Goal: Task Accomplishment & Management: Manage account settings

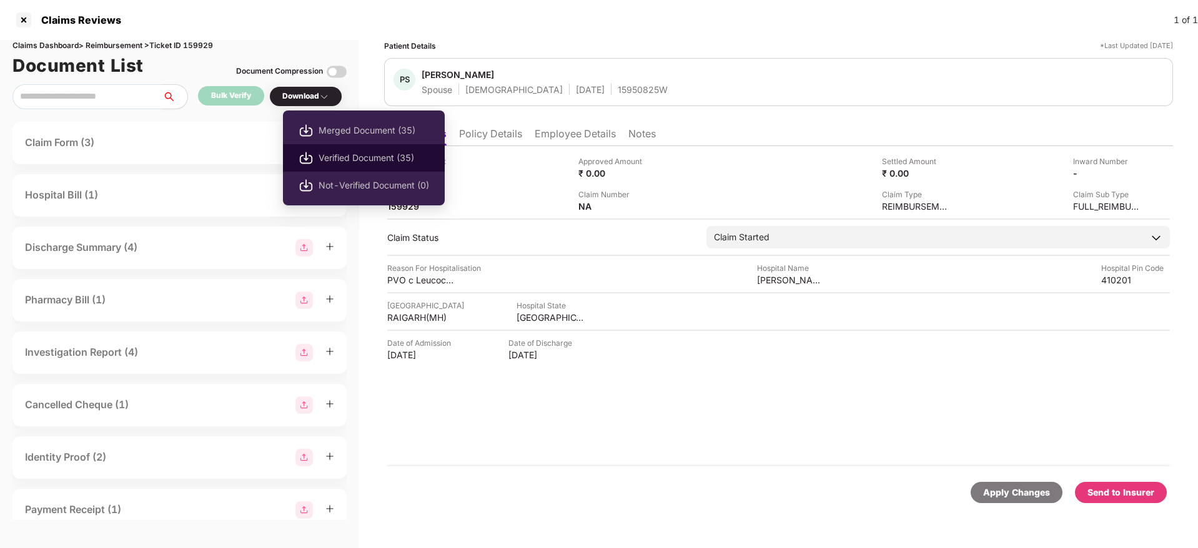
click at [372, 155] on span "Verified Document (35)" at bounding box center [373, 158] width 111 height 14
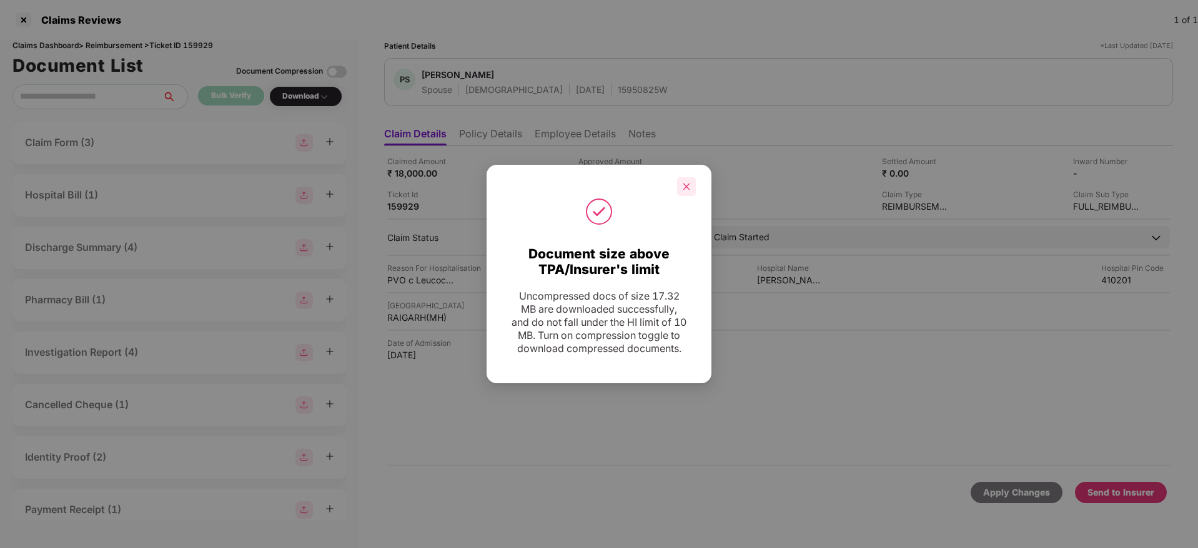
click at [690, 182] on icon "close" at bounding box center [686, 186] width 9 height 9
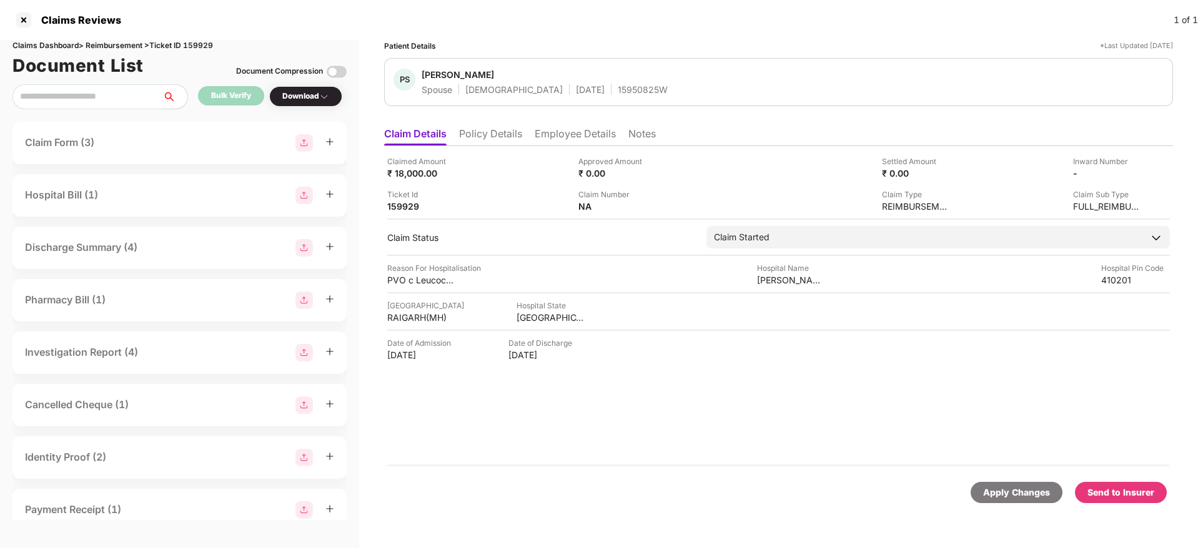
click at [1130, 497] on div "Send to Insurer" at bounding box center [1120, 493] width 67 height 14
click at [1131, 496] on div "Send to Insurer" at bounding box center [1120, 493] width 67 height 14
click at [1128, 498] on div "Send to Insurer" at bounding box center [1120, 493] width 67 height 14
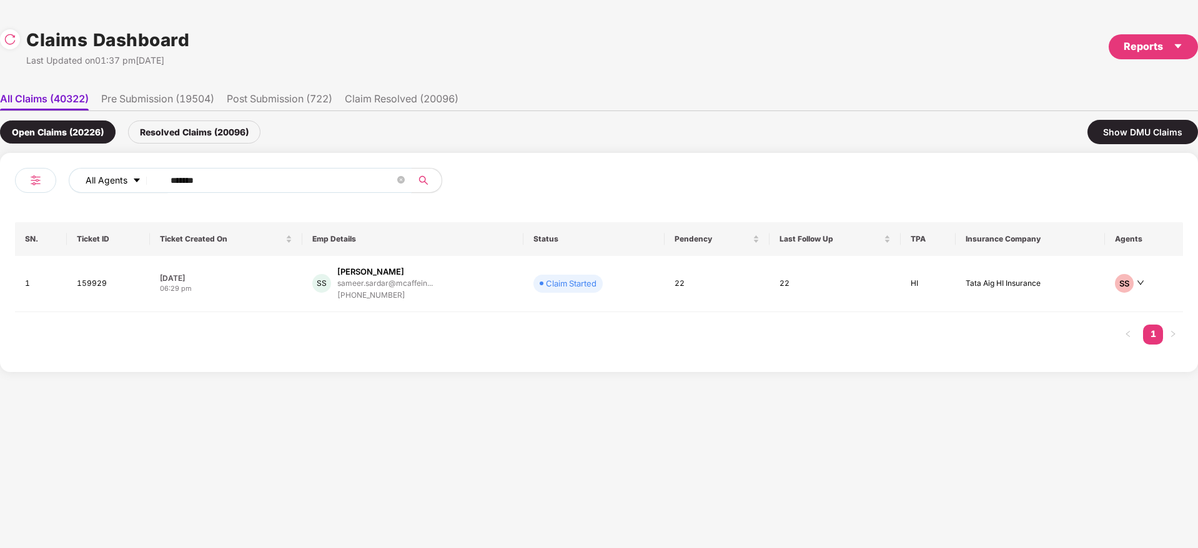
drag, startPoint x: 234, startPoint y: 184, endPoint x: 104, endPoint y: 186, distance: 129.9
click div "All Agents ******"
paste input "text"
type input "******"
click div "PC Prashant Choudhary prashant.choudhary@pyr... +919039243781"
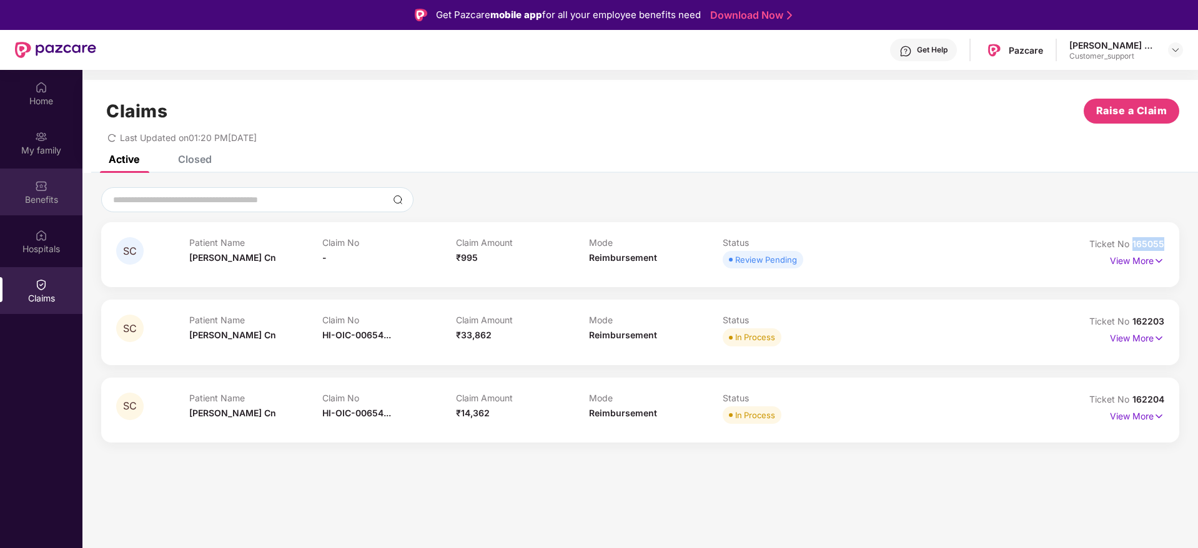
click at [46, 180] on img at bounding box center [41, 186] width 12 height 12
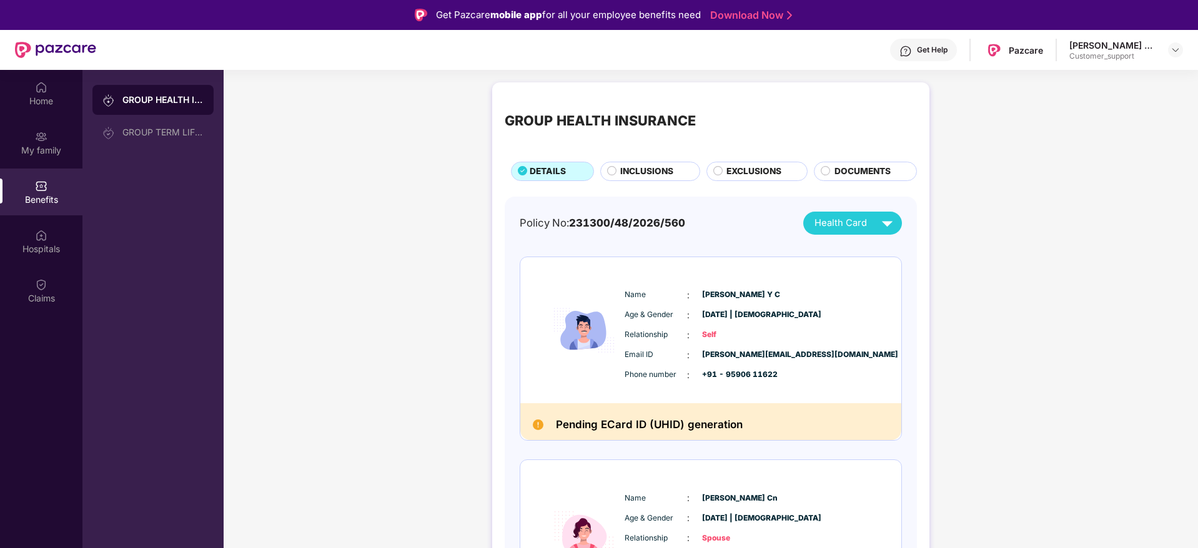
click at [633, 165] on span "INCLUSIONS" at bounding box center [646, 172] width 53 height 14
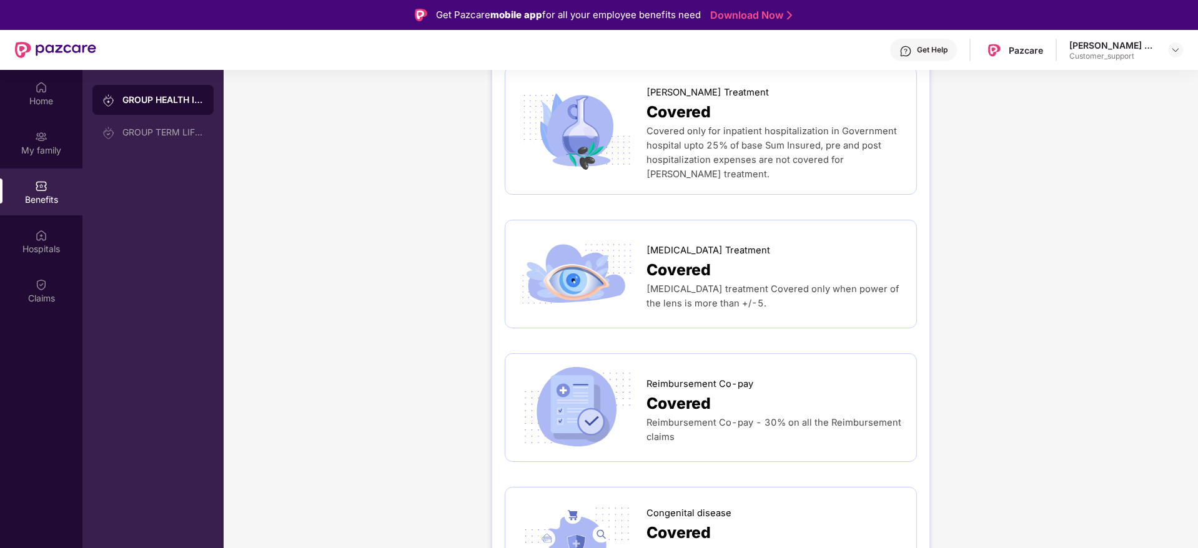
scroll to position [1686, 0]
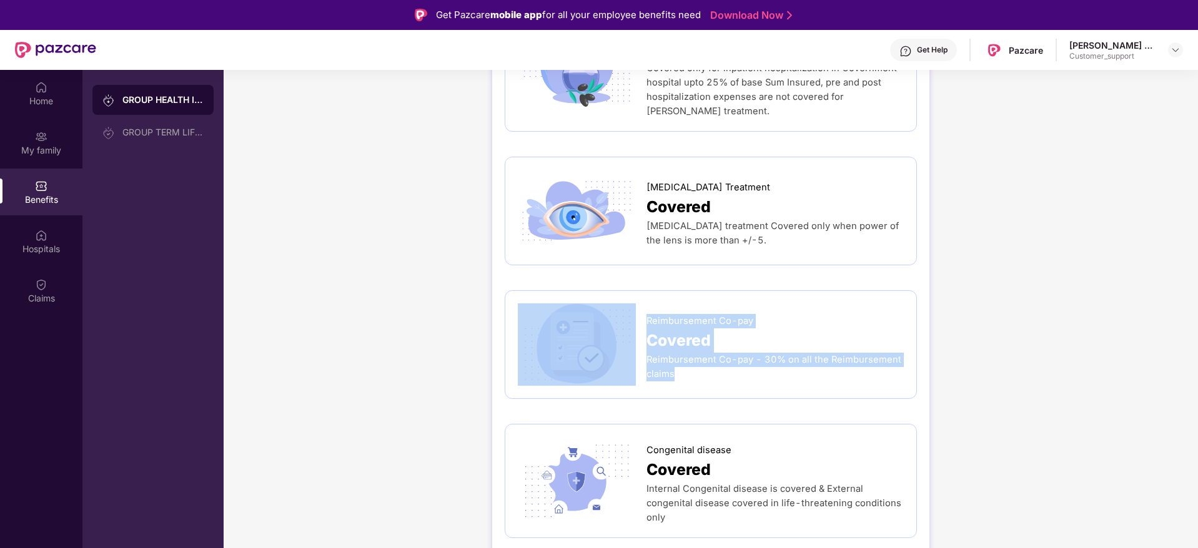
drag, startPoint x: 639, startPoint y: 363, endPoint x: 802, endPoint y: 374, distance: 163.4
click at [802, 374] on div "Reimbursement Co-pay Covered Reimbursement Co-pay - 30% on all the Reimbursemen…" at bounding box center [711, 344] width 386 height 82
click at [808, 382] on div "Reimbursement Co-pay Covered Reimbursement Co-pay - 30% on all the Reimbursemen…" at bounding box center [711, 344] width 386 height 82
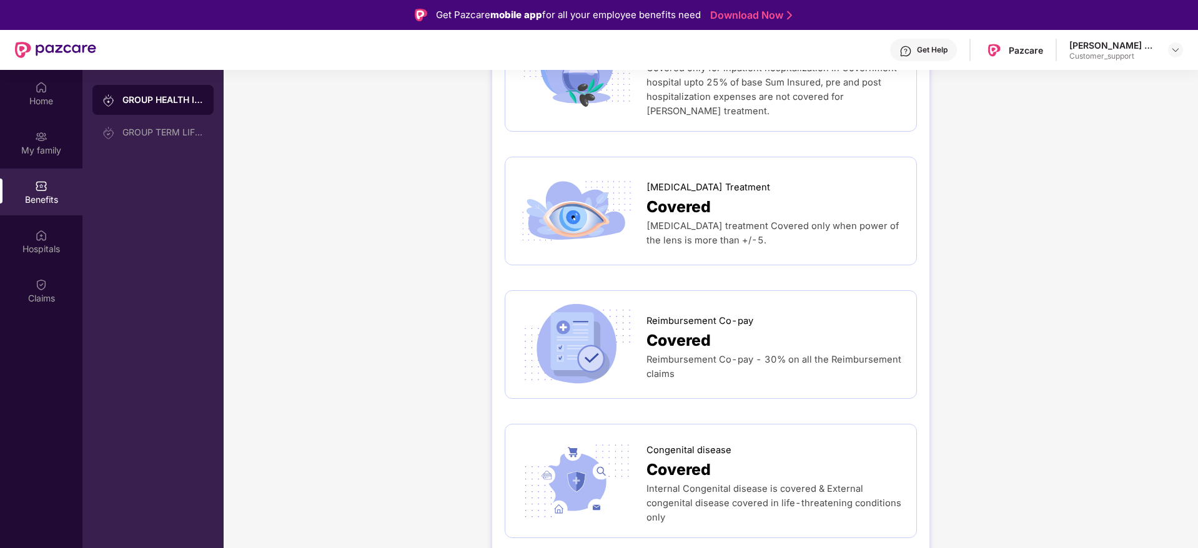
click at [799, 382] on div "Reimbursement Co-pay - 30% on all the Reimbursement claims" at bounding box center [774, 367] width 257 height 29
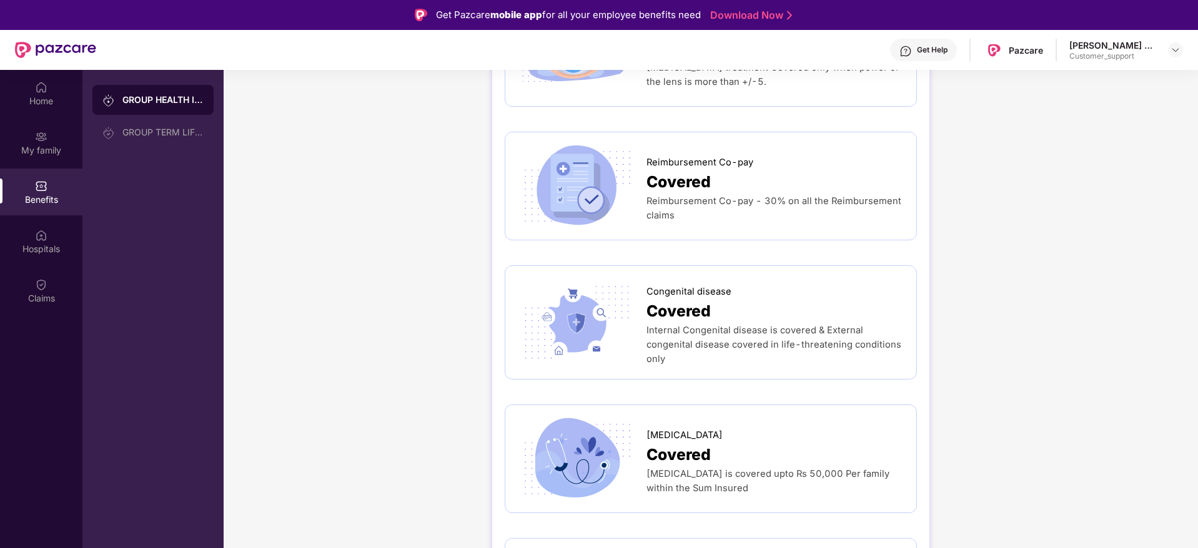
scroll to position [1873, 0]
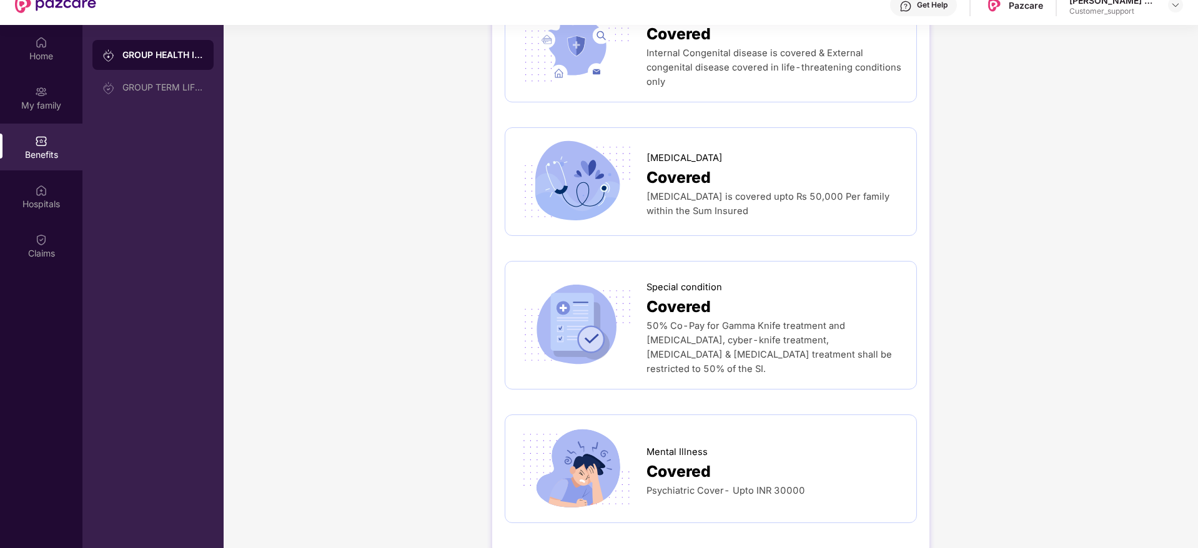
scroll to position [70, 0]
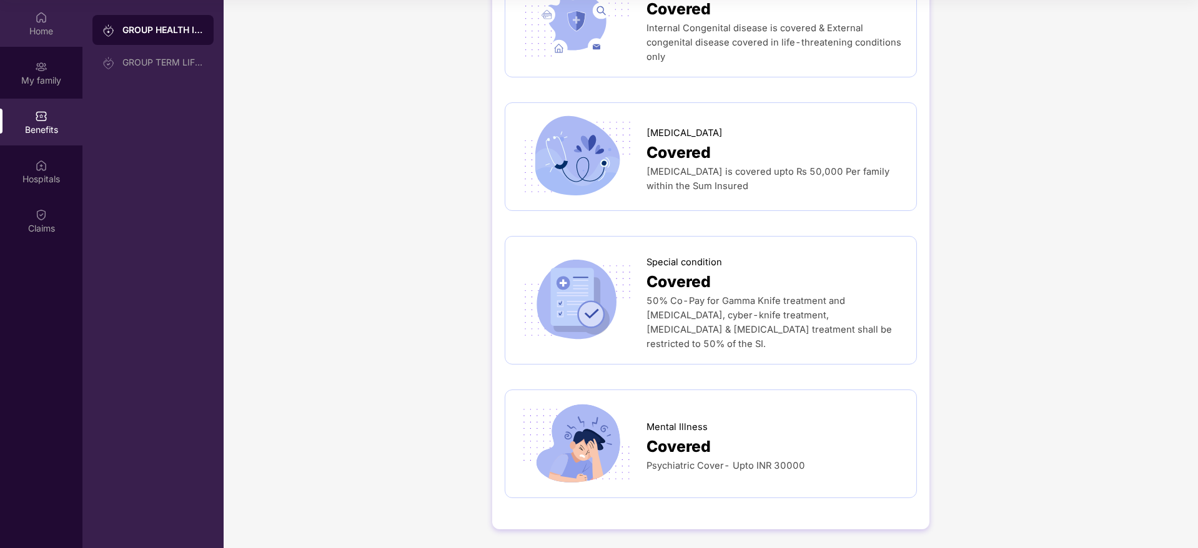
click at [29, 30] on div "Home" at bounding box center [41, 30] width 82 height 12
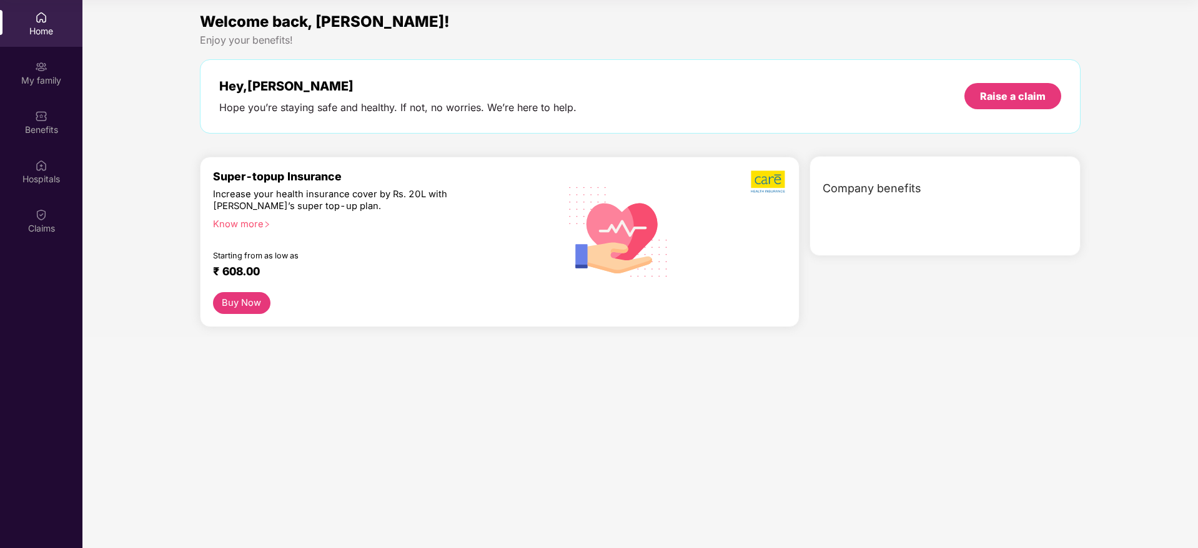
scroll to position [0, 0]
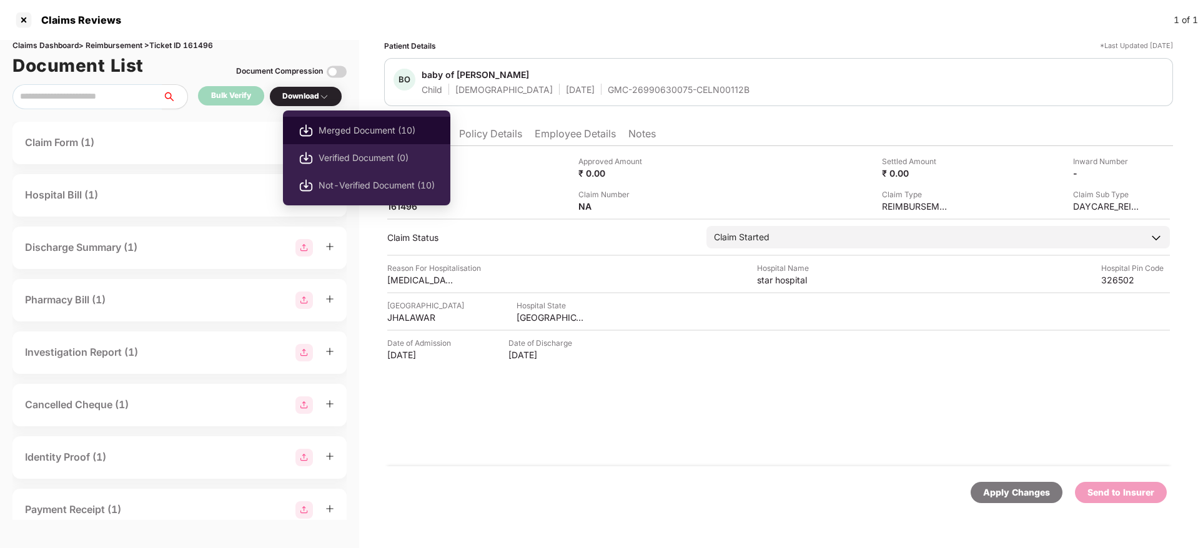
click at [356, 125] on span "Merged Document (10)" at bounding box center [376, 131] width 116 height 14
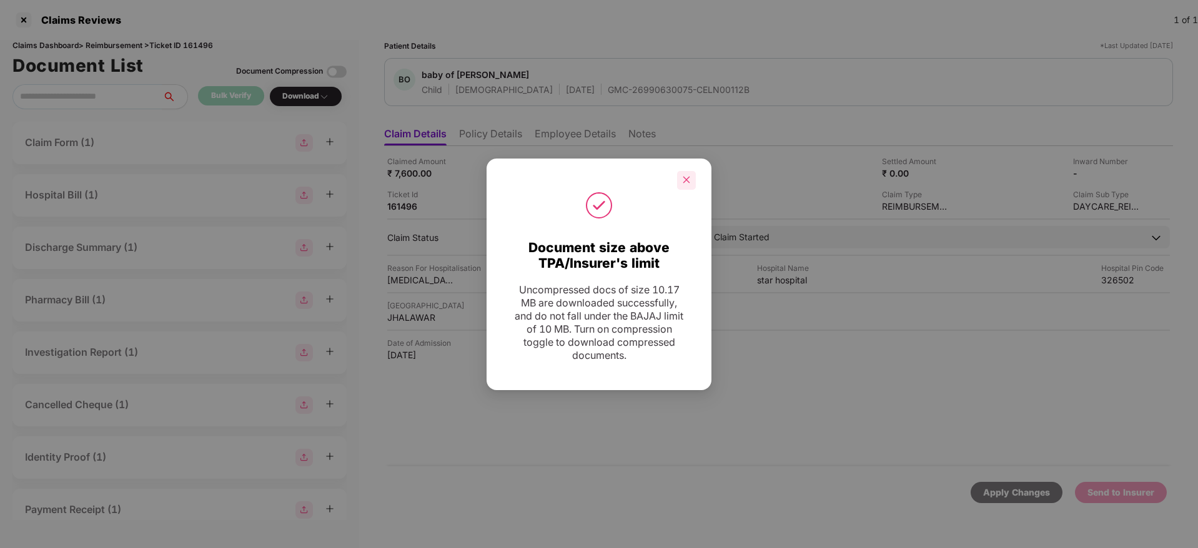
click at [685, 180] on icon "close" at bounding box center [686, 179] width 9 height 9
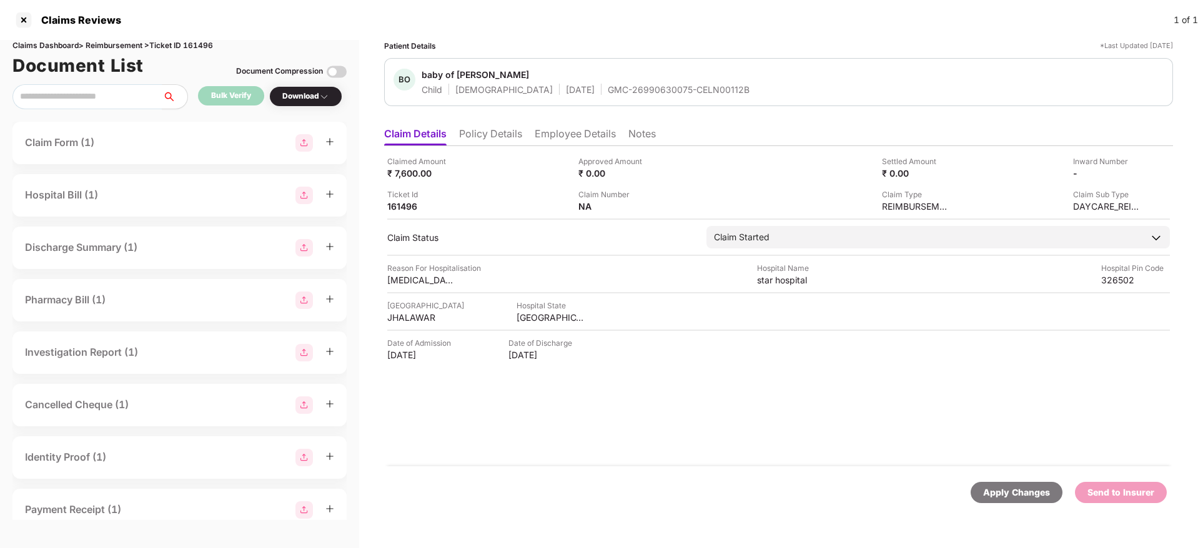
click at [616, 93] on div "GMC-26990630075-CELN00112B" at bounding box center [679, 90] width 142 height 12
copy div "GMC-26990630075-CELN00112B"
click at [625, 408] on div "Claimed Amount ₹ 7,600.00 Approved Amount ₹ 0.00 Settled Amount ₹ 0.00 Inward N…" at bounding box center [778, 306] width 789 height 320
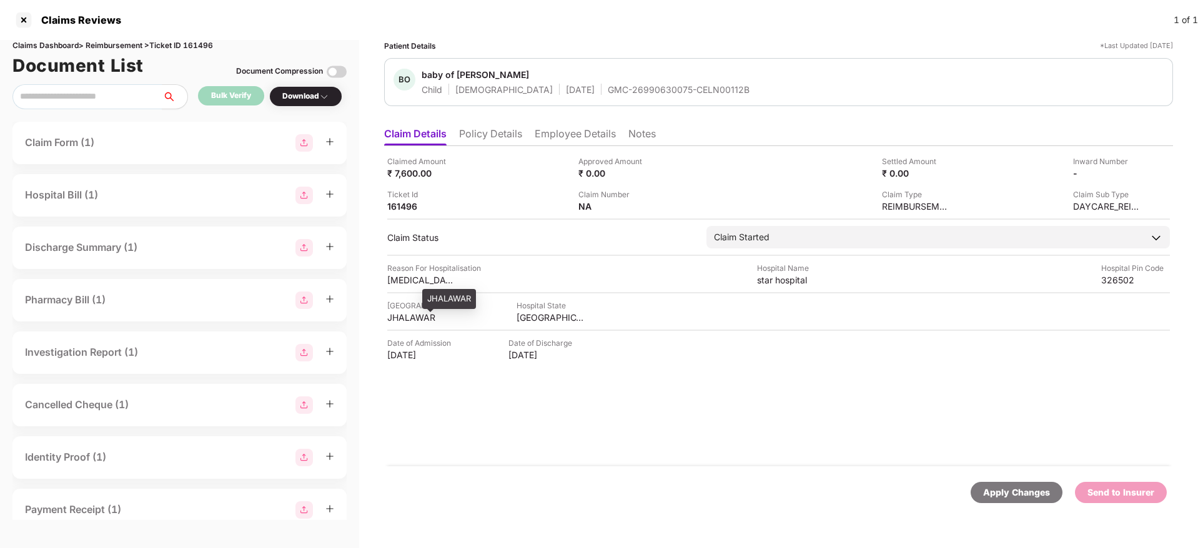
click at [530, 323] on div "RAJASTHAN" at bounding box center [550, 318] width 69 height 12
copy div "RAJASTHAN"
click at [391, 320] on div "JHALAWAR" at bounding box center [421, 318] width 69 height 12
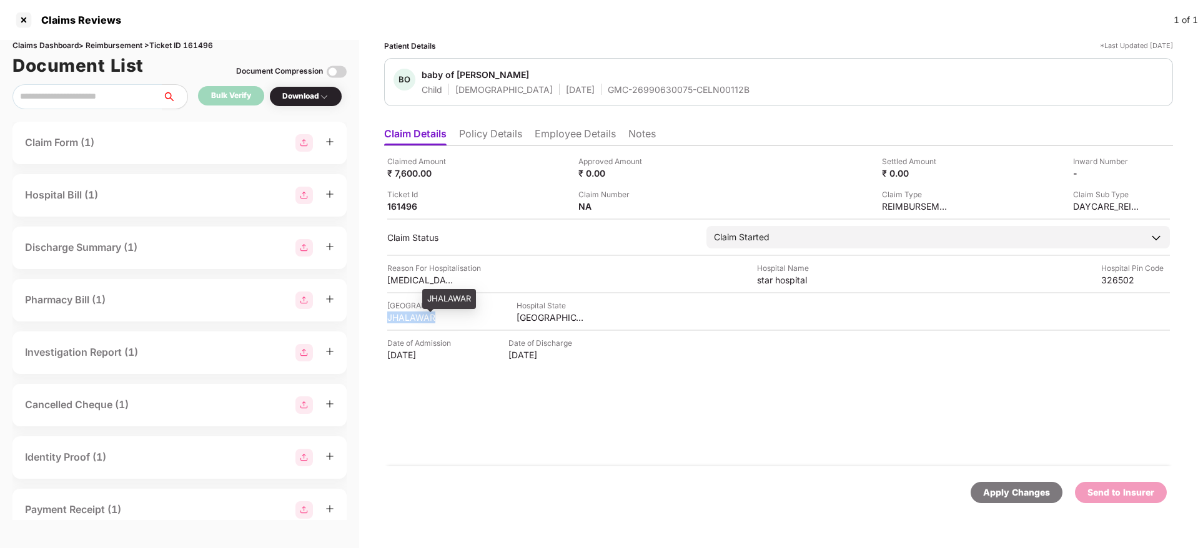
copy div "JHALAWAR"
click at [774, 283] on div "star hospital" at bounding box center [791, 280] width 69 height 12
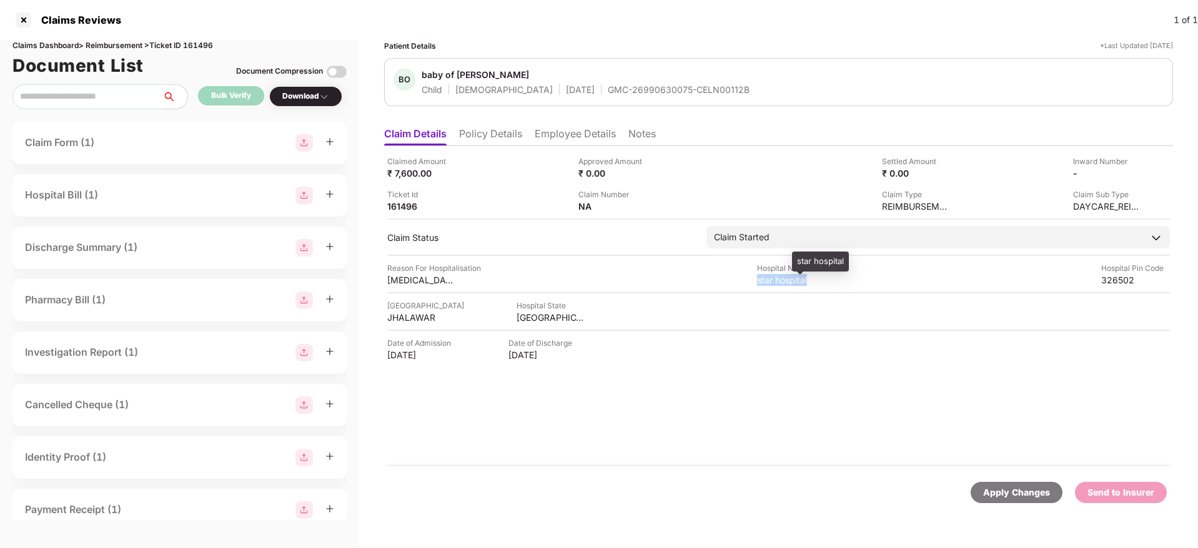
copy div "star hospital"
click at [412, 278] on div "[MEDICAL_DATA]" at bounding box center [421, 280] width 69 height 12
copy div "[MEDICAL_DATA]"
click at [571, 137] on li "Employee Details" at bounding box center [574, 136] width 81 height 18
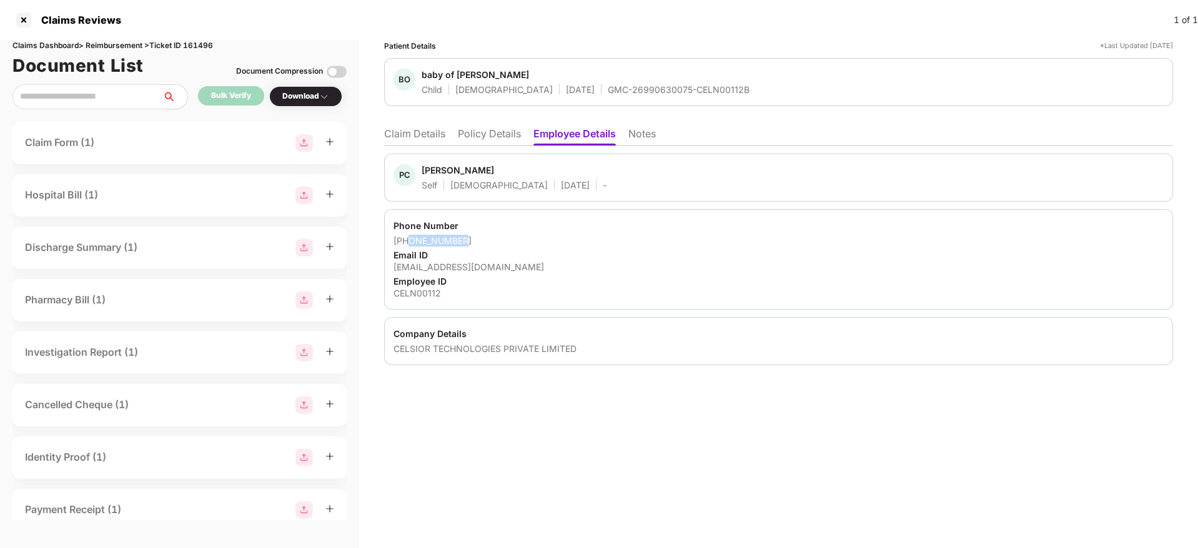
drag, startPoint x: 476, startPoint y: 247, endPoint x: 410, endPoint y: 239, distance: 66.7
click at [410, 239] on div "[PHONE_NUMBER]" at bounding box center [778, 241] width 770 height 12
copy div "9039243781"
click at [485, 264] on div "[EMAIL_ADDRESS][DOMAIN_NAME]" at bounding box center [778, 267] width 770 height 12
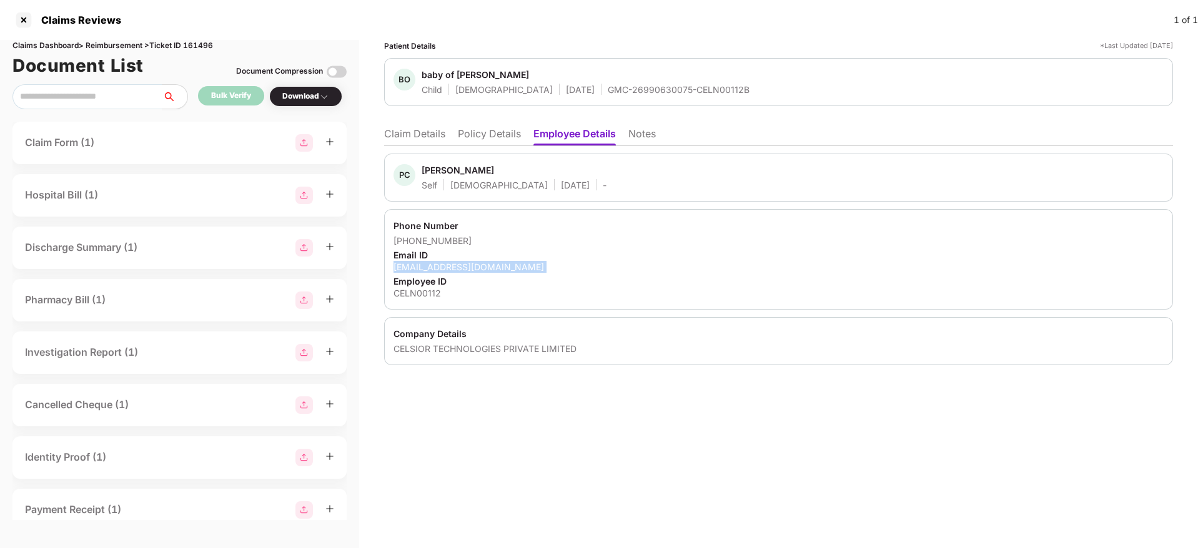
click at [485, 264] on div "[EMAIL_ADDRESS][DOMAIN_NAME]" at bounding box center [778, 267] width 770 height 12
copy div "[EMAIL_ADDRESS][DOMAIN_NAME]"
click at [408, 126] on ul "Claim Details Policy Details Employee Details Notes" at bounding box center [778, 133] width 789 height 25
click at [391, 140] on li "Claim Details" at bounding box center [414, 136] width 61 height 18
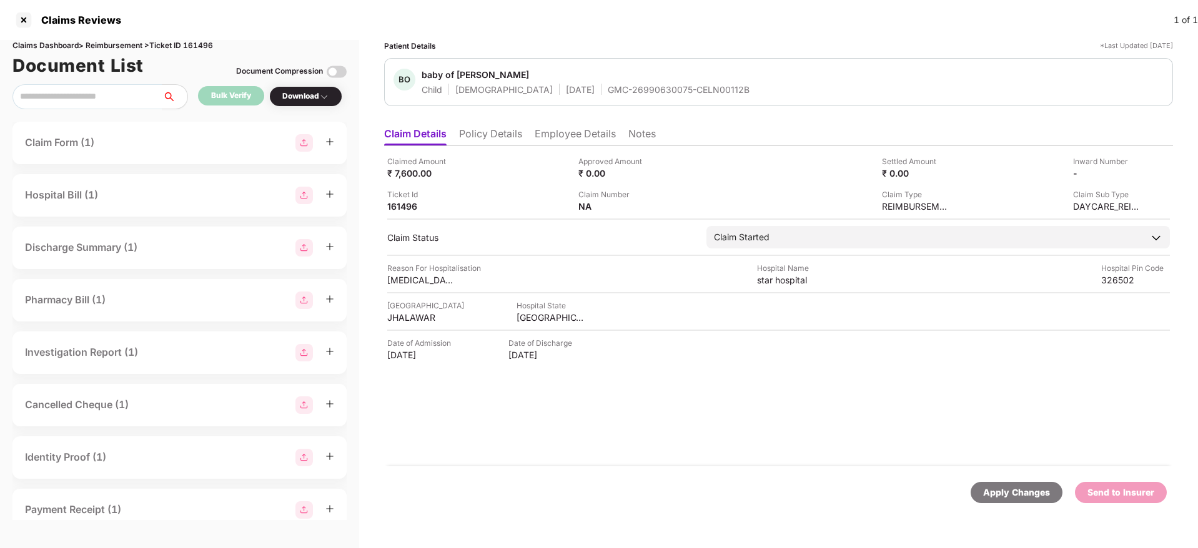
click at [400, 137] on li "Claim Details" at bounding box center [415, 136] width 62 height 18
click at [658, 207] on img at bounding box center [655, 205] width 10 height 10
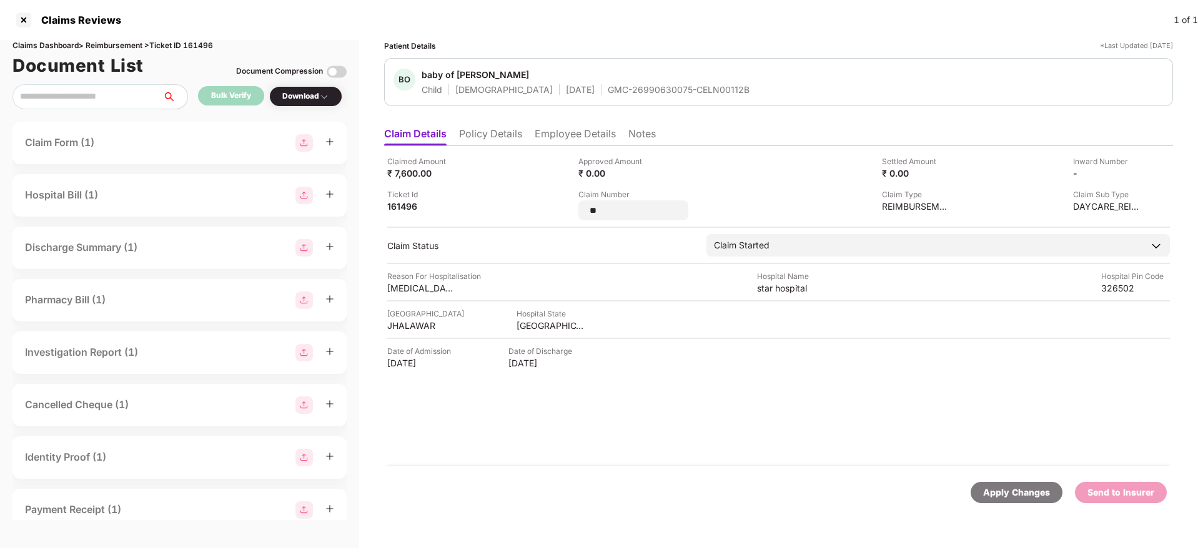
type input "*"
type input "**********"
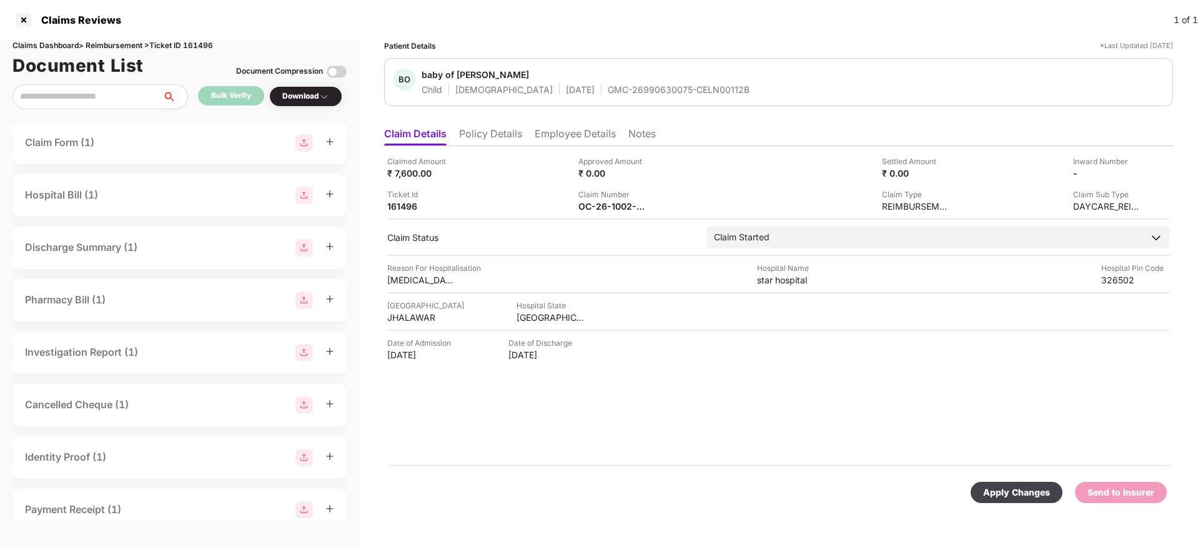
click at [548, 207] on div "Ticket Id 161496" at bounding box center [478, 201] width 182 height 24
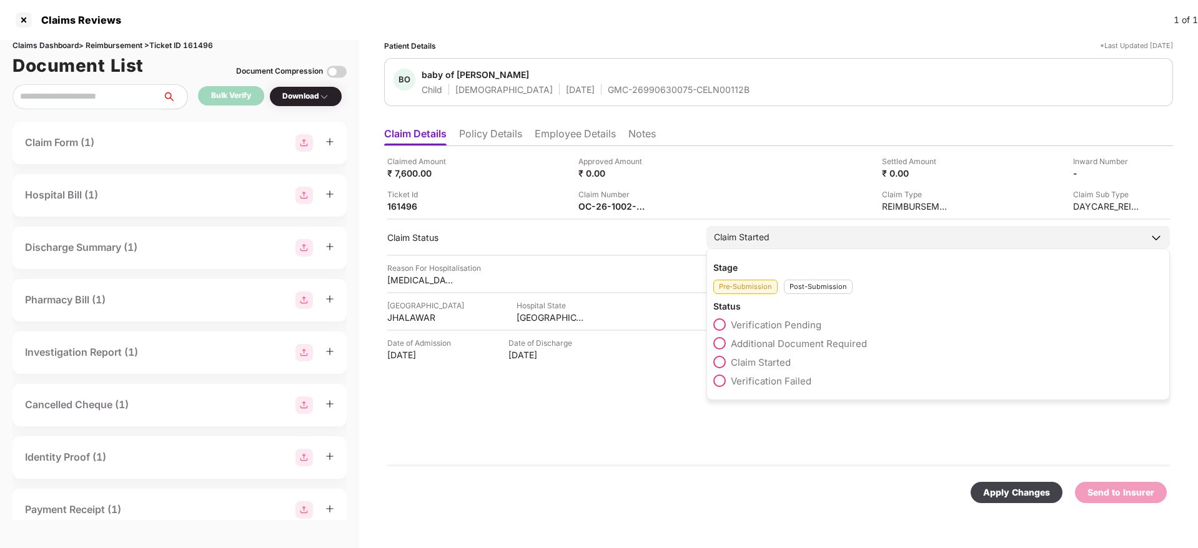
click at [797, 283] on div "Post-Submission" at bounding box center [818, 287] width 69 height 14
click at [776, 346] on span "Claim Under Process" at bounding box center [778, 344] width 94 height 12
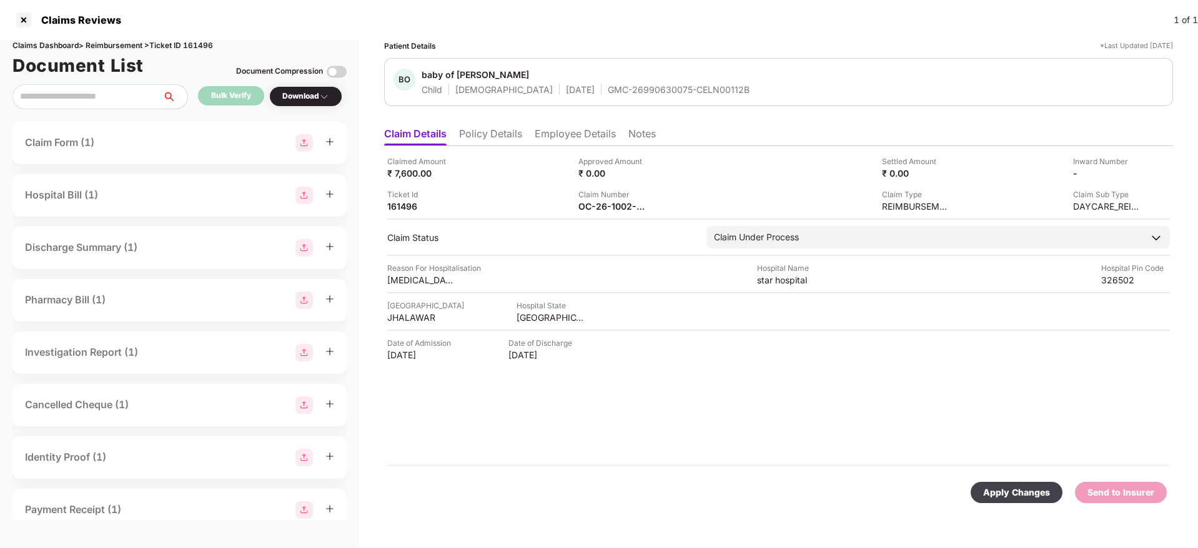
click at [1008, 495] on div "Apply Changes" at bounding box center [1016, 493] width 67 height 14
click at [688, 401] on div "Claimed Amount ₹ 7,600.00 Approved Amount ₹ 0.00 Settled Amount ₹ 0.00 Inward N…" at bounding box center [778, 306] width 789 height 320
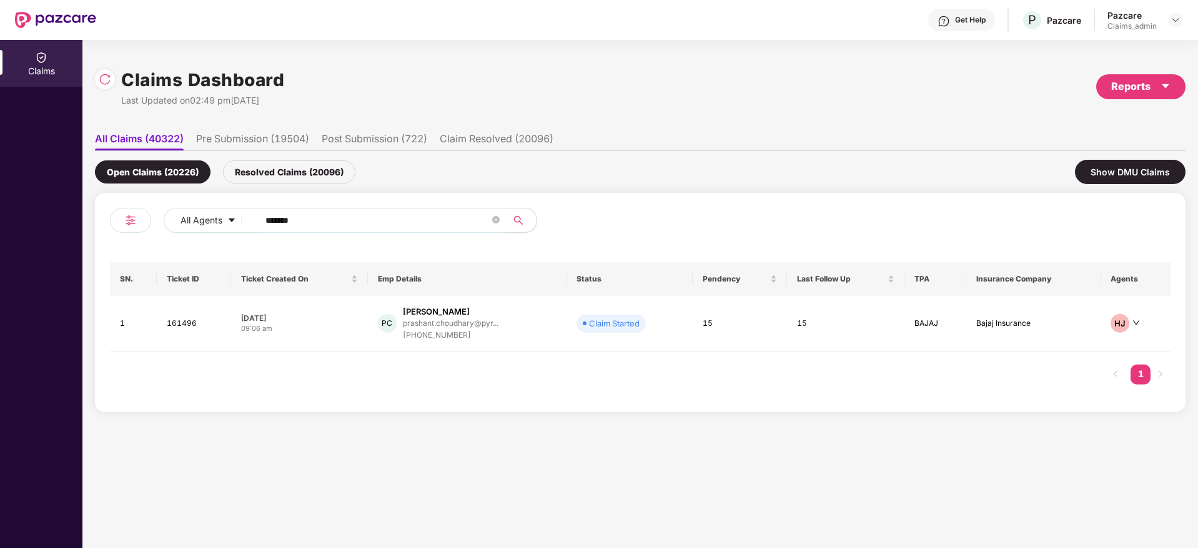
drag, startPoint x: 317, startPoint y: 220, endPoint x: 257, endPoint y: 232, distance: 61.0
click at [130, 224] on div "All Agents ******" at bounding box center [375, 225] width 530 height 35
paste input "text"
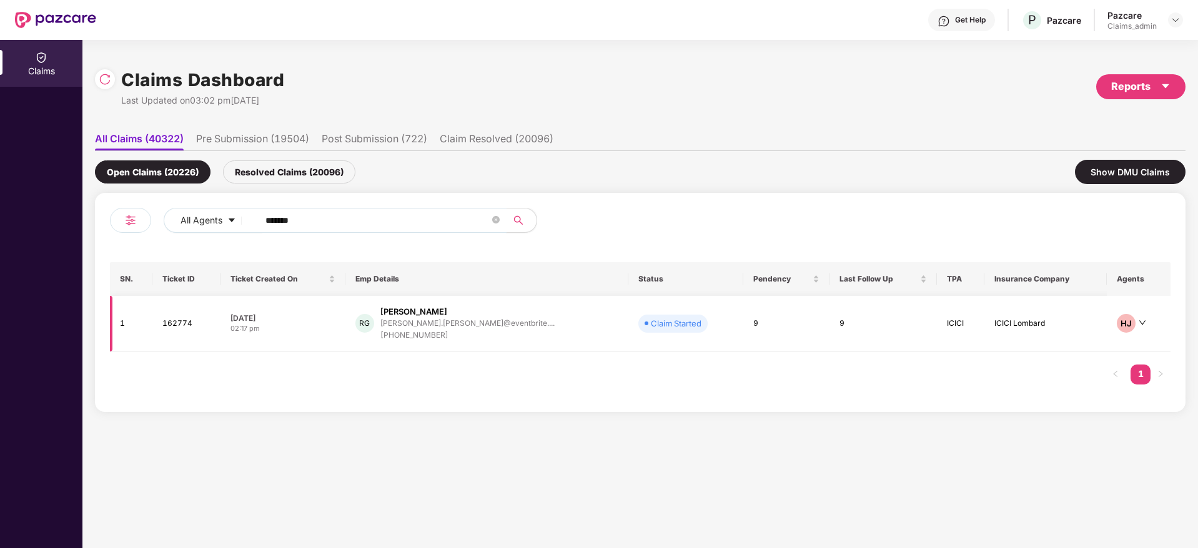
type input "******"
click at [506, 324] on div "RG Riya Goyal riya.goyal@eventbrite.... +919057251030" at bounding box center [486, 324] width 263 height 36
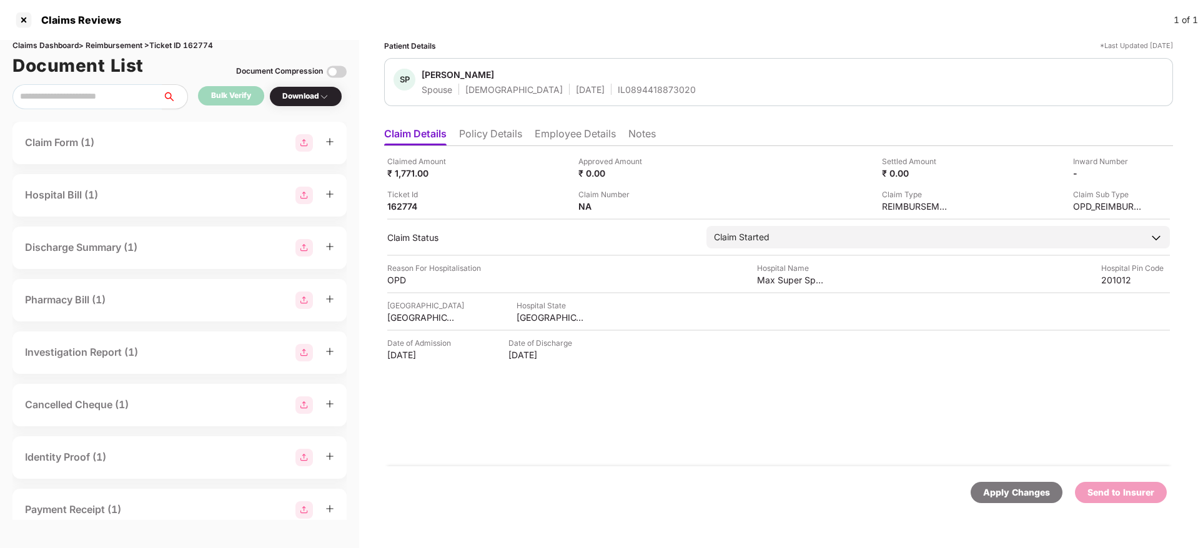
click at [500, 132] on li "Policy Details" at bounding box center [490, 136] width 63 height 18
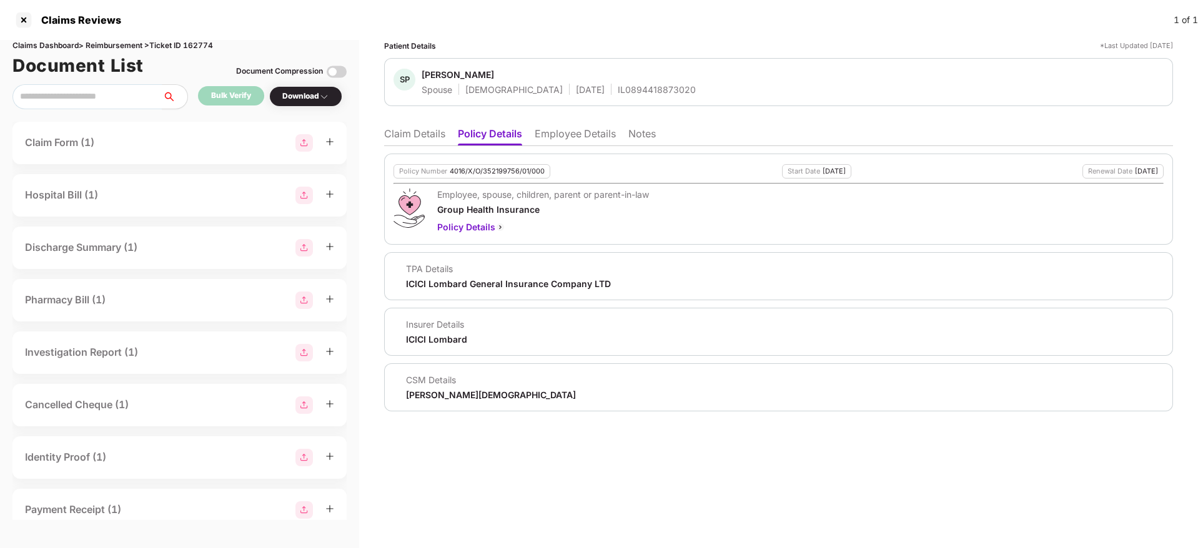
click at [487, 175] on div "Policy Number 4016/X/O/352199756/01/000" at bounding box center [471, 171] width 157 height 14
click at [473, 173] on div "4016/X/O/352199756/01/000" at bounding box center [497, 171] width 95 height 8
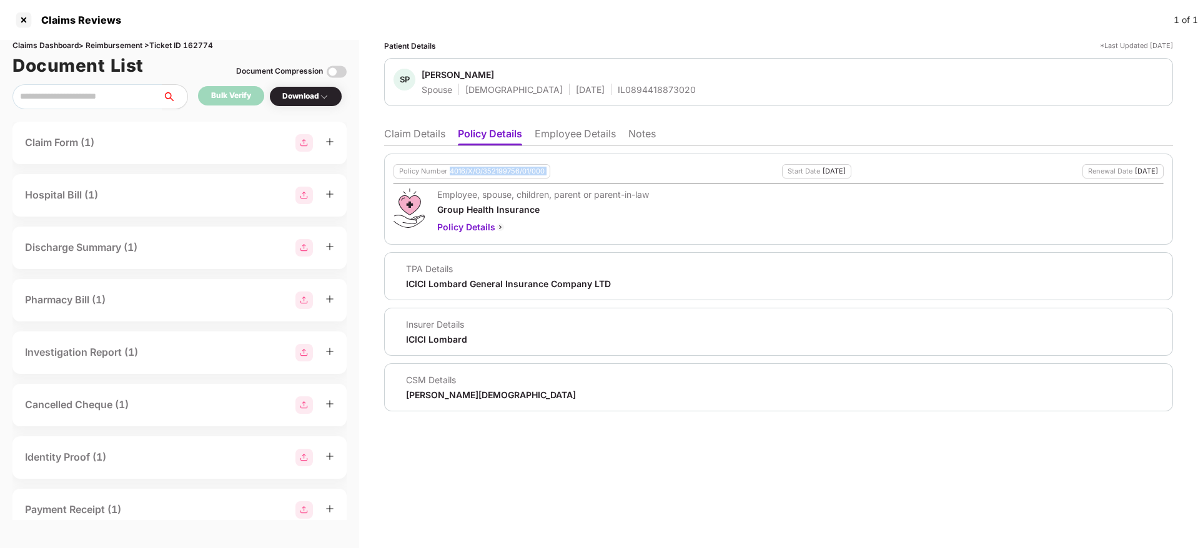
click at [473, 173] on div "4016/X/O/352199756/01/000" at bounding box center [497, 171] width 95 height 8
copy div "4016/X/O/352199756/01/000"
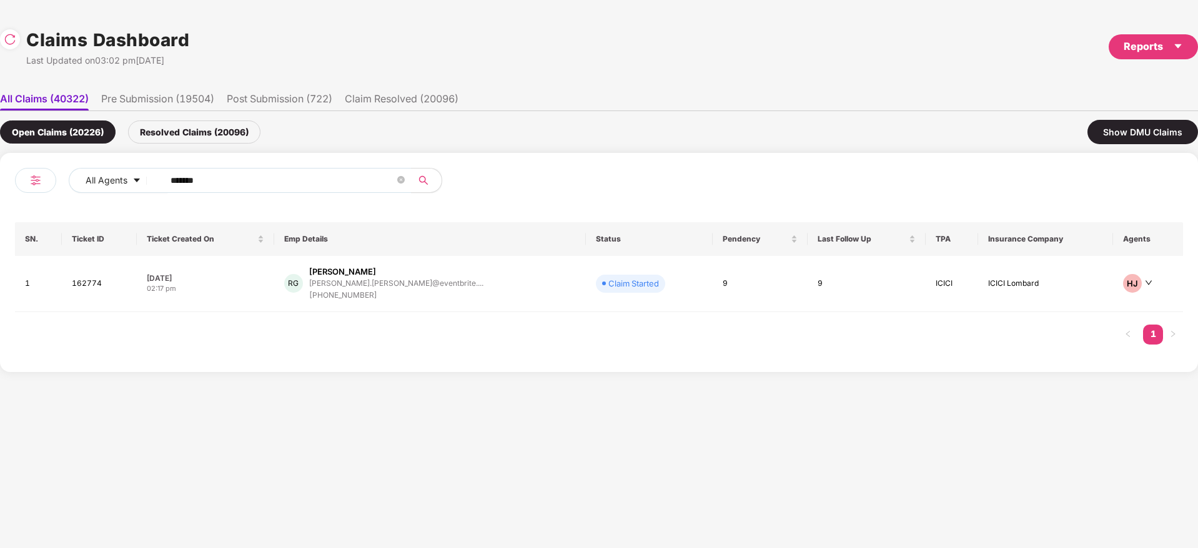
drag, startPoint x: 272, startPoint y: 183, endPoint x: 131, endPoint y: 204, distance: 142.7
click at [0, 212] on div "All Agents ****** SN. Ticket ID Ticket Created On Emp Details Status Pendency L…" at bounding box center [599, 262] width 1198 height 219
paste input "text"
type input "******"
click at [450, 303] on td "OR Omkar Rohadkar omkar.rohadkar@emergys... +918055469051" at bounding box center [421, 284] width 273 height 56
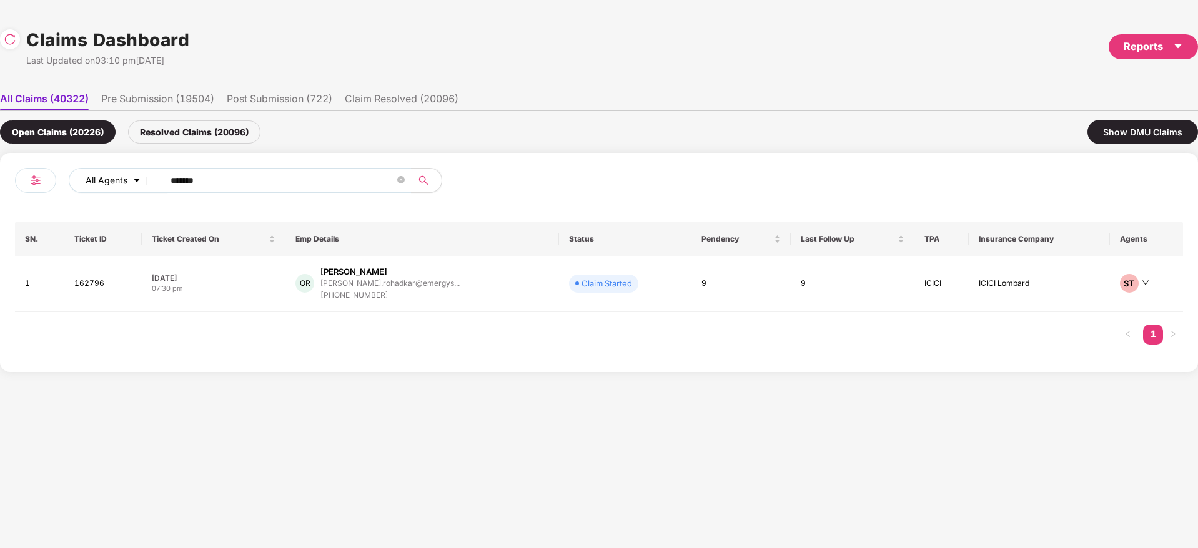
drag, startPoint x: 263, startPoint y: 183, endPoint x: 123, endPoint y: 180, distance: 139.9
click at [85, 182] on div "All Agents ******" at bounding box center [419, 180] width 701 height 25
paste input "text"
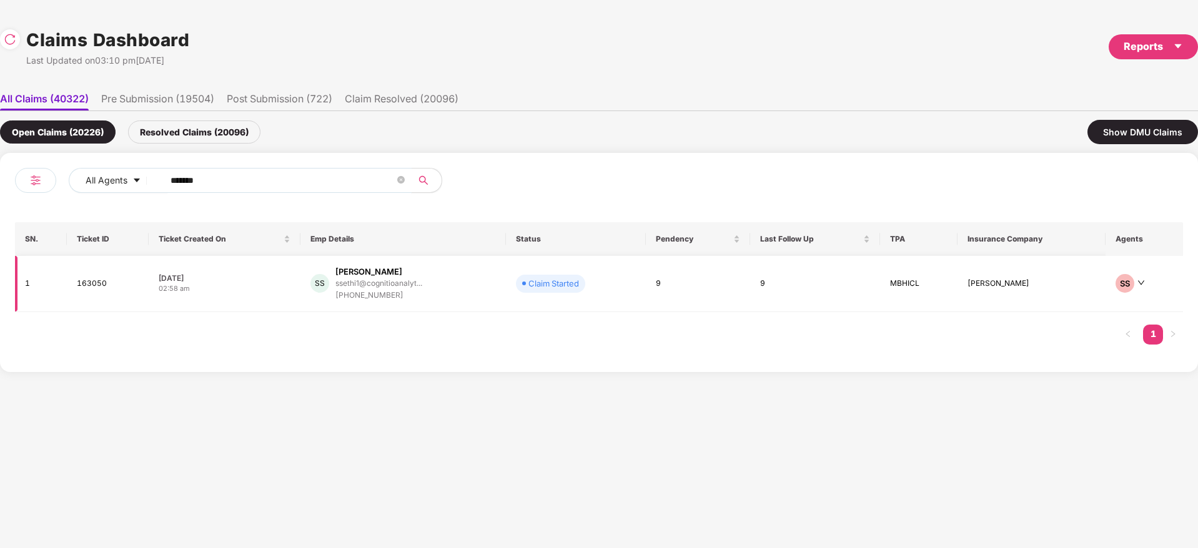
type input "******"
click at [451, 285] on div "SS Simran Sethi ssethi1@cognitioanalyt... +918950695339" at bounding box center [403, 284] width 186 height 36
drag, startPoint x: 150, startPoint y: 184, endPoint x: 64, endPoint y: 195, distance: 87.5
click at [63, 194] on div "All Agents ******" at bounding box center [307, 185] width 584 height 35
paste input "text"
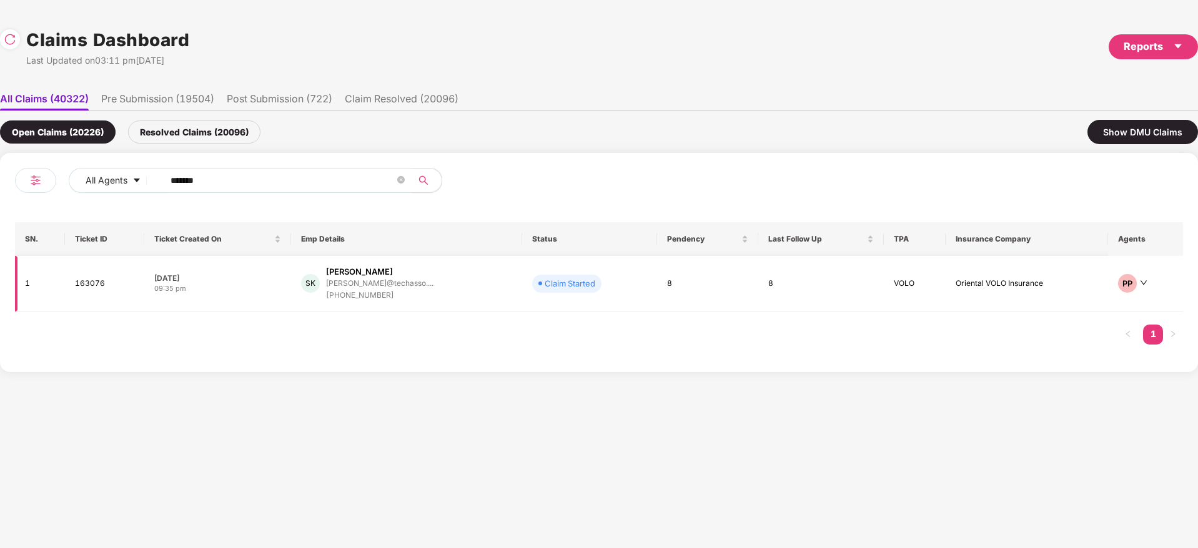
type input "******"
click at [456, 292] on div "SK Santosh Kumar santoshkumar@techasso.... +919430098788" at bounding box center [406, 284] width 210 height 36
drag, startPoint x: 262, startPoint y: 177, endPoint x: 7, endPoint y: 203, distance: 255.4
click at [0, 201] on div "All Agents ****** SN. Ticket ID Ticket Created On Emp Details Status Pendency L…" at bounding box center [599, 262] width 1198 height 219
paste input "text"
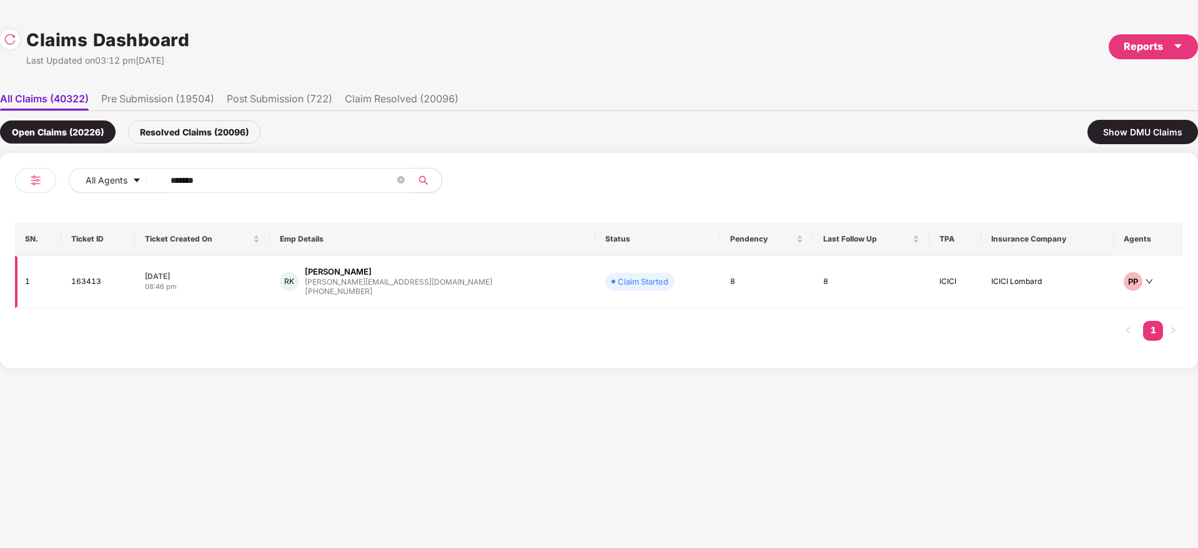
type input "******"
click at [458, 288] on div "RK Rajesh Kumar rajesh@klenty.com +918939578377" at bounding box center [432, 282] width 305 height 32
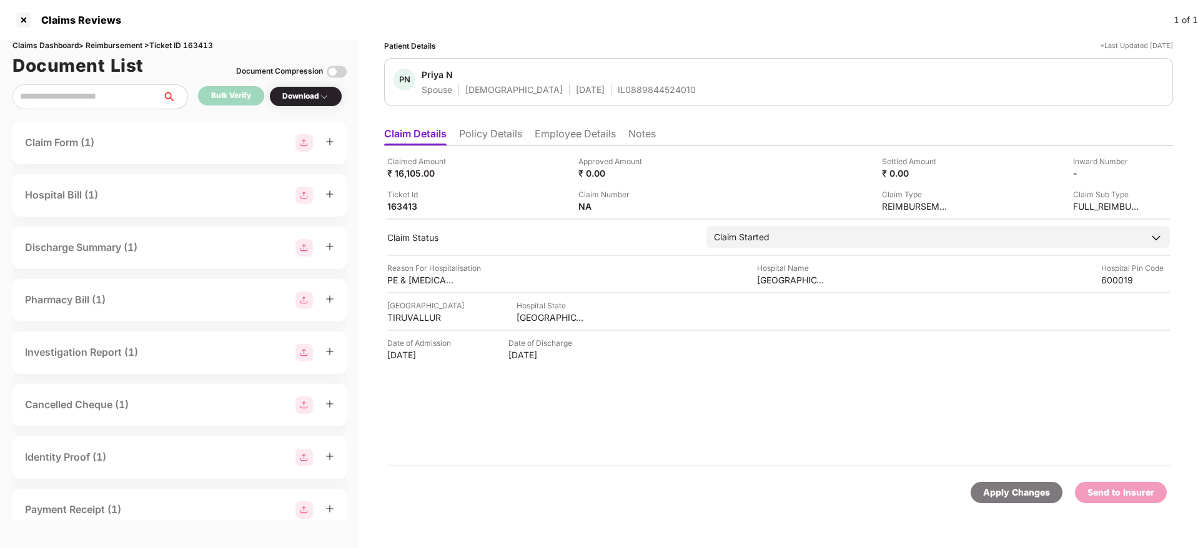
click at [517, 129] on li "Policy Details" at bounding box center [490, 136] width 63 height 18
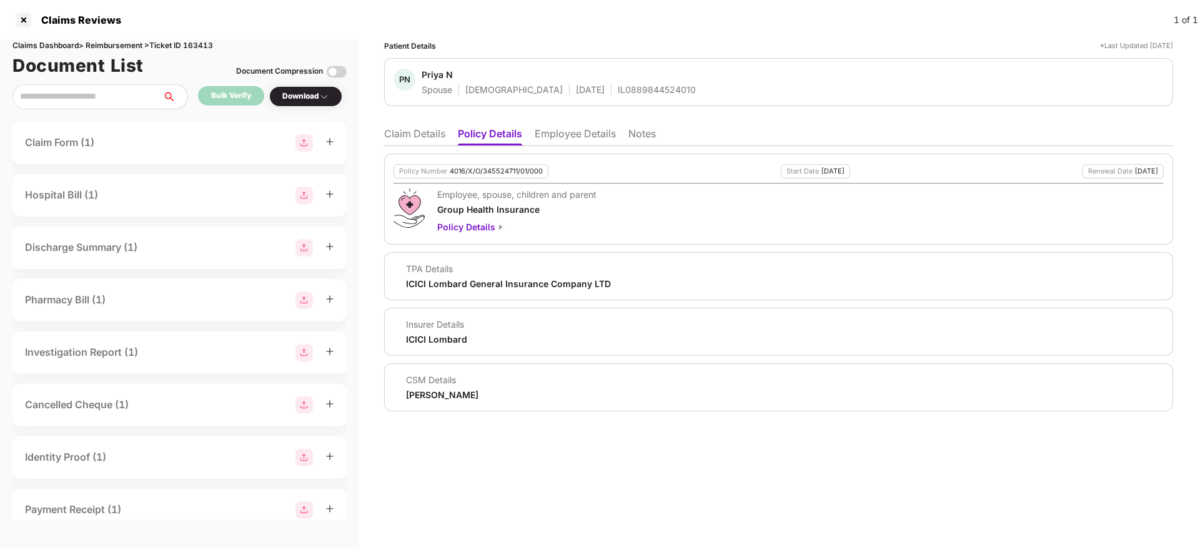
click at [475, 171] on div "4016/X/O/345524711/01/000" at bounding box center [496, 171] width 93 height 8
copy div "4016/X/O/345524711/01/000"
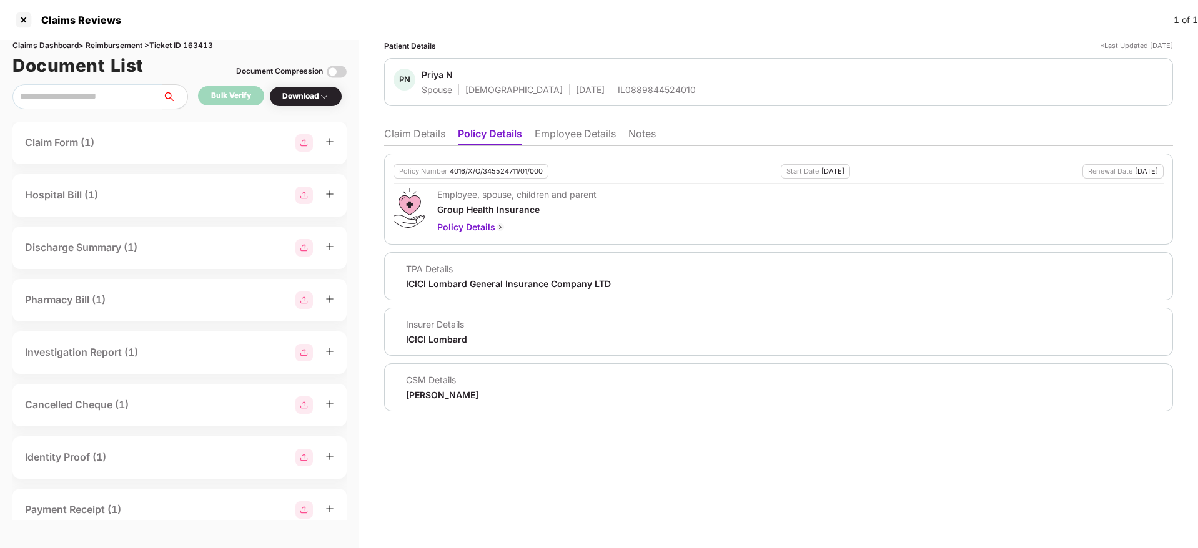
click at [430, 132] on li "Claim Details" at bounding box center [414, 136] width 61 height 18
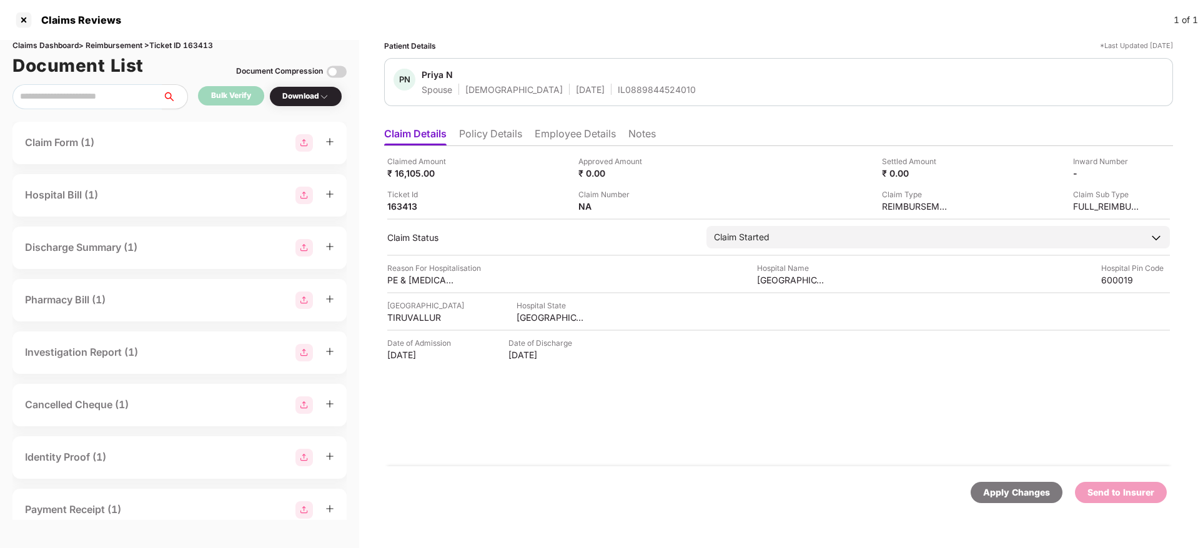
click at [740, 456] on div "Claimed Amount ₹ 16,105.00 Approved Amount ₹ 0.00 Settled Amount ₹ 0.00 Inward …" at bounding box center [778, 306] width 789 height 320
click at [635, 458] on div "Claimed Amount ₹ 16,105.00 Approved Amount ₹ 0.00 Settled Amount ₹ 0.00 Inward …" at bounding box center [778, 306] width 789 height 320
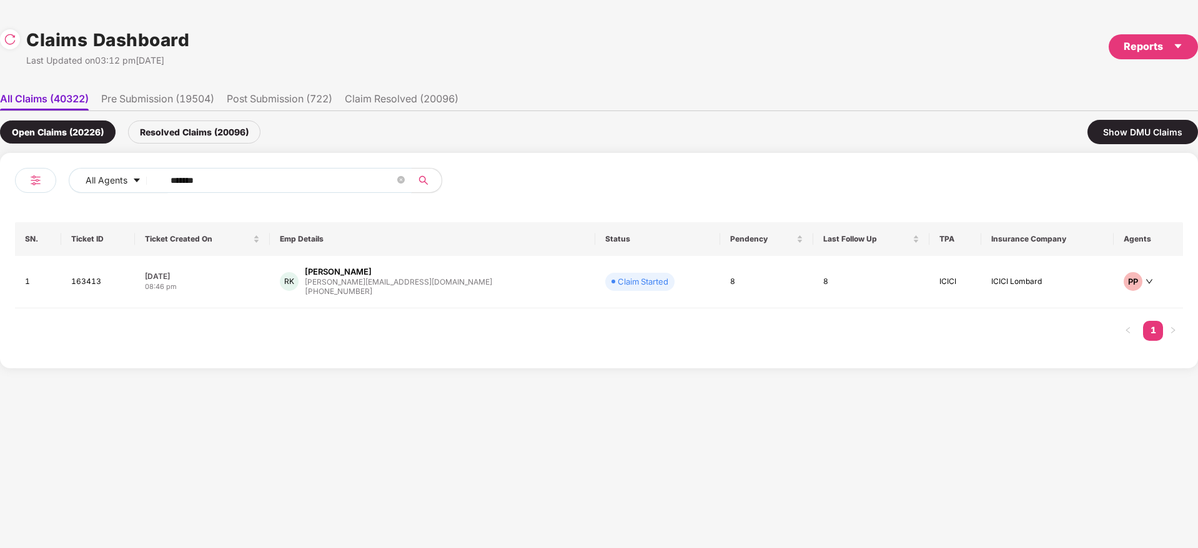
drag, startPoint x: 242, startPoint y: 174, endPoint x: 177, endPoint y: 172, distance: 64.4
click at [65, 174] on div "All Agents ******" at bounding box center [307, 185] width 584 height 35
paste input "text"
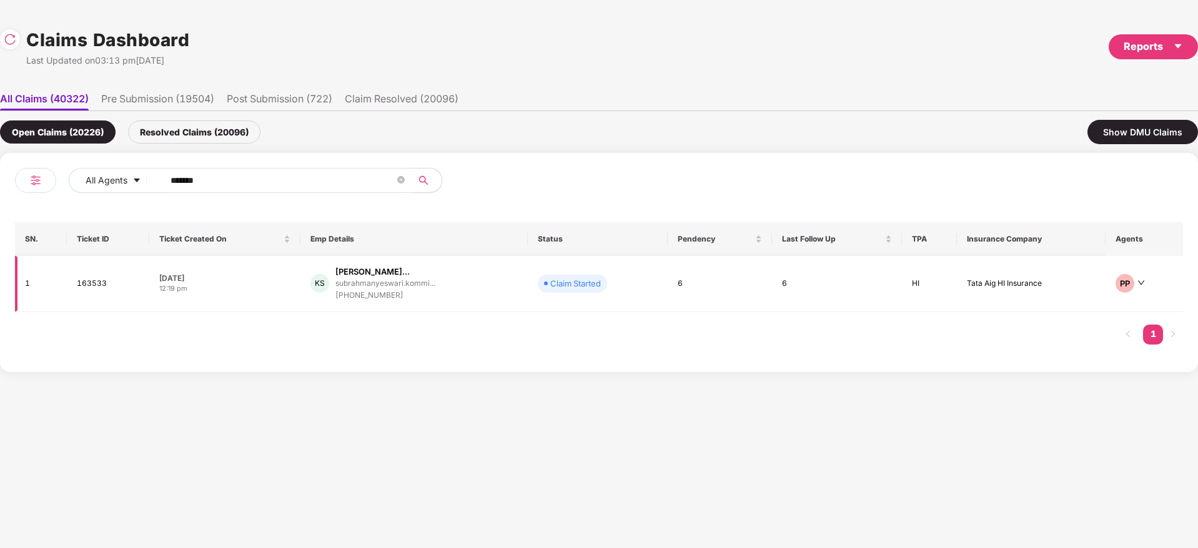
type input "******"
click at [458, 287] on div "KS Kommireddy Subrahmanye... subrahmanyeswari.kommi... +918500643166" at bounding box center [413, 284] width 207 height 36
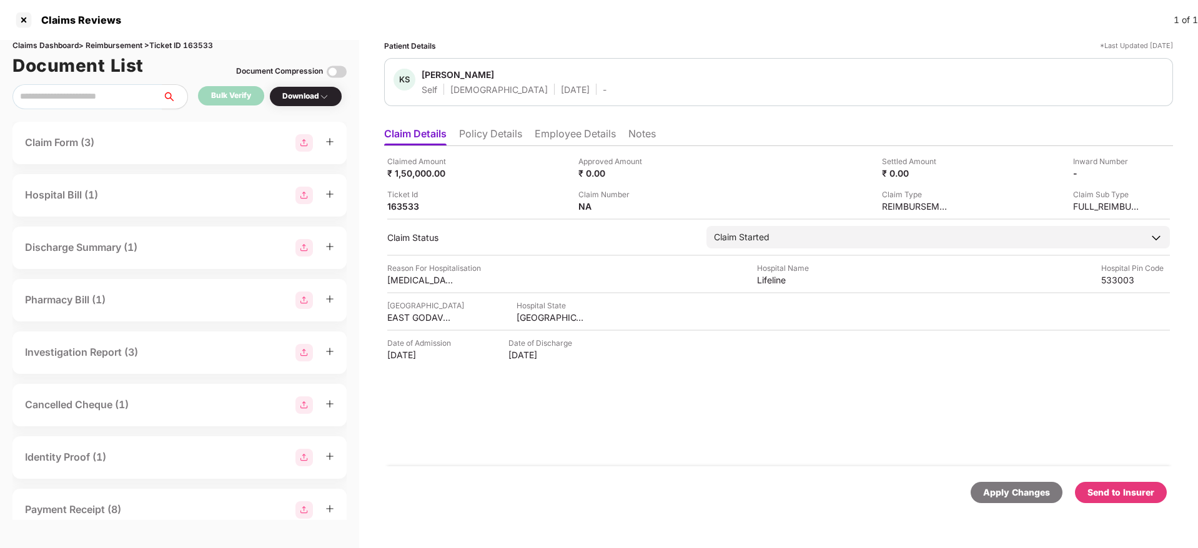
click at [636, 435] on div "Claimed Amount ₹ 1,50,000.00 Approved Amount ₹ 0.00 Settled Amount ₹ 0.00 Inwar…" at bounding box center [778, 306] width 789 height 320
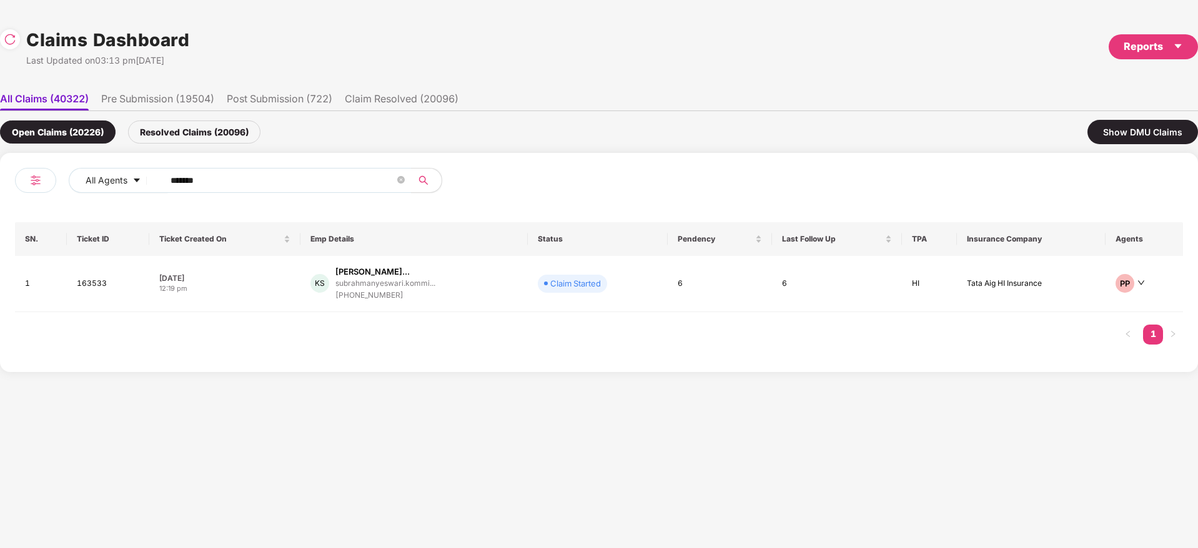
drag, startPoint x: 222, startPoint y: 176, endPoint x: 15, endPoint y: 176, distance: 207.3
click at [7, 176] on div "All Agents ****** SN. Ticket ID Ticket Created On Emp Details Status Pendency L…" at bounding box center [599, 262] width 1198 height 219
paste input "text"
type input "******"
click at [485, 288] on div "SS Simran Sethi ssethi1@cognitioanalyt... +918950695339" at bounding box center [403, 284] width 186 height 36
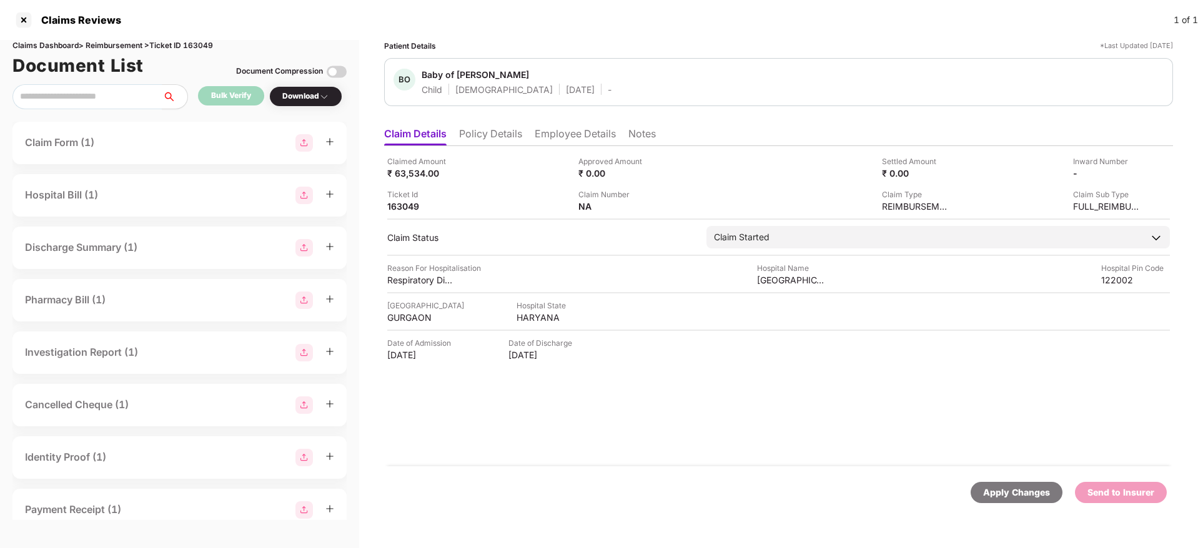
click at [488, 135] on li "Policy Details" at bounding box center [490, 136] width 63 height 18
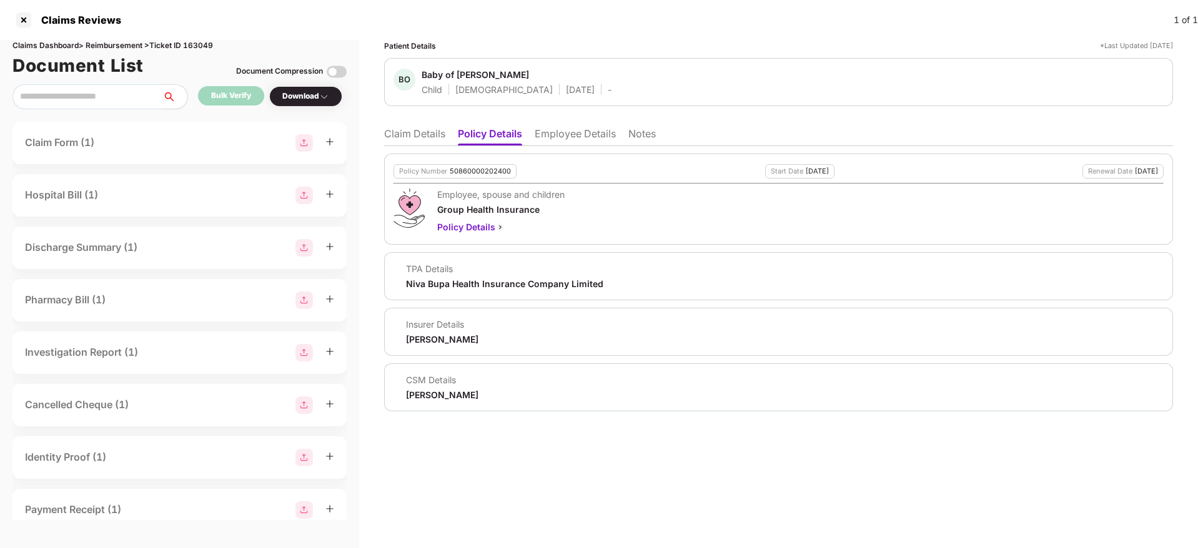
click at [427, 132] on li "Claim Details" at bounding box center [414, 136] width 61 height 18
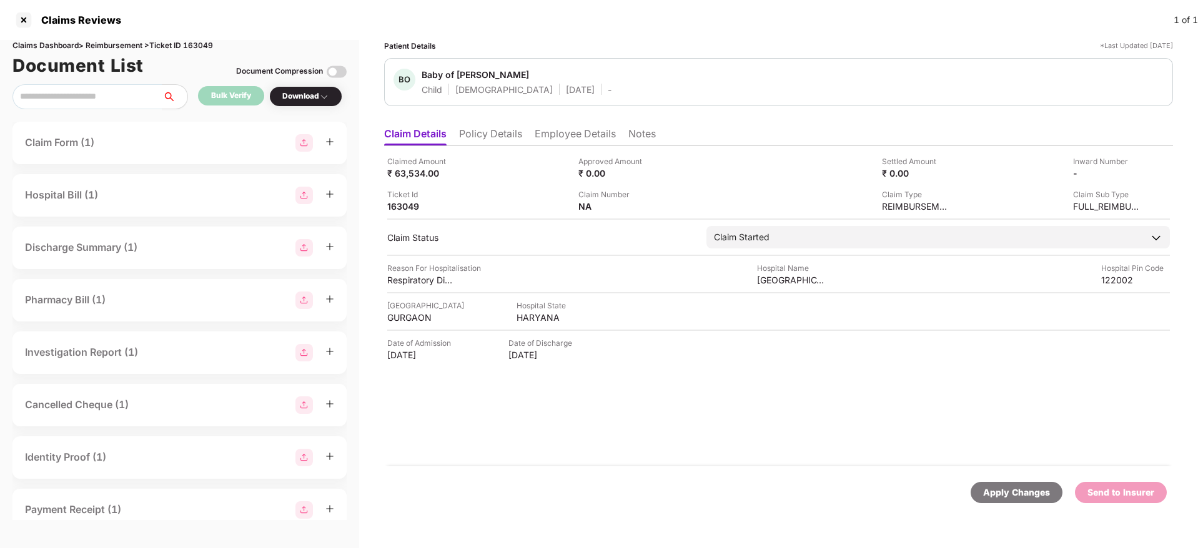
click at [569, 137] on li "Employee Details" at bounding box center [574, 136] width 81 height 18
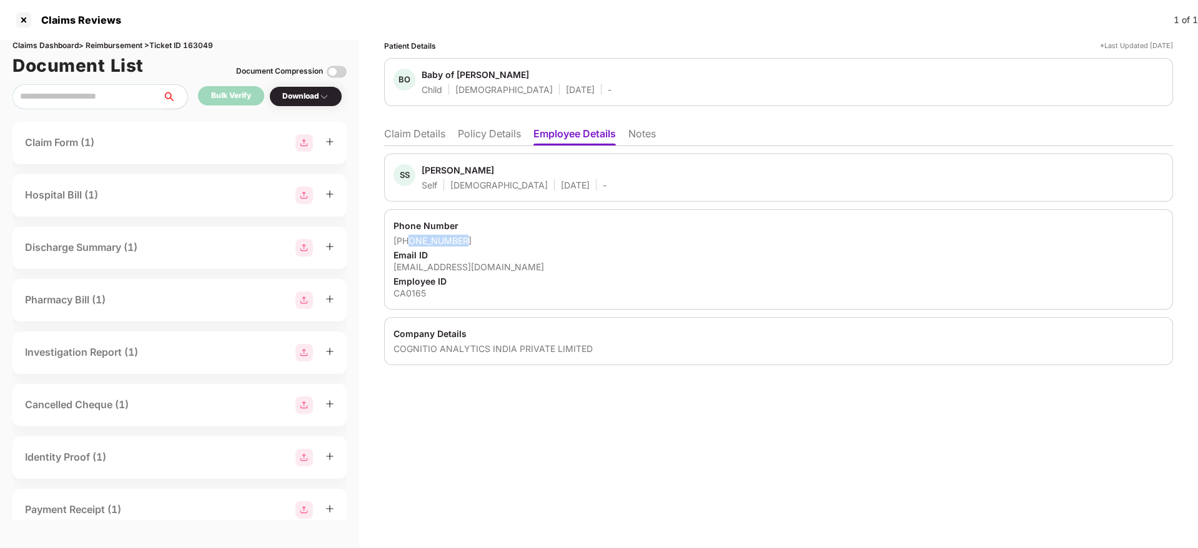
drag, startPoint x: 473, startPoint y: 235, endPoint x: 410, endPoint y: 240, distance: 63.2
click at [410, 240] on div "+918950695339" at bounding box center [778, 241] width 770 height 12
copy div "8950695339"
click at [426, 129] on li "Claim Details" at bounding box center [414, 136] width 61 height 18
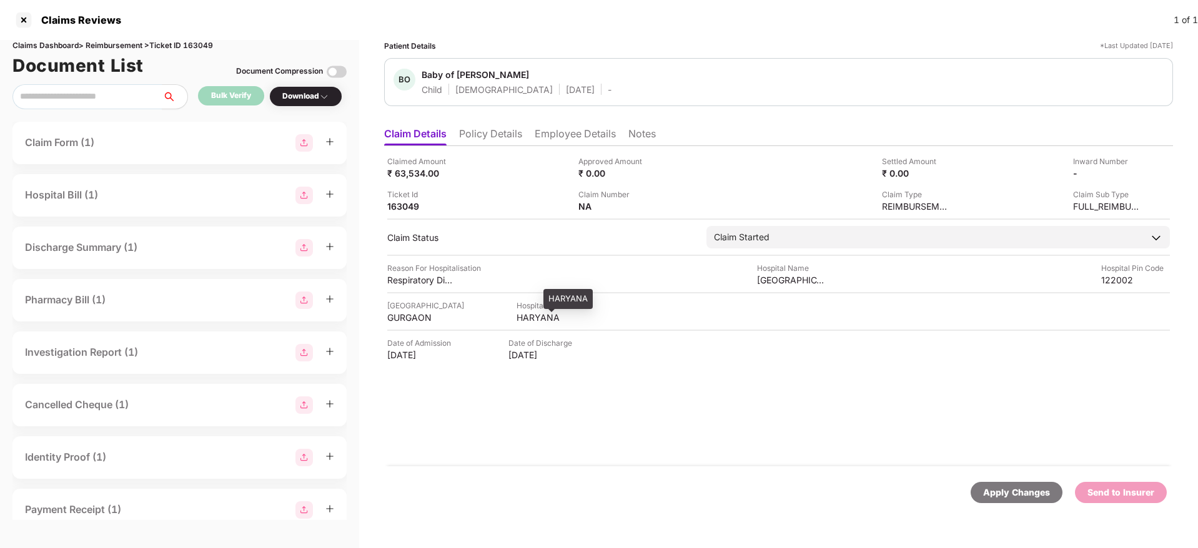
click at [516, 318] on div "HARYANA" at bounding box center [550, 318] width 69 height 12
copy div "HARYANA"
click at [789, 280] on div "Fortis Memorial Research Institute" at bounding box center [791, 280] width 69 height 12
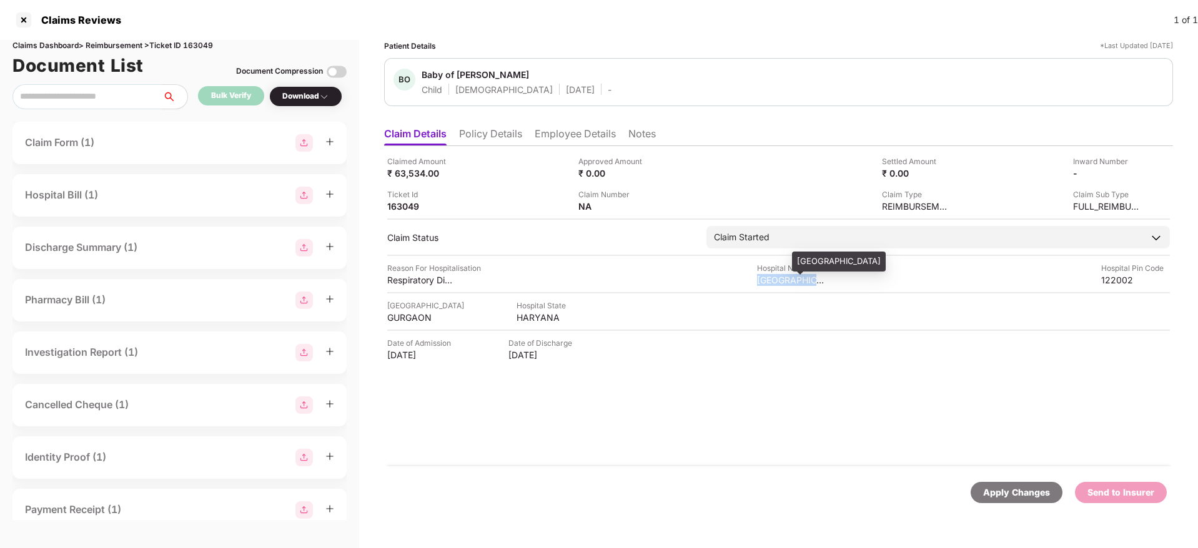
click at [789, 280] on div "Fortis Memorial Research Institute" at bounding box center [791, 280] width 69 height 12
copy div "Fortis Memorial Research Institute"
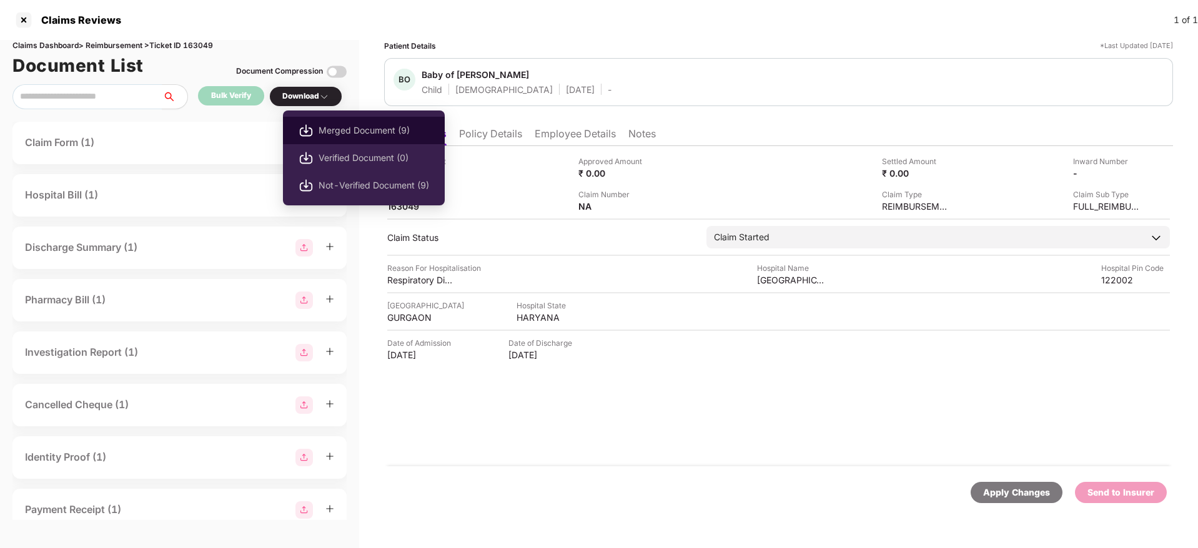
click at [352, 127] on span "Merged Document (9)" at bounding box center [373, 131] width 111 height 14
click at [381, 127] on span "Merged Document (9)" at bounding box center [373, 131] width 111 height 14
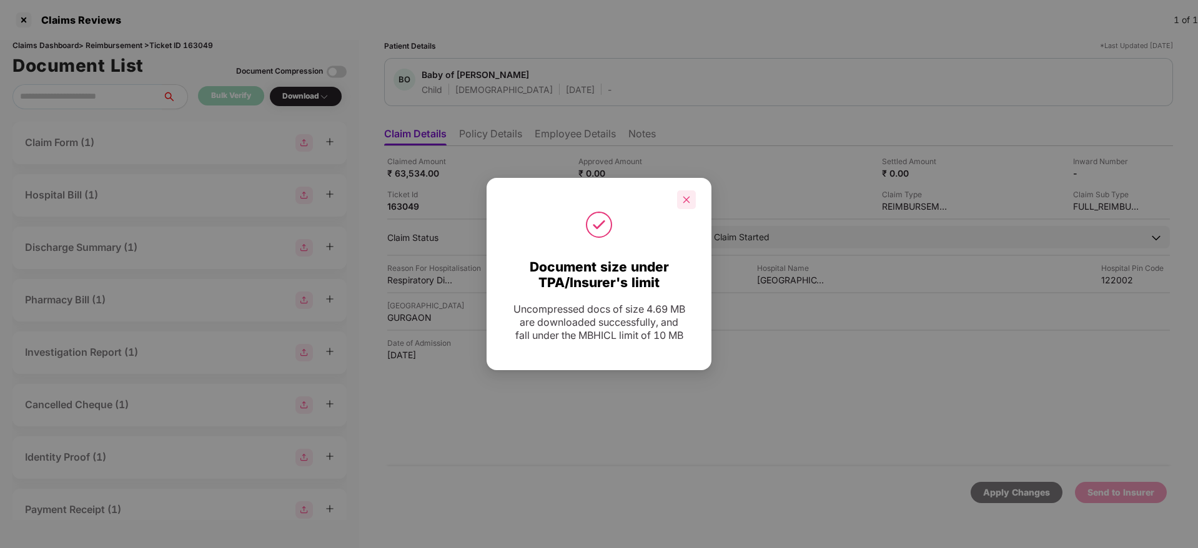
click at [684, 204] on div at bounding box center [686, 199] width 19 height 19
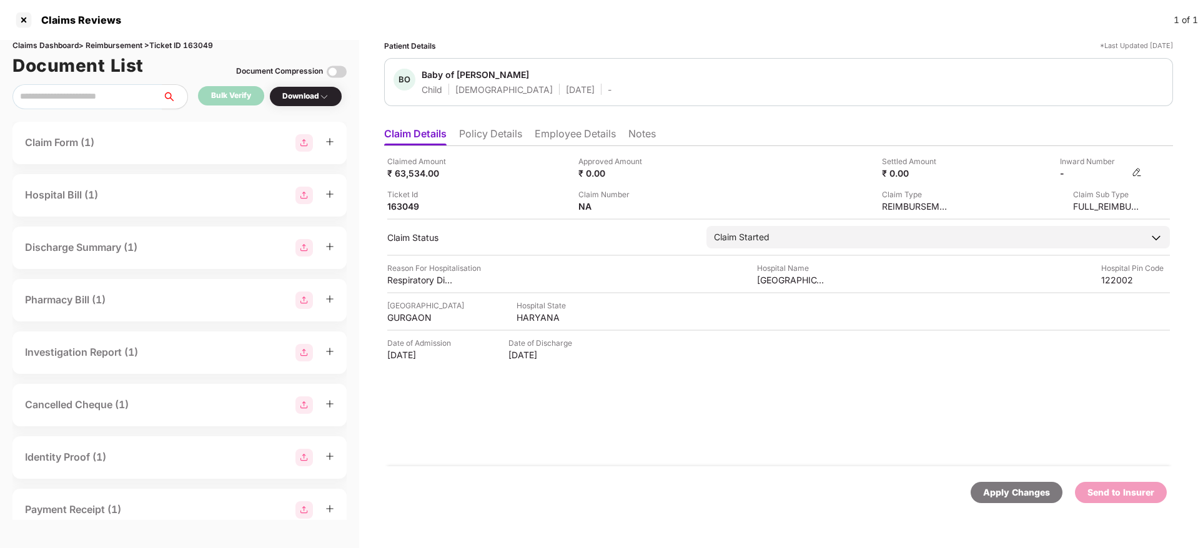
click at [1136, 173] on img at bounding box center [1136, 172] width 10 height 10
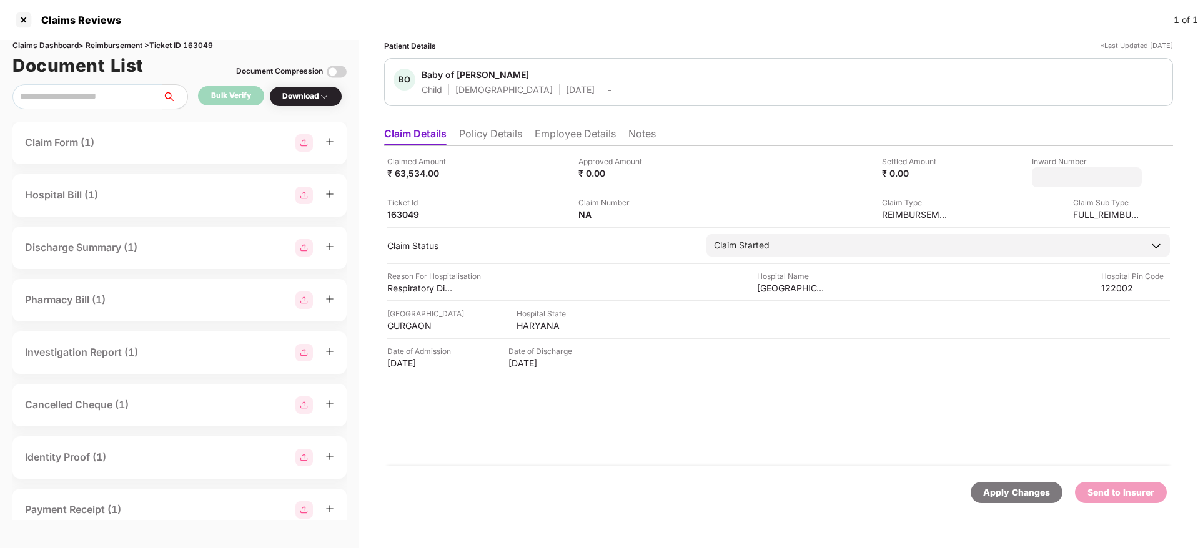
type input "**********"
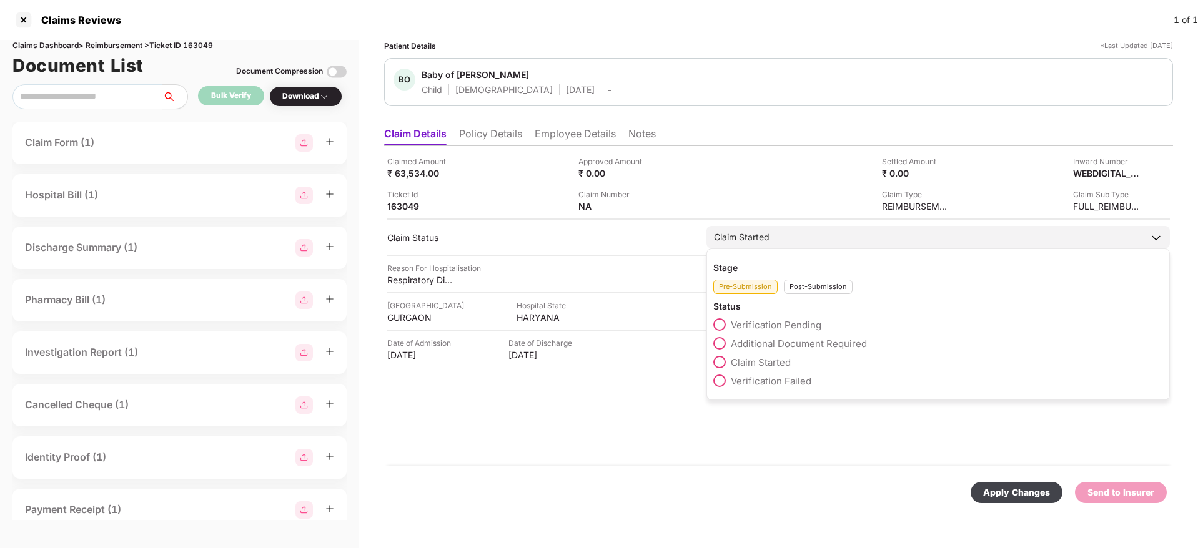
click at [806, 285] on div "Pre-Submission Post-Submission" at bounding box center [938, 283] width 450 height 21
click at [806, 285] on div "Post-Submission" at bounding box center [818, 287] width 69 height 14
click at [803, 335] on div "Claim Approved" at bounding box center [938, 327] width 450 height 19
click at [805, 339] on span "Claim Under Process" at bounding box center [778, 344] width 94 height 12
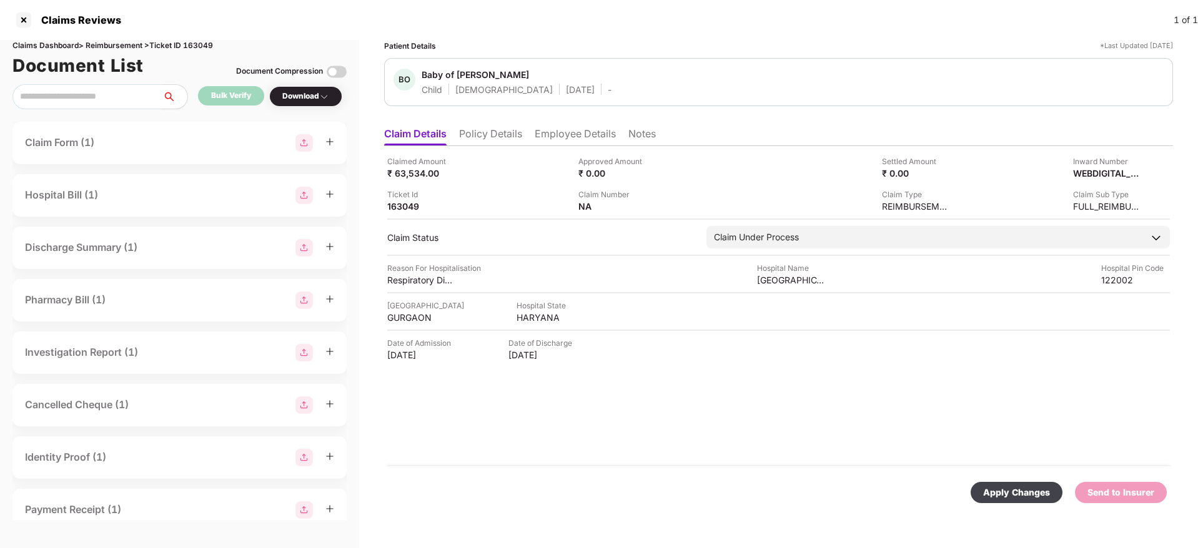
click at [1007, 498] on div "Apply Changes" at bounding box center [1016, 493] width 67 height 14
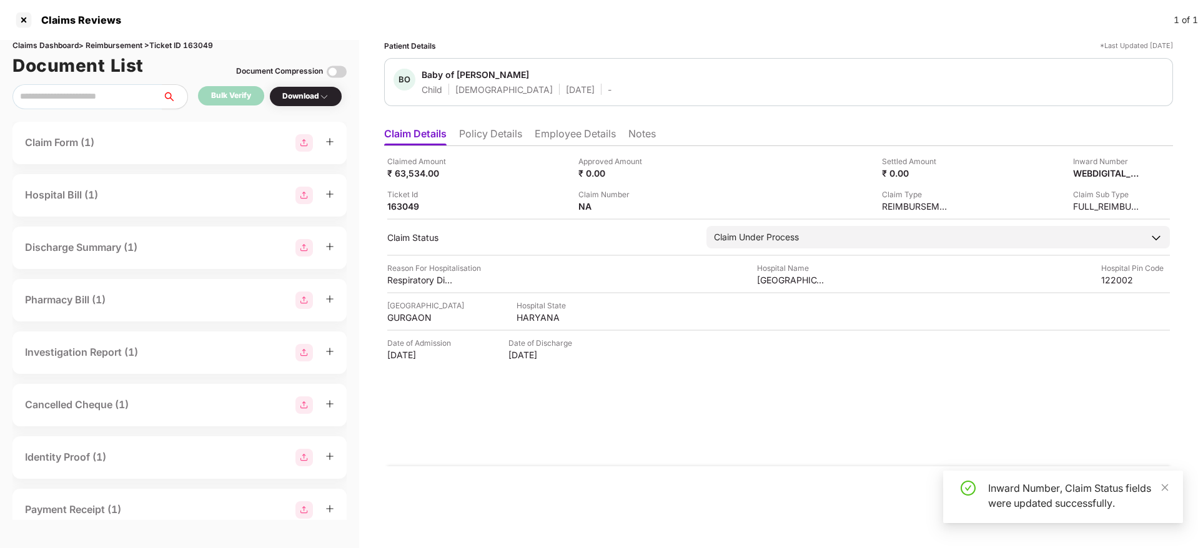
click at [677, 428] on div "Claimed Amount ₹ 63,534.00 Approved Amount ₹ 0.00 Settled Amount ₹ 0.00 Inward …" at bounding box center [778, 306] width 789 height 320
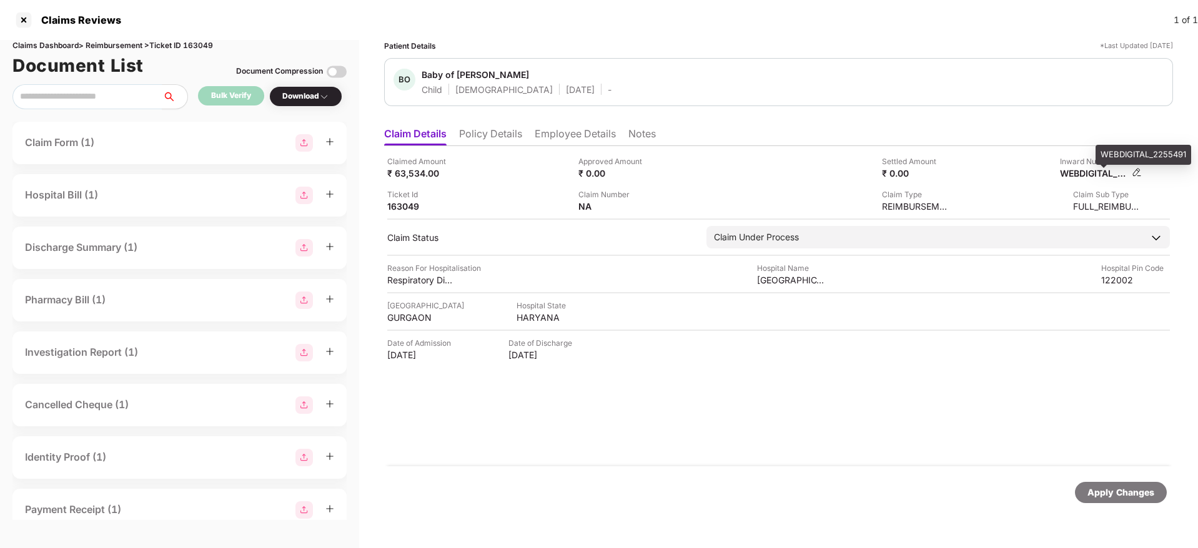
click at [1080, 172] on div "WEBDIGITAL_2255491" at bounding box center [1094, 173] width 69 height 12
copy div
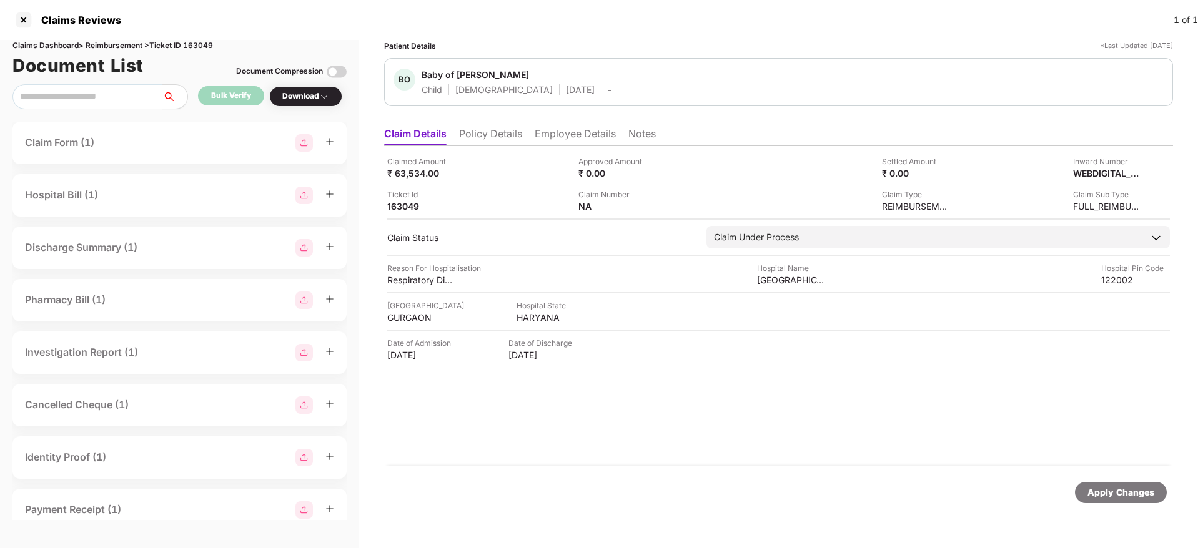
copy div
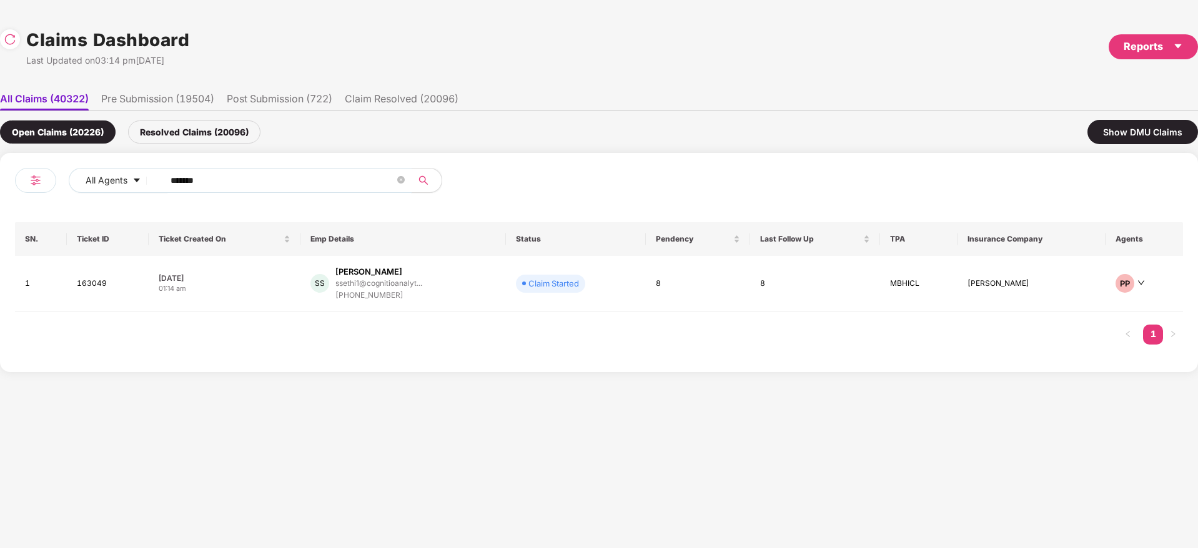
drag, startPoint x: 227, startPoint y: 175, endPoint x: 172, endPoint y: 169, distance: 54.7
click at [124, 174] on div "All Agents ******" at bounding box center [419, 180] width 701 height 25
paste input "text"
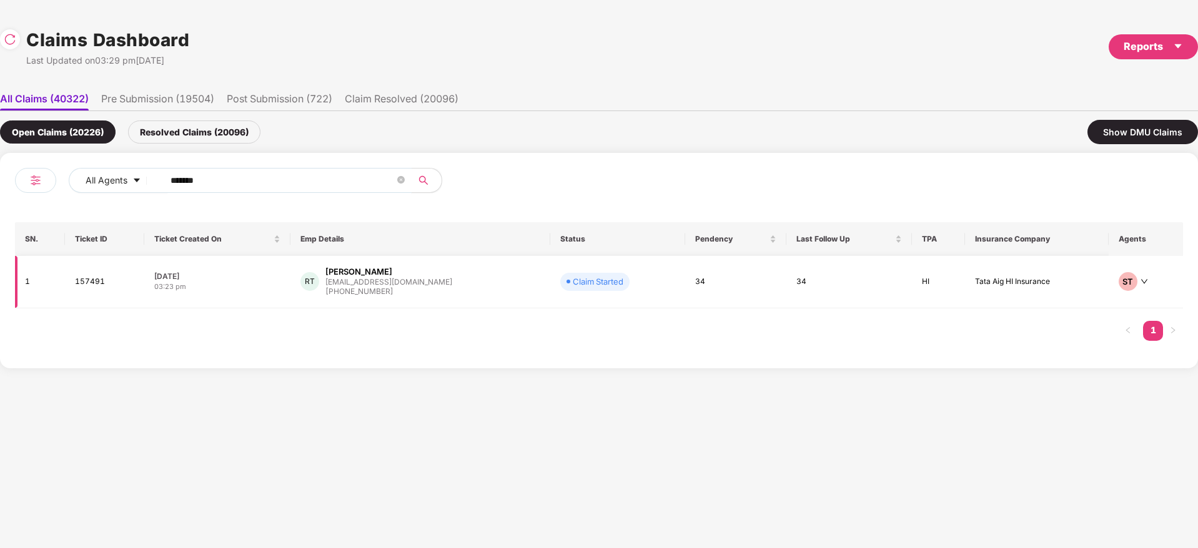
type input "******"
click at [468, 288] on div "RT Rahul Tiwari rahult@tazapay.com +919758889067" at bounding box center [420, 282] width 240 height 32
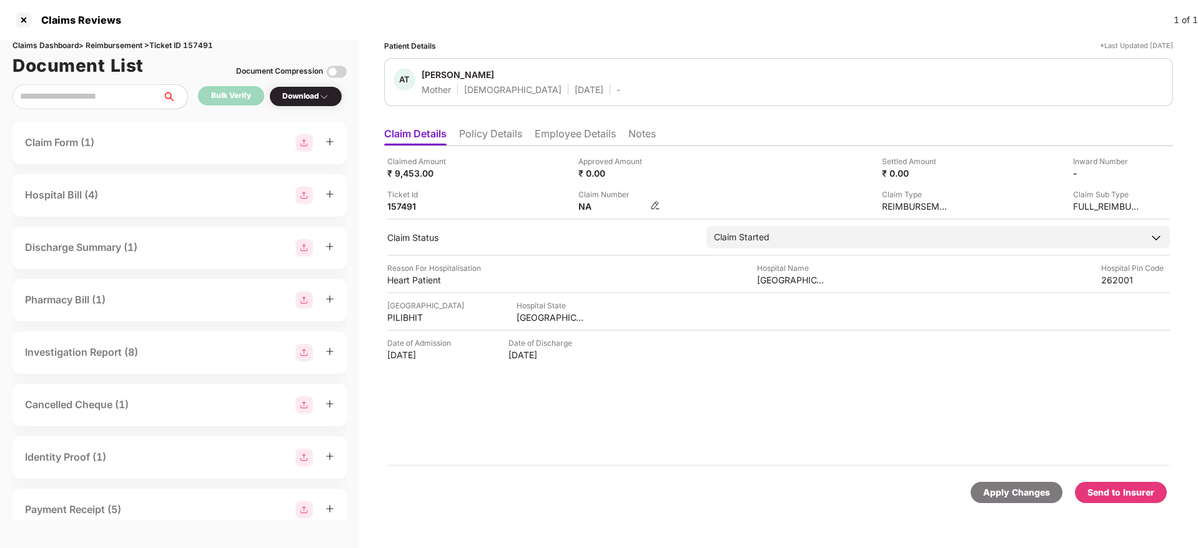
click at [652, 202] on img at bounding box center [655, 205] width 10 height 10
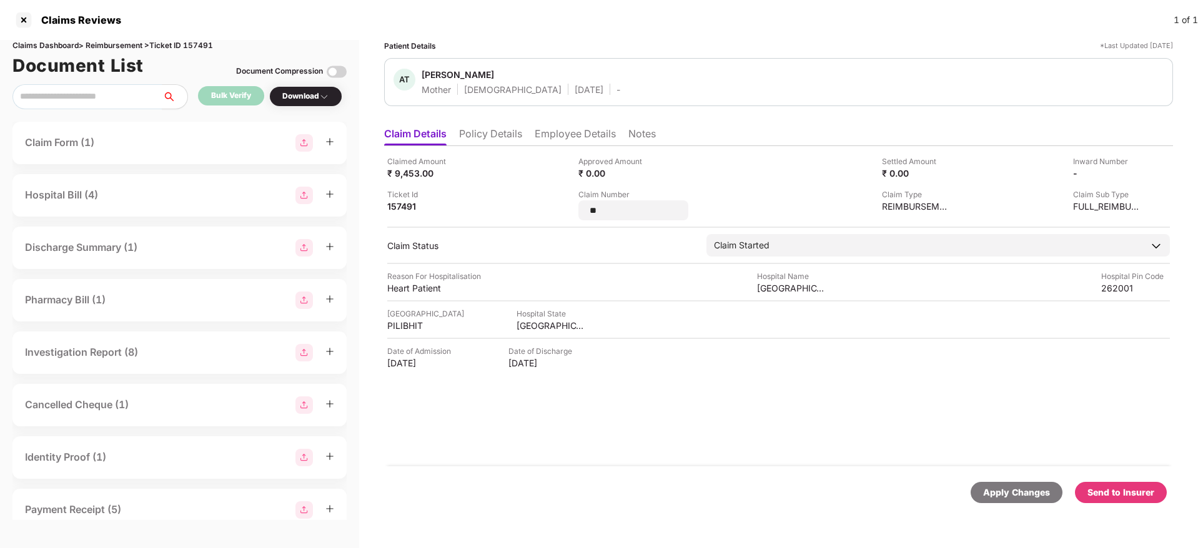
type input "*"
type input "**********"
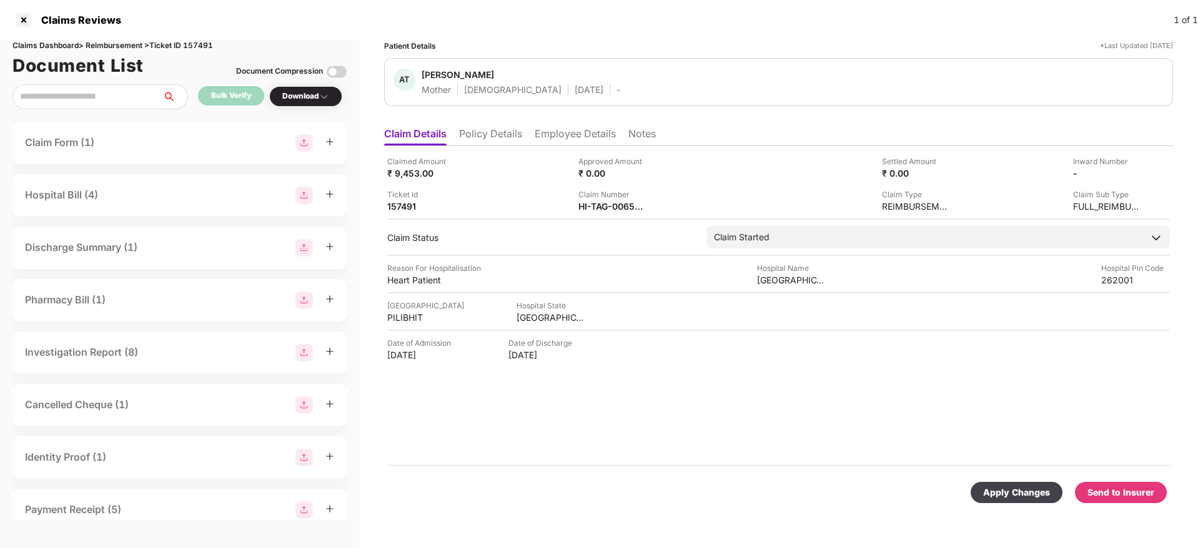
click at [1108, 490] on div "Send to Insurer" at bounding box center [1120, 493] width 67 height 14
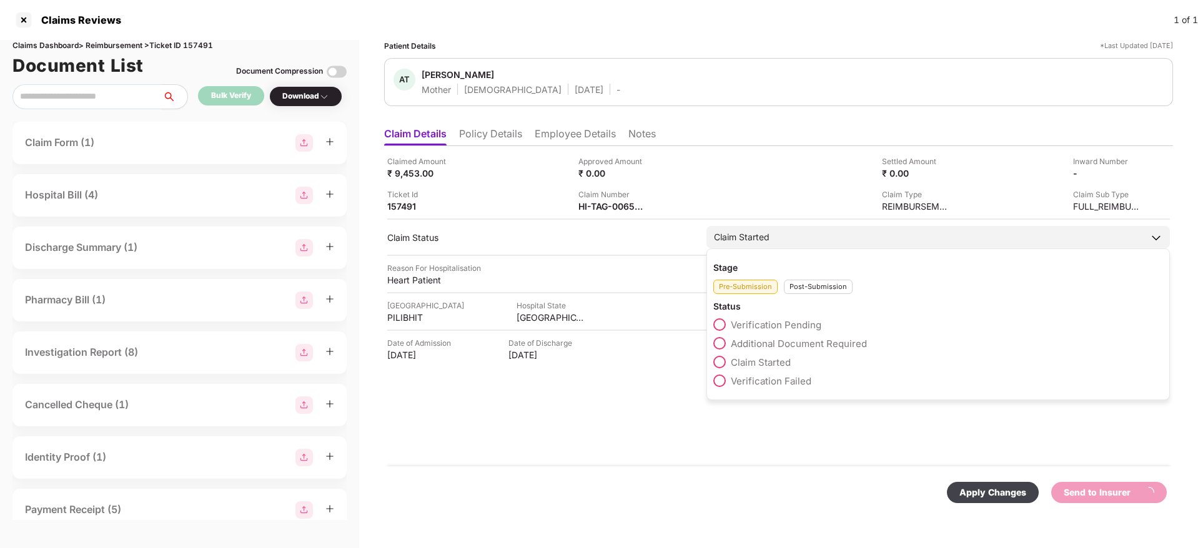
click at [814, 287] on div "Post-Submission" at bounding box center [818, 287] width 69 height 14
click at [785, 342] on span "Claim Under Process" at bounding box center [778, 344] width 94 height 12
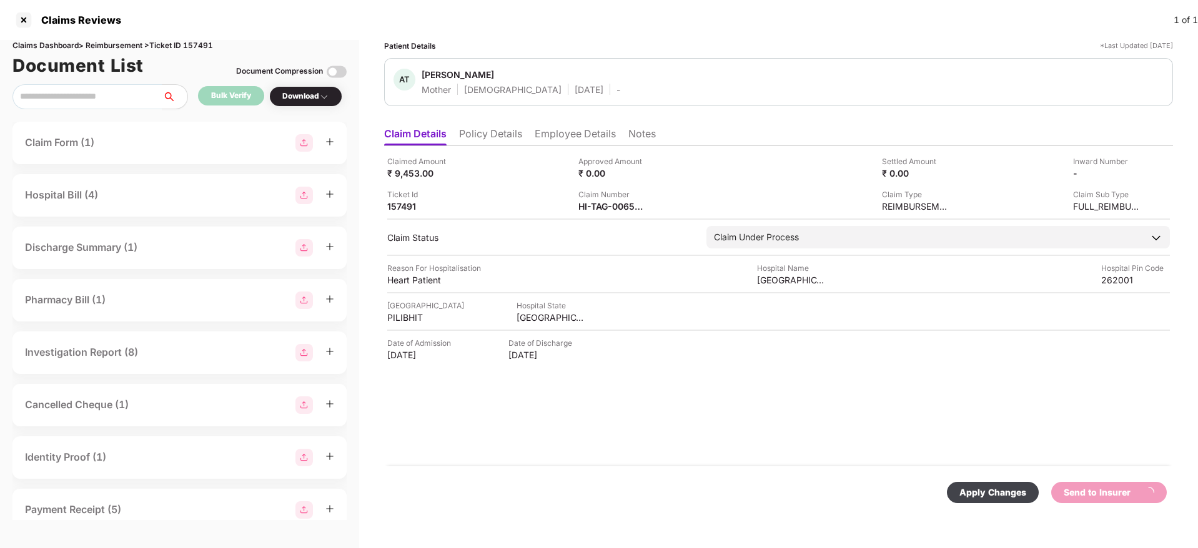
click at [646, 398] on div "Claimed Amount ₹ 9,453.00 Approved Amount ₹ 0.00 Settled Amount ₹ 0.00 Inward N…" at bounding box center [778, 306] width 789 height 320
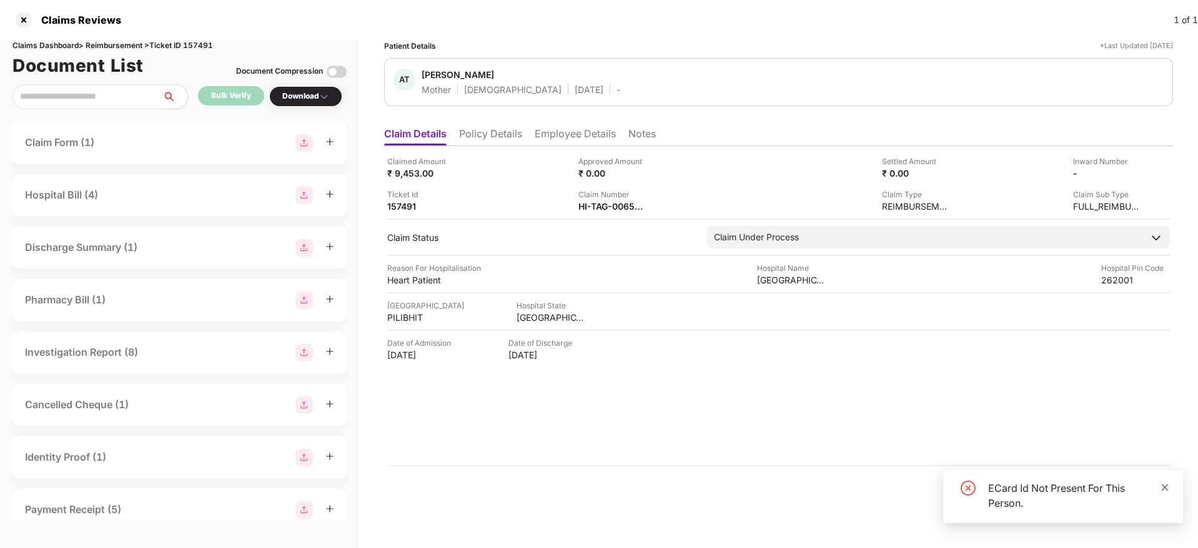
click at [1165, 482] on span at bounding box center [1164, 487] width 9 height 11
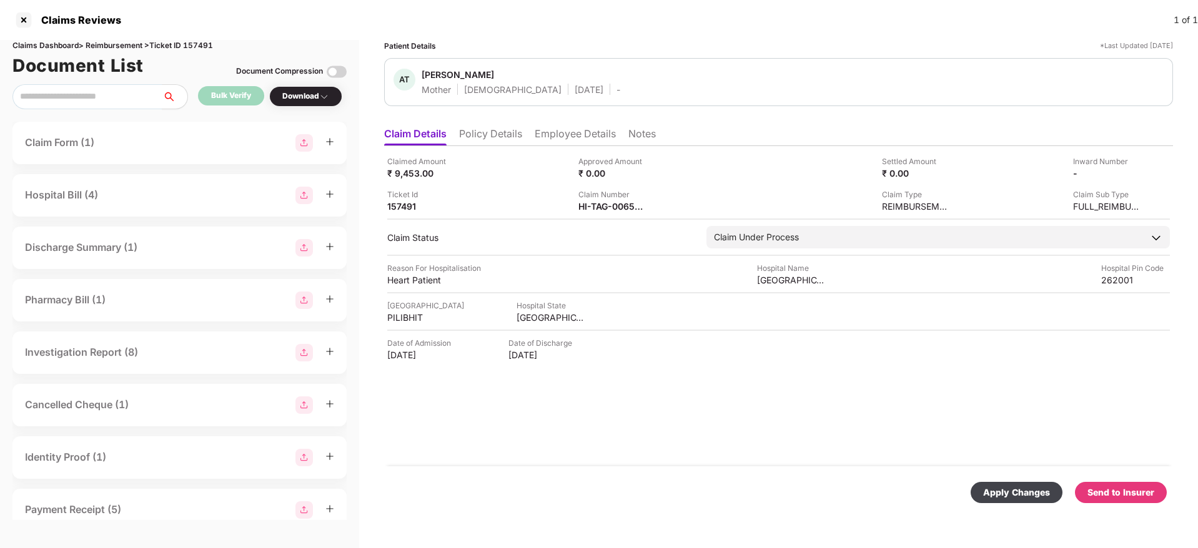
click at [1039, 486] on div "Apply Changes" at bounding box center [1016, 493] width 67 height 14
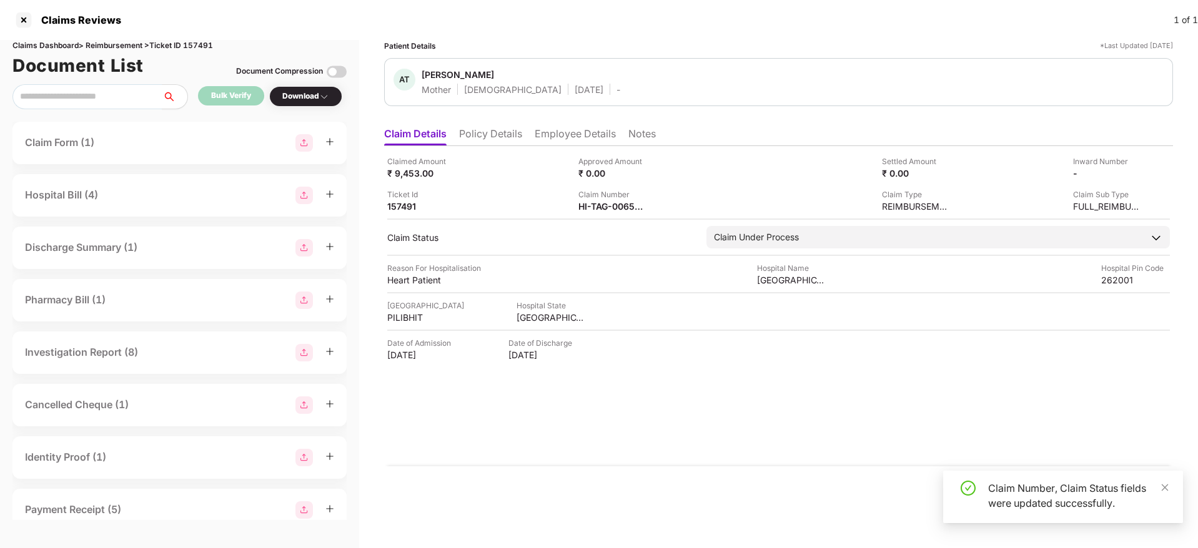
click at [728, 364] on div "Claimed Amount ₹ 9,453.00 Approved Amount ₹ 0.00 Settled Amount ₹ 0.00 Inward N…" at bounding box center [778, 306] width 789 height 320
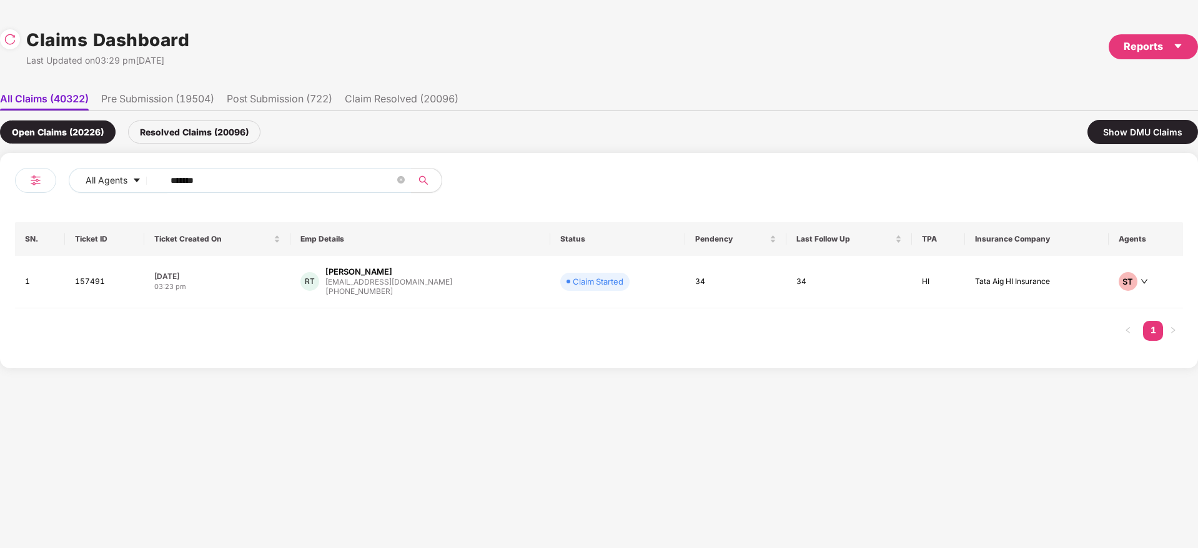
click at [5, 214] on div "All Agents ****** SN. Ticket ID Ticket Created On Emp Details Status Pendency L…" at bounding box center [599, 260] width 1198 height 215
paste input "text"
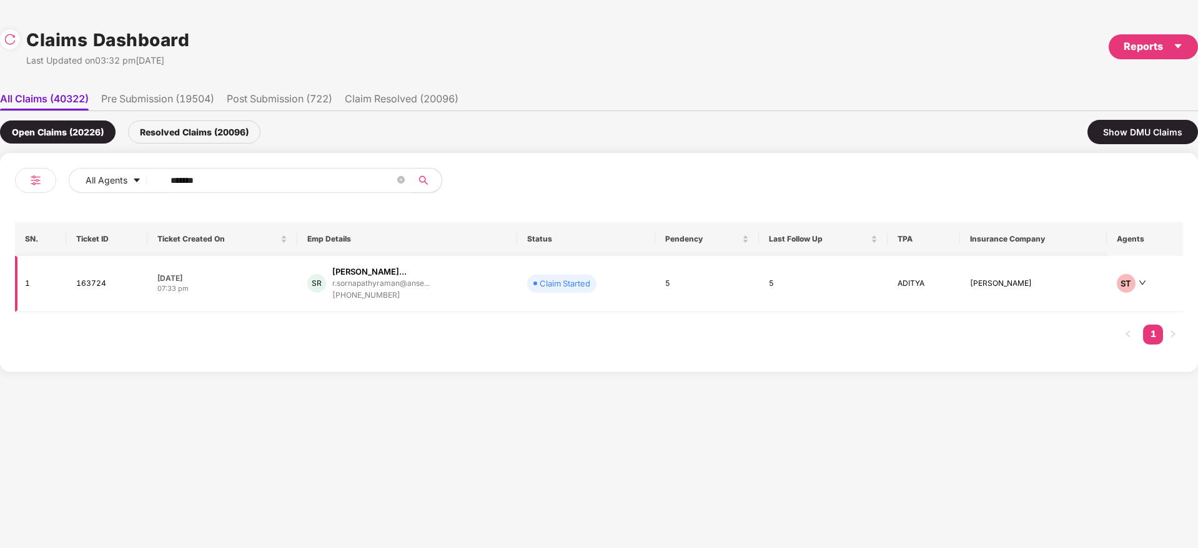
type input "******"
click at [455, 303] on td "SR Sornapathy Raman Ramak... r.sornapathyraman@anse... +918870644041" at bounding box center [407, 284] width 220 height 56
drag, startPoint x: 197, startPoint y: 179, endPoint x: 142, endPoint y: 187, distance: 56.1
click at [74, 191] on div "All Agents ******" at bounding box center [419, 180] width 701 height 25
paste input "text"
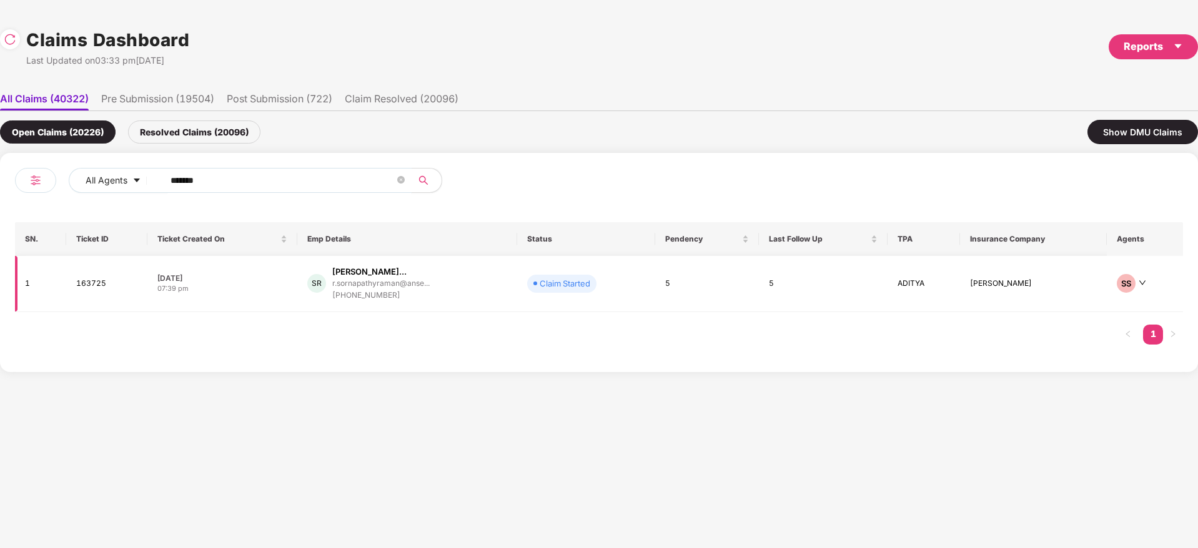
type input "******"
click at [474, 283] on div "SR Sornapathy Raman Ramak... r.sornapathyraman@anse... +918870644041" at bounding box center [407, 284] width 200 height 36
drag, startPoint x: 235, startPoint y: 179, endPoint x: 1, endPoint y: 182, distance: 234.2
click at [0, 180] on div "All Agents ****** SN. Ticket ID Ticket Created On Emp Details Status Pendency L…" at bounding box center [599, 262] width 1198 height 219
paste input "text"
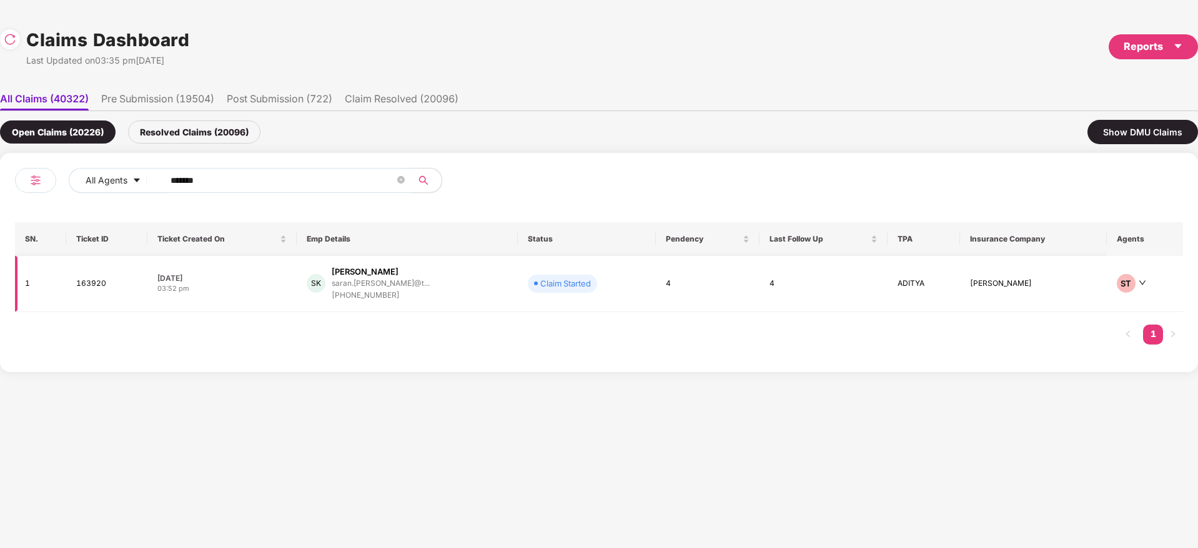
type input "******"
click at [480, 290] on div "SK Saran Krishnamoorthy saran.krishnamoorthy@t... +917736638765" at bounding box center [407, 284] width 201 height 36
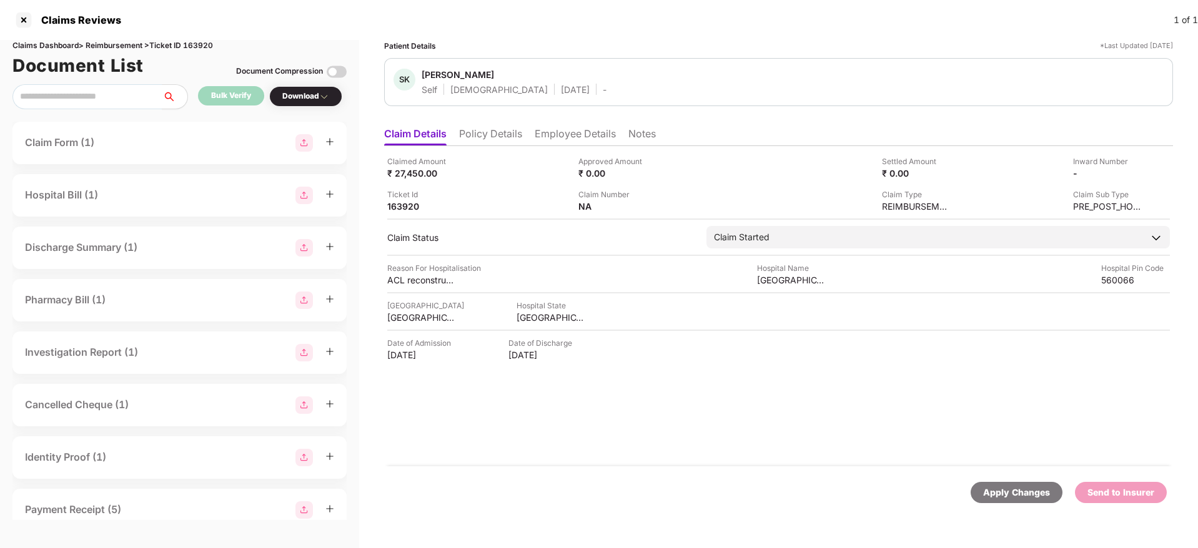
click at [562, 132] on li "Employee Details" at bounding box center [574, 136] width 81 height 18
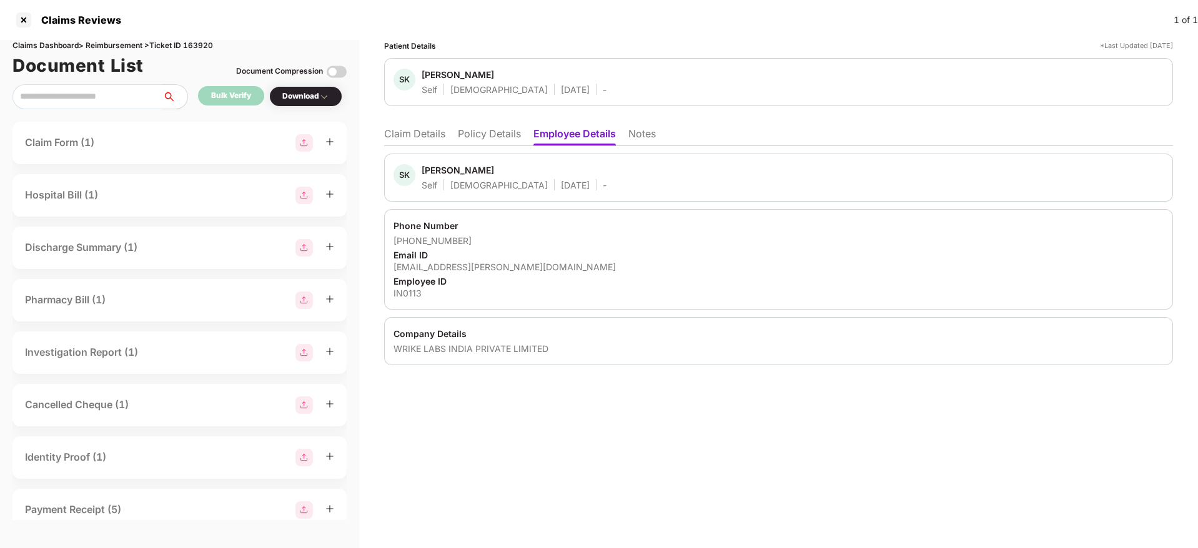
click at [453, 345] on div "WRIKE LABS INDIA PRIVATE LIMITED" at bounding box center [778, 349] width 770 height 12
copy div "WRIKE LABS INDIA PRIVATE LIMITED"
click at [405, 291] on div "IN0113" at bounding box center [778, 293] width 770 height 12
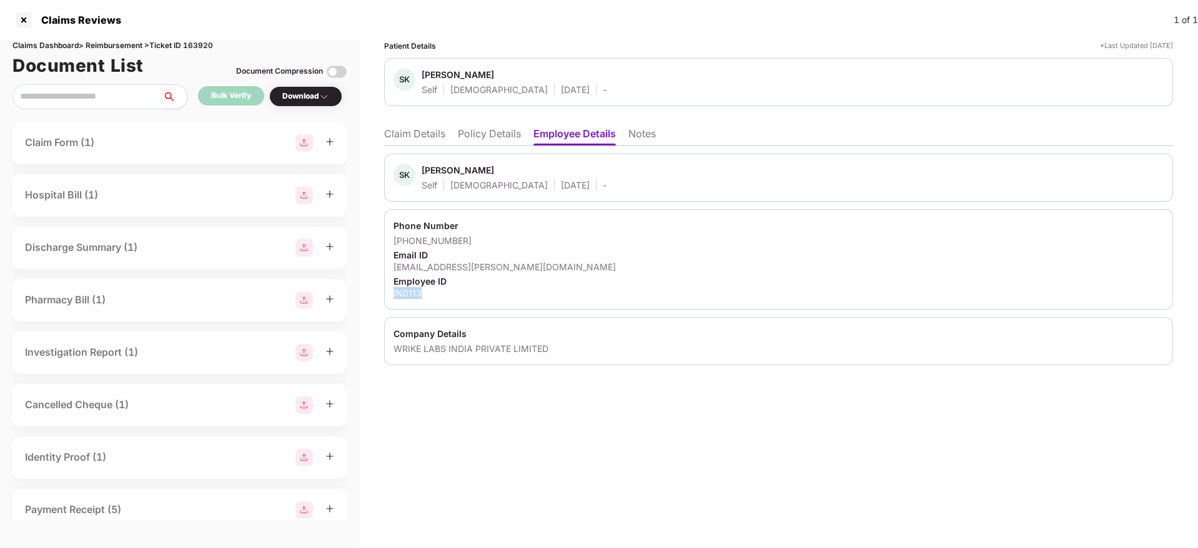
click at [405, 291] on div "IN0113" at bounding box center [778, 293] width 770 height 12
copy div "IN0113"
click at [461, 354] on div "WRIKE LABS INDIA PRIVATE LIMITED" at bounding box center [778, 349] width 770 height 12
click at [460, 353] on div "WRIKE LABS INDIA PRIVATE LIMITED" at bounding box center [778, 349] width 770 height 12
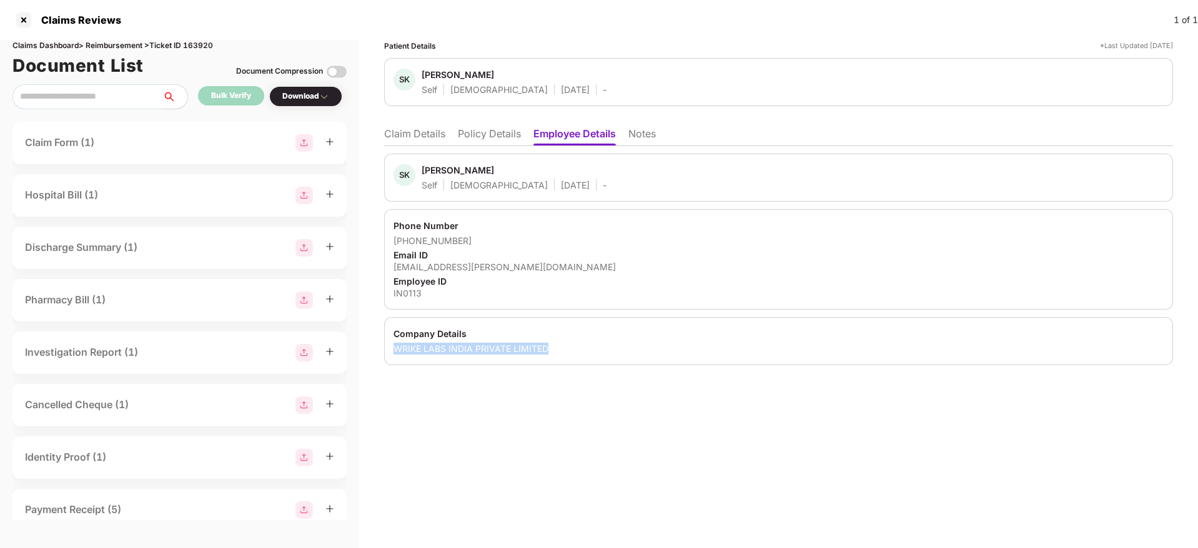
click at [460, 353] on div "WRIKE LABS INDIA PRIVATE LIMITED" at bounding box center [778, 349] width 770 height 12
copy div "WRIKE LABS INDIA PRIVATE LIMITED"
click at [568, 431] on div "Patient Details *Last Updated 11 Aug 2025 SK Saran Krishnamoorthy Self Male 12 …" at bounding box center [778, 294] width 839 height 508
drag, startPoint x: 768, startPoint y: 453, endPoint x: 616, endPoint y: 5, distance: 472.7
click at [768, 453] on div "Patient Details *Last Updated 11 Aug 2025 SK Saran Krishnamoorthy Self Male 12 …" at bounding box center [778, 294] width 839 height 508
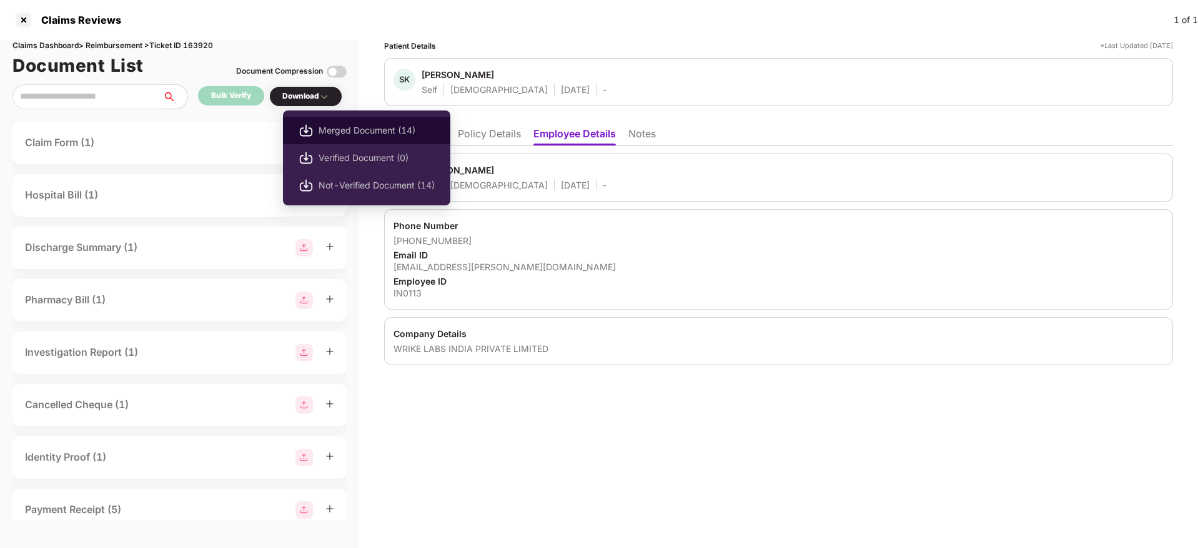
click at [353, 135] on span "Merged Document (14)" at bounding box center [376, 131] width 116 height 14
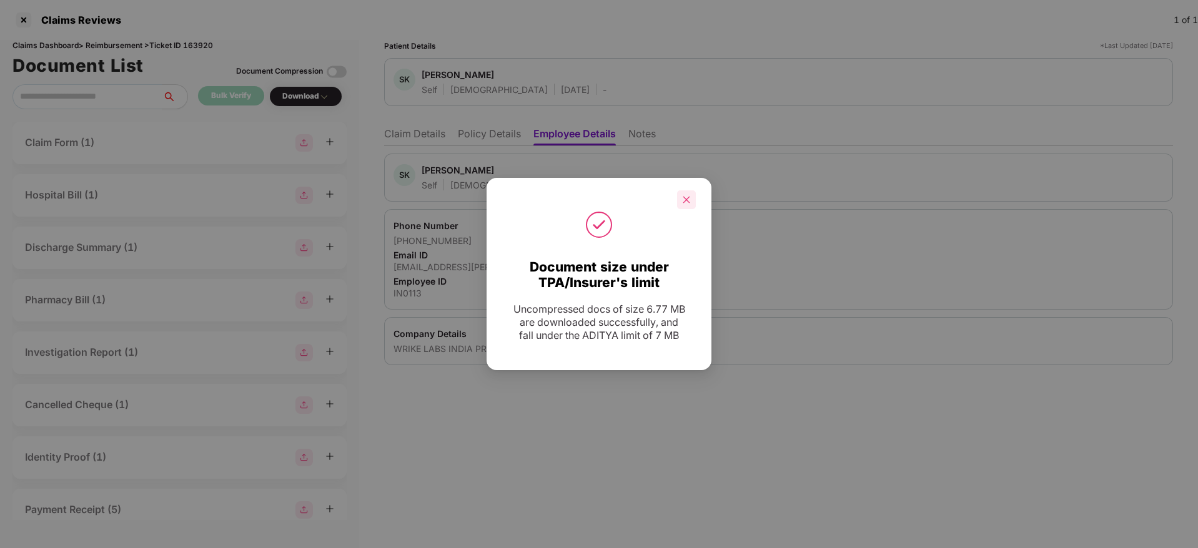
click at [684, 205] on div at bounding box center [686, 199] width 19 height 19
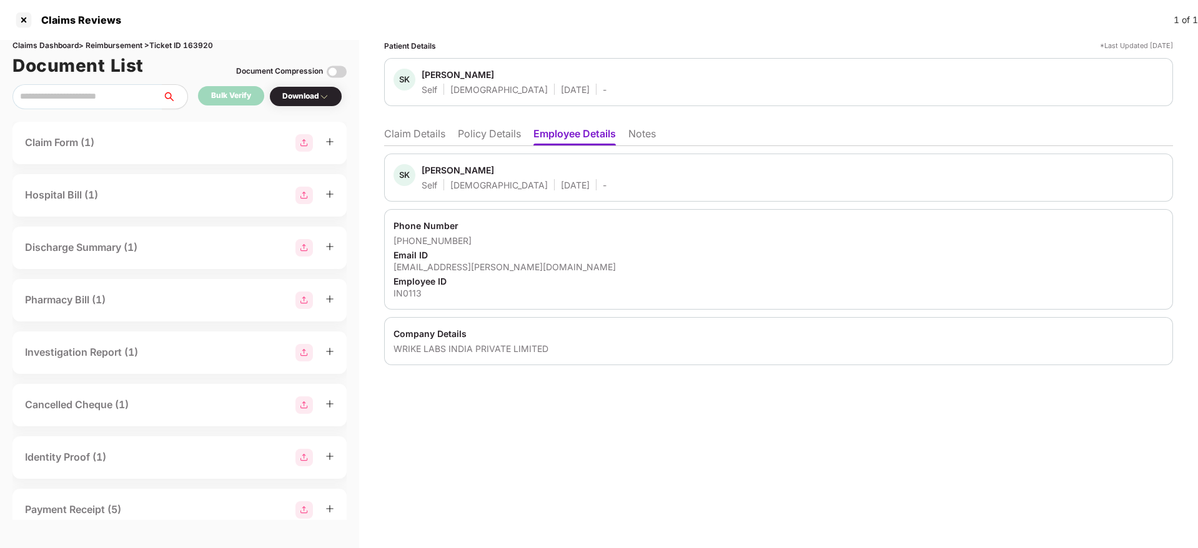
click at [476, 141] on li "Policy Details" at bounding box center [489, 136] width 63 height 18
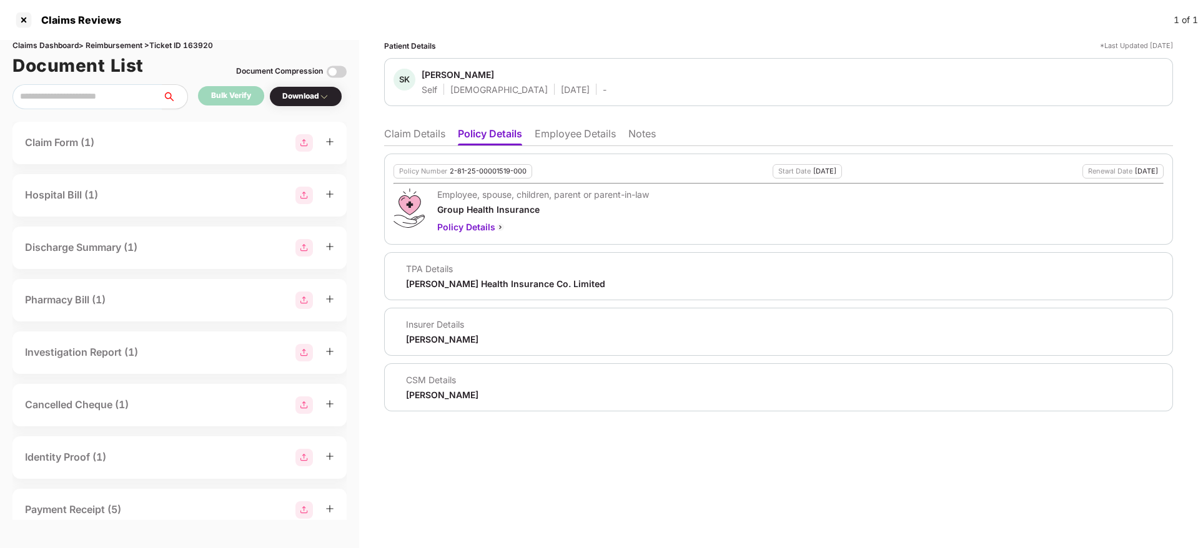
click at [475, 168] on div "2-81-25-00001519-000" at bounding box center [488, 171] width 77 height 8
click at [468, 73] on div "Saran Krishnamoorthy" at bounding box center [457, 75] width 72 height 12
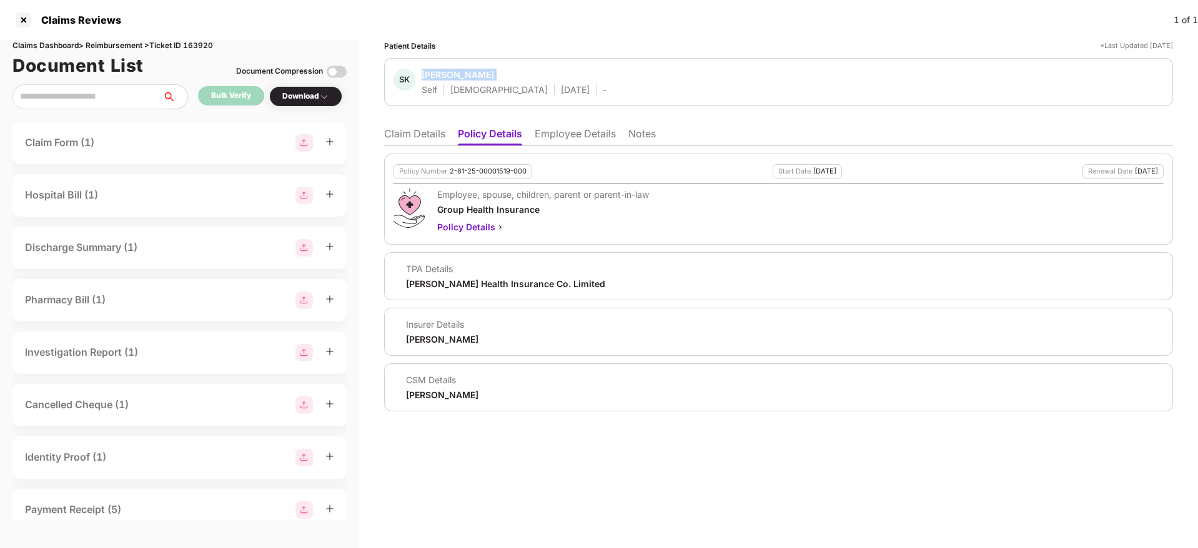
click at [468, 73] on div "Saran Krishnamoorthy" at bounding box center [457, 75] width 72 height 12
click at [411, 139] on li "Claim Details" at bounding box center [414, 136] width 61 height 18
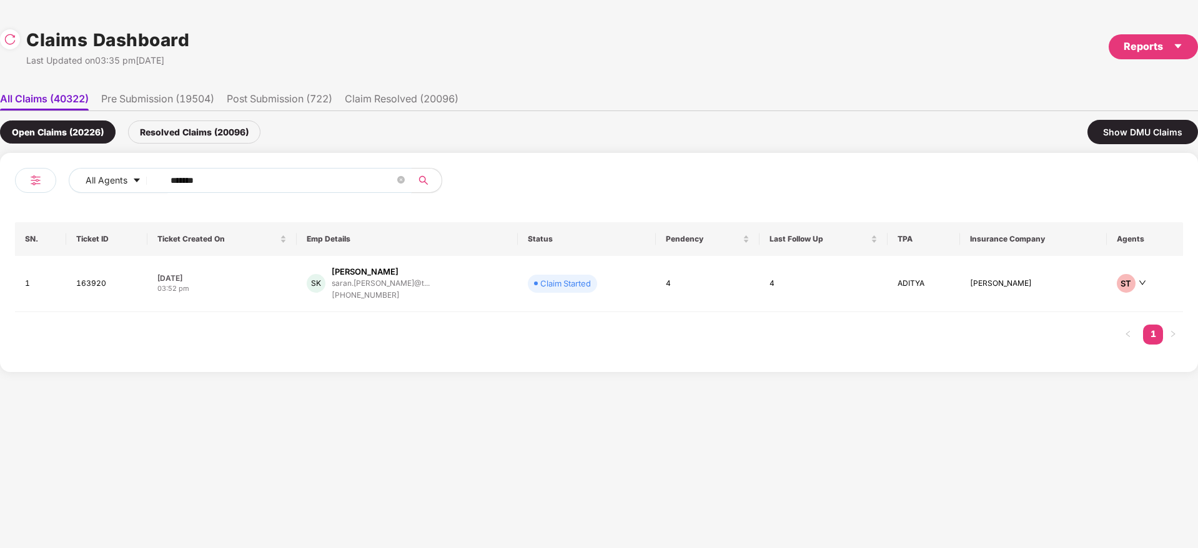
drag, startPoint x: 229, startPoint y: 181, endPoint x: 70, endPoint y: 192, distance: 159.0
click at [0, 200] on div "All Agents ****** SN. Ticket ID Ticket Created On Emp Details Status Pendency L…" at bounding box center [599, 262] width 1198 height 219
paste input "text"
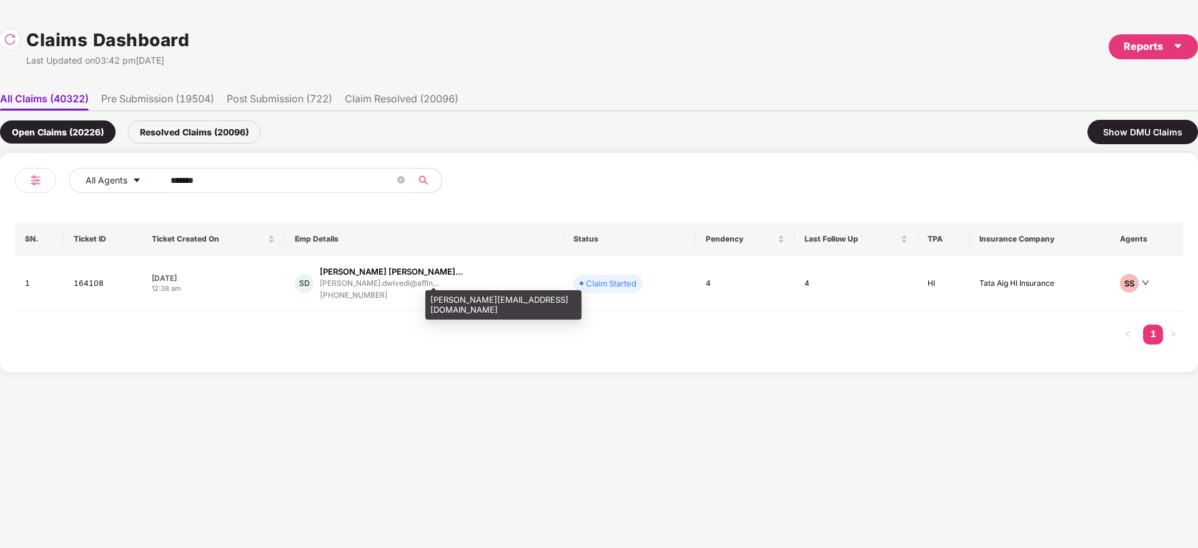
type input "******"
click at [481, 290] on div "shraddha.dwivedi@affinity.com" at bounding box center [503, 304] width 156 height 29
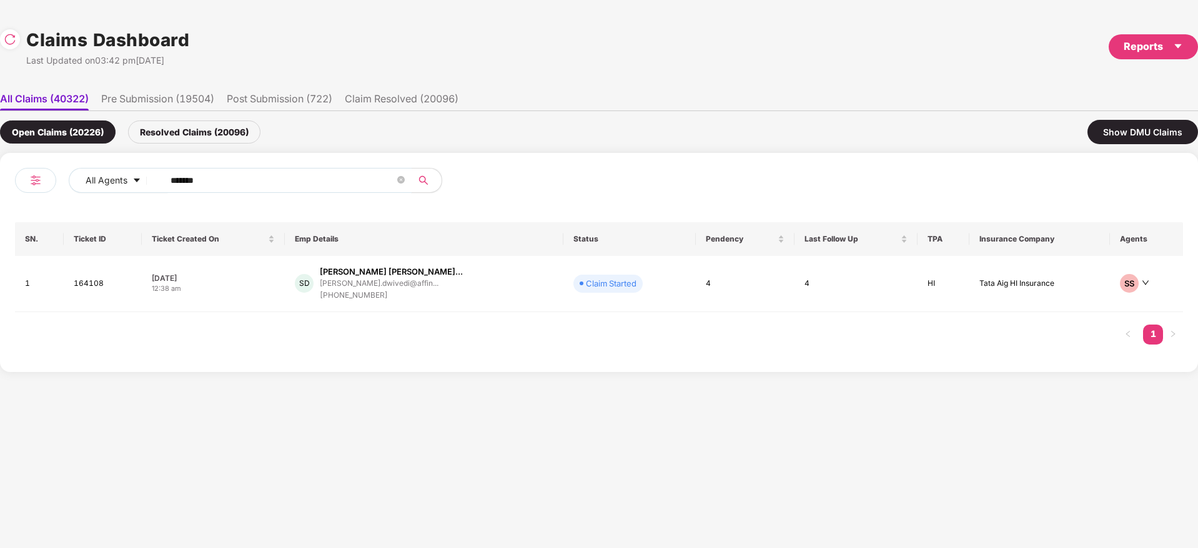
drag, startPoint x: 225, startPoint y: 176, endPoint x: 97, endPoint y: 197, distance: 129.1
click at [0, 176] on div "All Agents ****** SN. Ticket ID Ticket Created On Emp Details Status Pendency L…" at bounding box center [599, 262] width 1198 height 219
paste input "text"
type input "******"
click at [462, 276] on div "WK Waman Vana Koli koliwaman737@gmail.com +917498262030" at bounding box center [405, 282] width 230 height 32
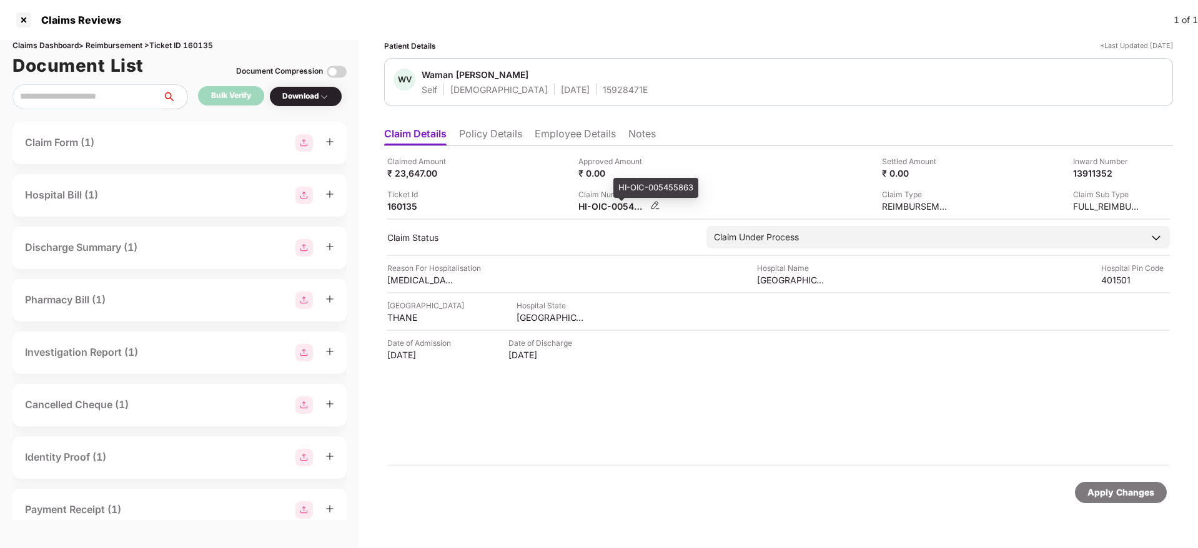
click at [598, 207] on div "HI-OIC-005455863" at bounding box center [612, 206] width 69 height 12
click at [597, 207] on div "HI-OIC-005455863" at bounding box center [612, 206] width 69 height 12
click at [398, 205] on div "160135" at bounding box center [421, 206] width 69 height 12
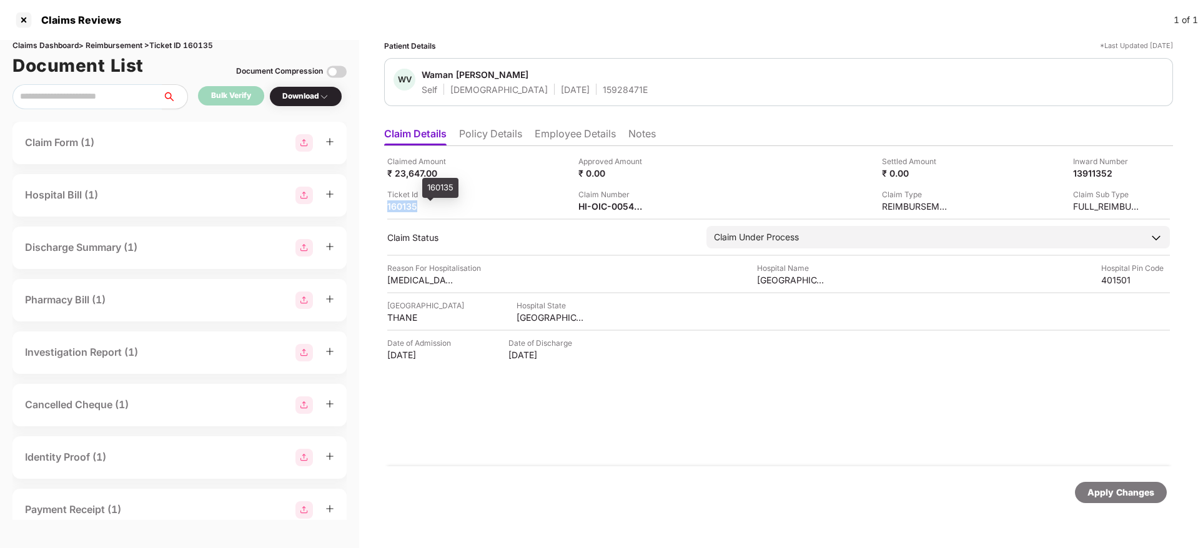
click at [398, 205] on div "160135" at bounding box center [421, 206] width 69 height 12
click at [707, 432] on div "Claimed Amount ₹ 23,647.00 Approved Amount ₹ 0.00 Settled Amount ₹ 0.00 Inward …" at bounding box center [778, 306] width 789 height 320
click at [596, 429] on div "Claimed Amount ₹ 23,647.00 Approved Amount ₹ 0.00 Settled Amount ₹ 0.00 Inward …" at bounding box center [778, 306] width 789 height 320
click at [596, 207] on div "HI-OIC-005455863" at bounding box center [612, 206] width 69 height 12
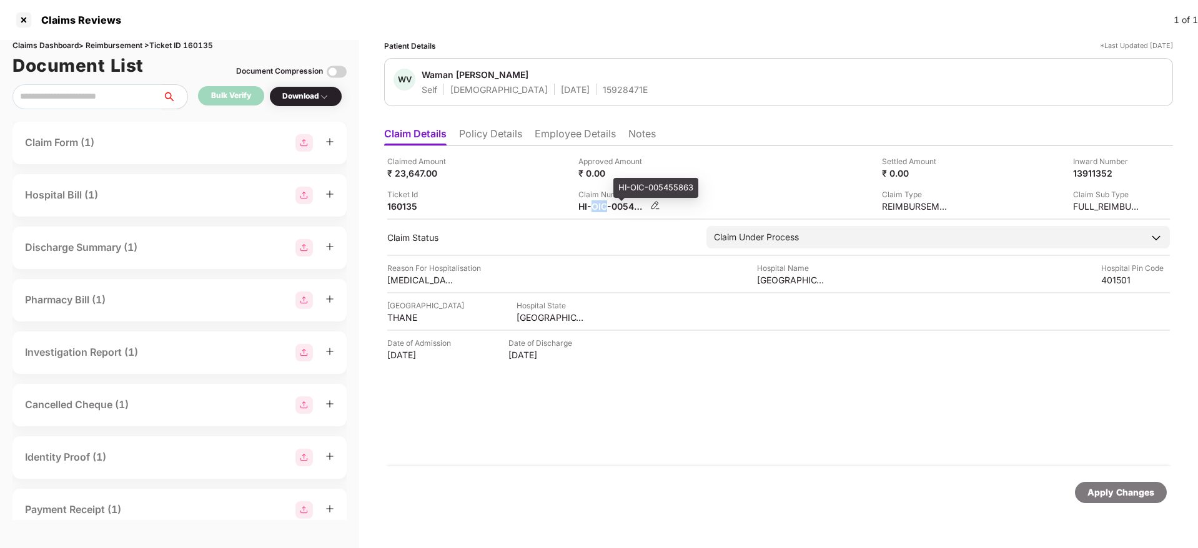
click at [596, 207] on div "HI-OIC-005455863" at bounding box center [612, 206] width 69 height 12
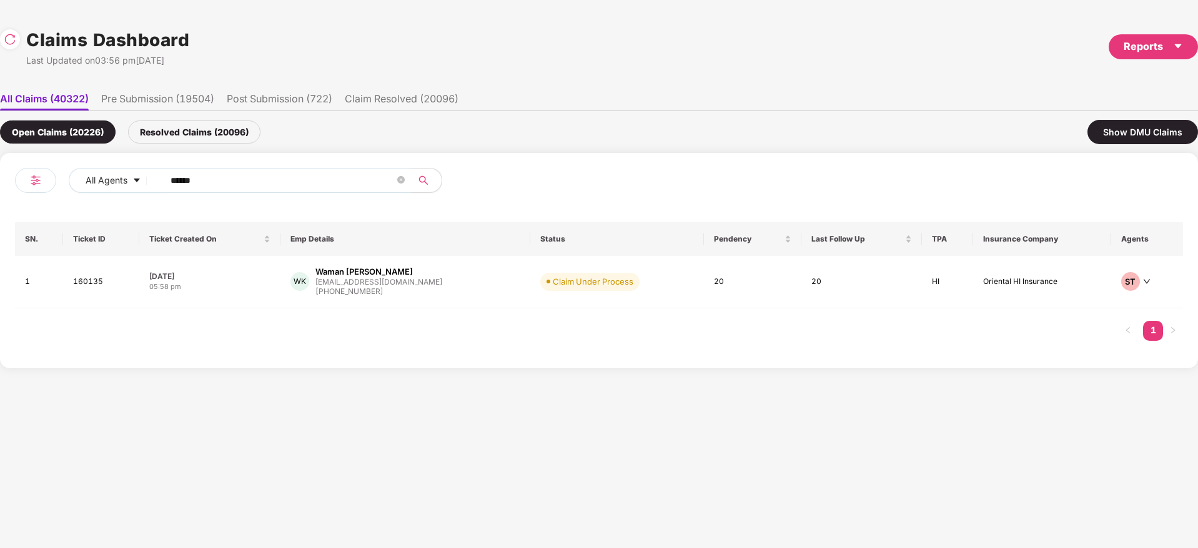
drag, startPoint x: 237, startPoint y: 180, endPoint x: 97, endPoint y: 204, distance: 141.8
click at [87, 197] on div "All Agents ******" at bounding box center [307, 185] width 584 height 35
paste input "text"
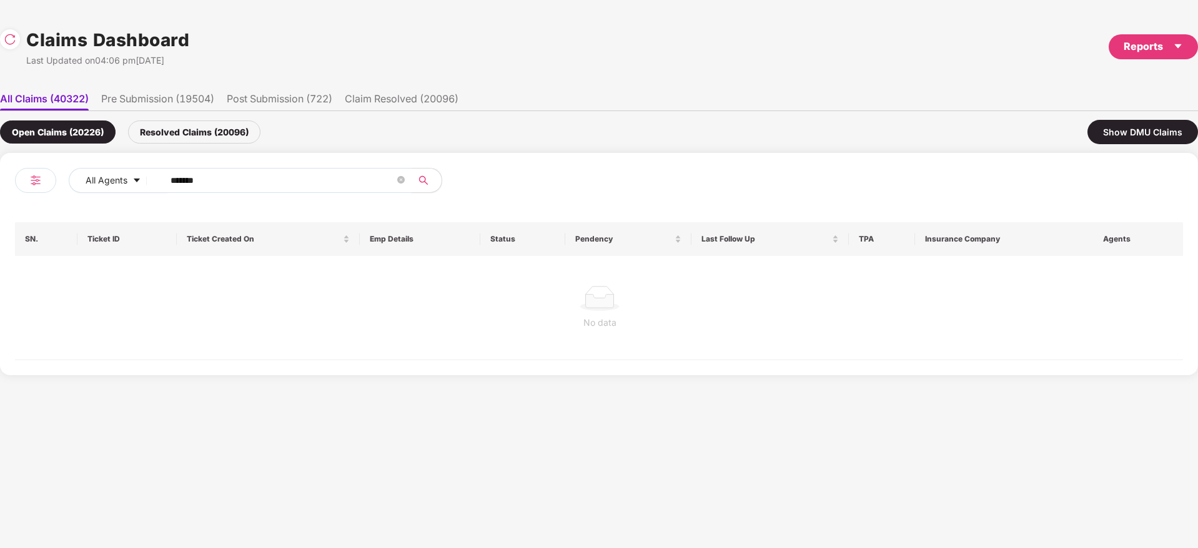
click at [228, 127] on div "Resolved Claims (20096)" at bounding box center [194, 132] width 132 height 23
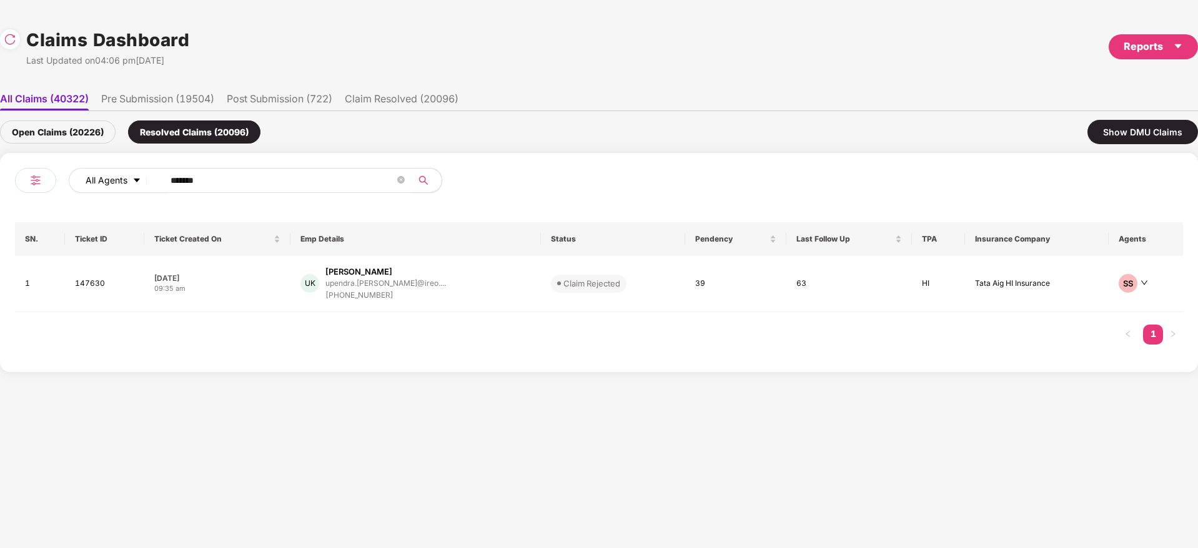
drag, startPoint x: 227, startPoint y: 180, endPoint x: 142, endPoint y: 177, distance: 84.3
click at [88, 175] on div "All Agents ******" at bounding box center [419, 180] width 701 height 25
paste input "text"
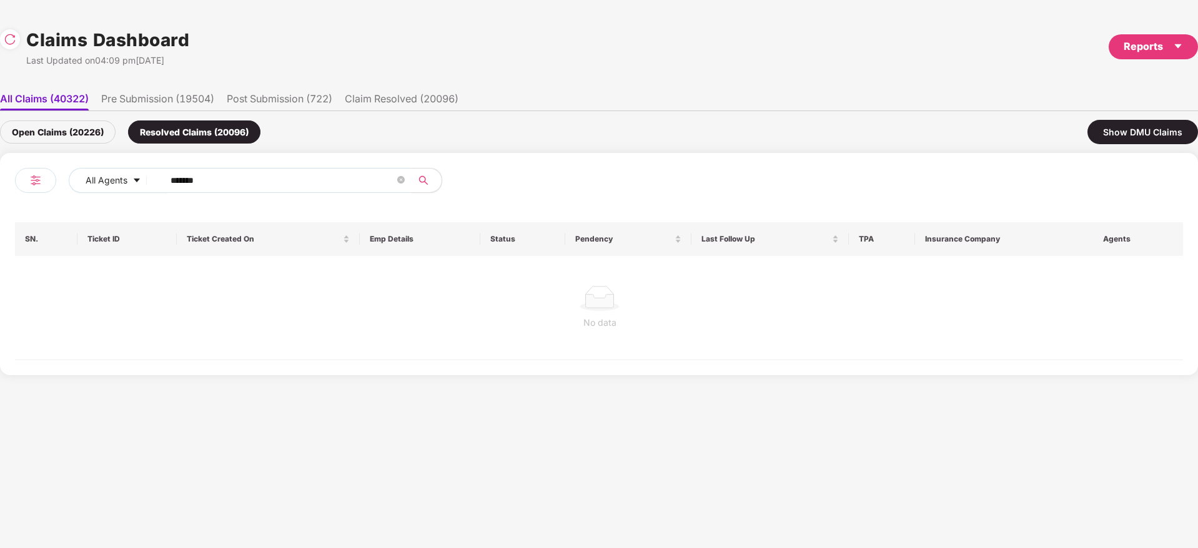
type input "******"
click at [107, 133] on div "Open Claims (20226)" at bounding box center [58, 132] width 116 height 23
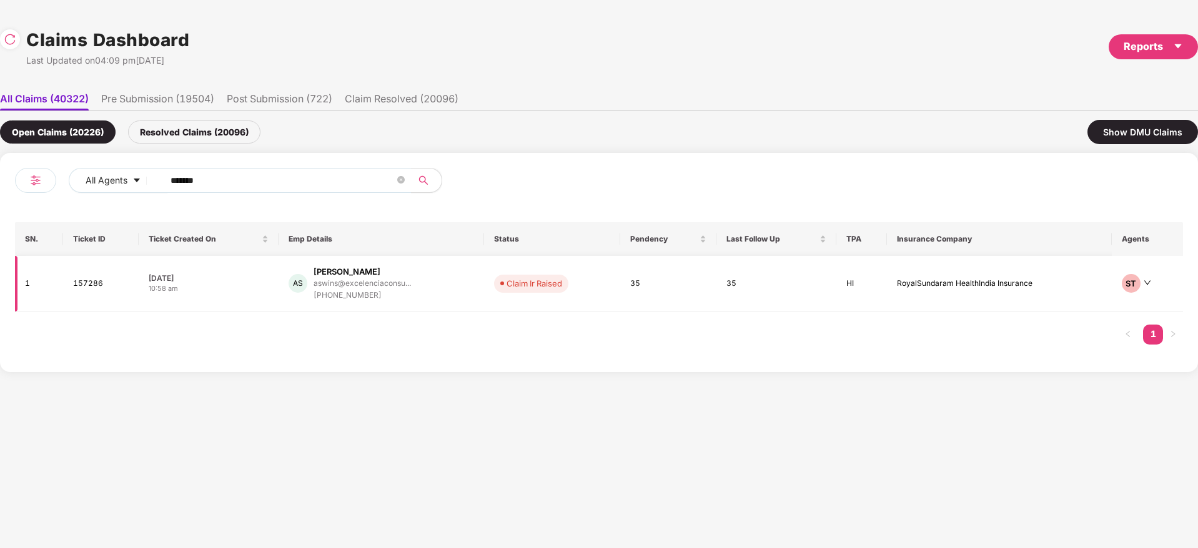
click at [480, 293] on td "AS Aswinkumar Sivanandam aswins@excelenciaconsu... +919360885581" at bounding box center [380, 284] width 205 height 56
drag, startPoint x: 214, startPoint y: 185, endPoint x: 17, endPoint y: 185, distance: 197.3
click at [2, 185] on div "All Agents ****** SN. Ticket ID Ticket Created On Emp Details Status Pendency L…" at bounding box center [599, 262] width 1198 height 219
paste input "text"
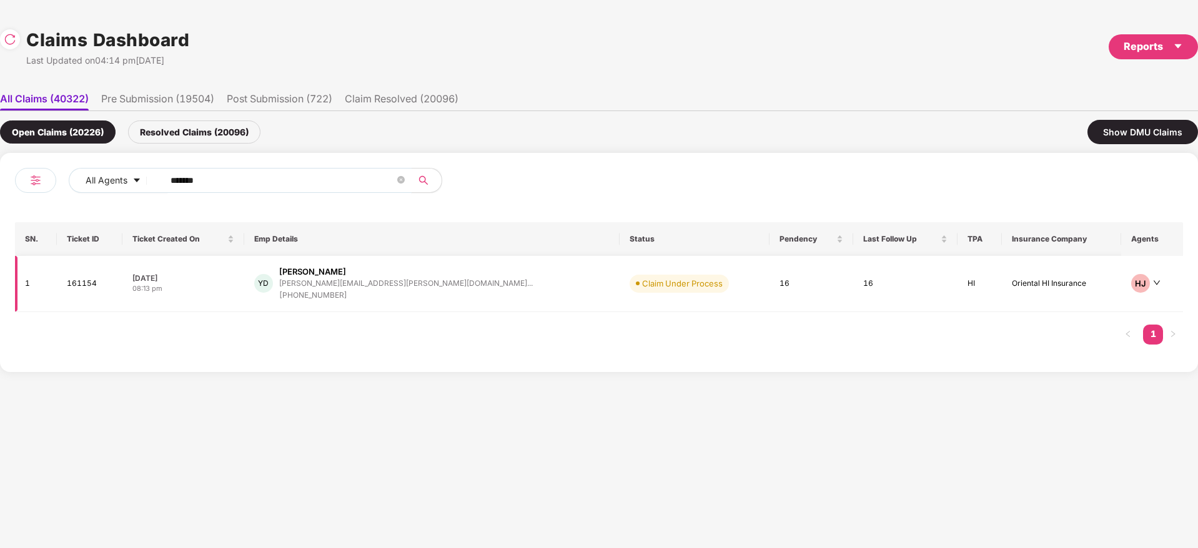
type input "******"
click at [450, 286] on div "YD Yashdeep Dabhi yashdeep.dabhi@adit.co... +919328165061" at bounding box center [431, 284] width 355 height 36
drag, startPoint x: 253, startPoint y: 183, endPoint x: 154, endPoint y: 189, distance: 98.9
click at [144, 181] on div "All Agents ******" at bounding box center [419, 180] width 701 height 25
click at [433, 289] on div "YD Yashdeep Dabhi yashdeep.dabhi@adit.co... +919328165061" at bounding box center [431, 284] width 355 height 36
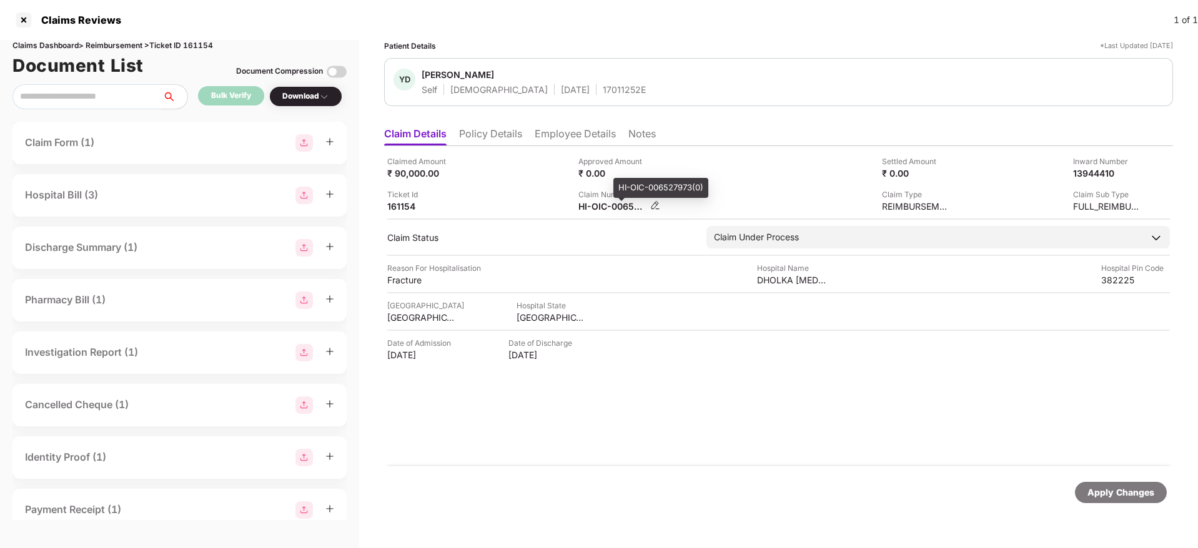
click at [593, 205] on div "HI-OIC-006527973(0)" at bounding box center [612, 206] width 69 height 12
click at [673, 387] on div "Claimed Amount ₹ 90,000.00 Approved Amount ₹ 0.00 Settled Amount ₹ 0.00 Inward …" at bounding box center [778, 306] width 789 height 320
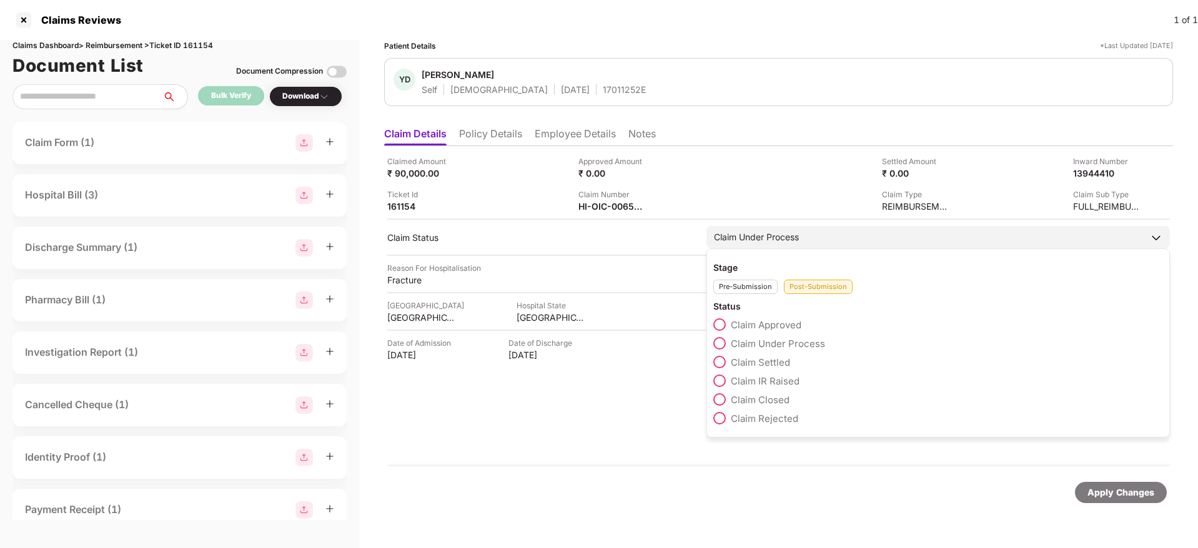
click at [772, 376] on span "Claim IR Raised" at bounding box center [765, 381] width 69 height 12
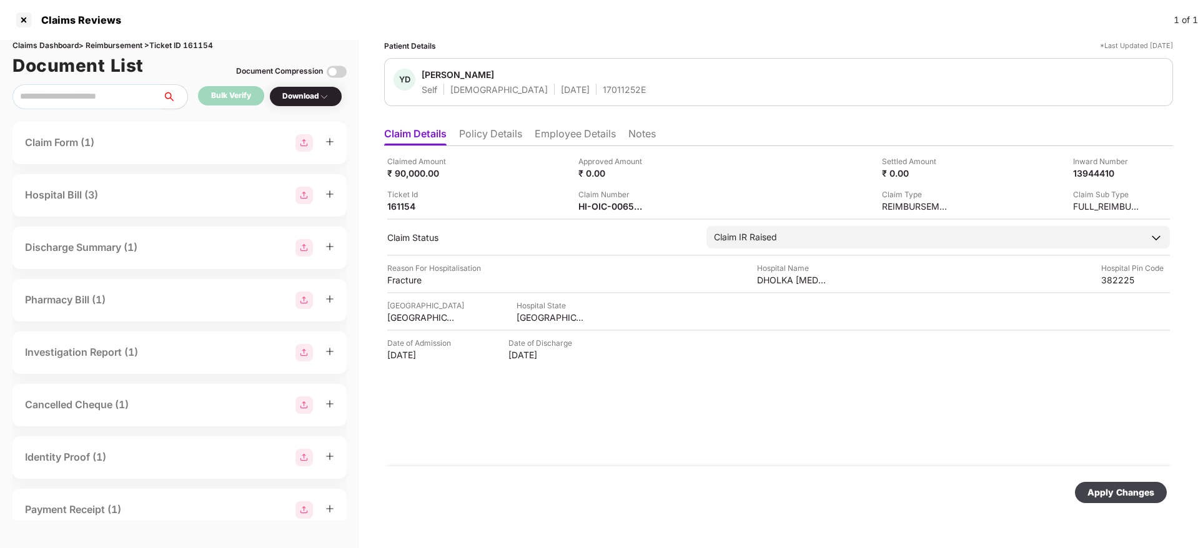
click at [1118, 488] on div "Apply Changes" at bounding box center [1120, 493] width 67 height 14
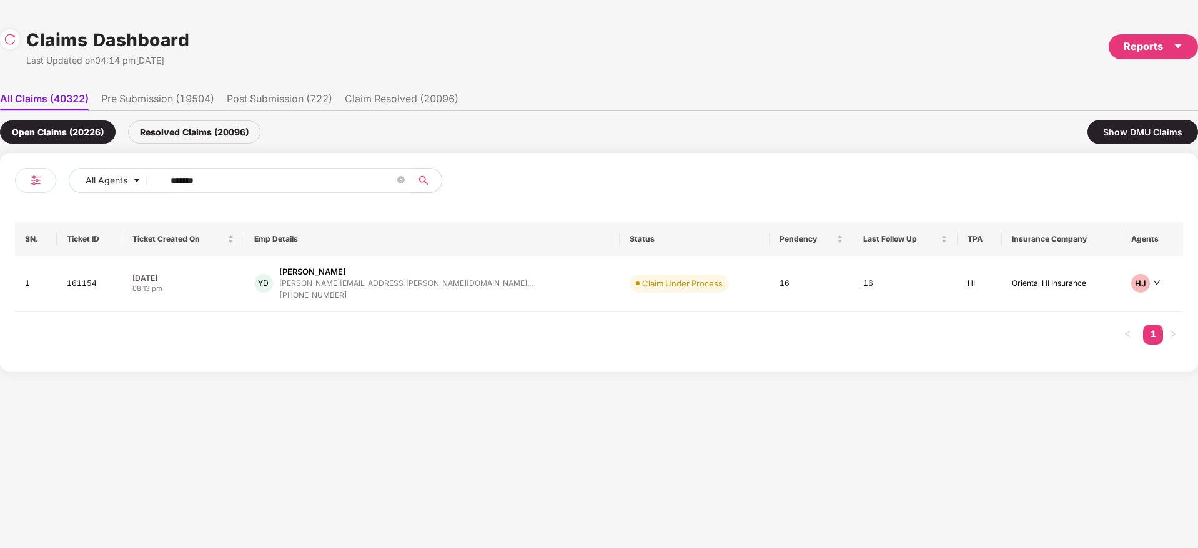
drag, startPoint x: 225, startPoint y: 182, endPoint x: 268, endPoint y: 180, distance: 42.5
click at [171, 187] on input "******" at bounding box center [282, 180] width 224 height 19
paste input "text"
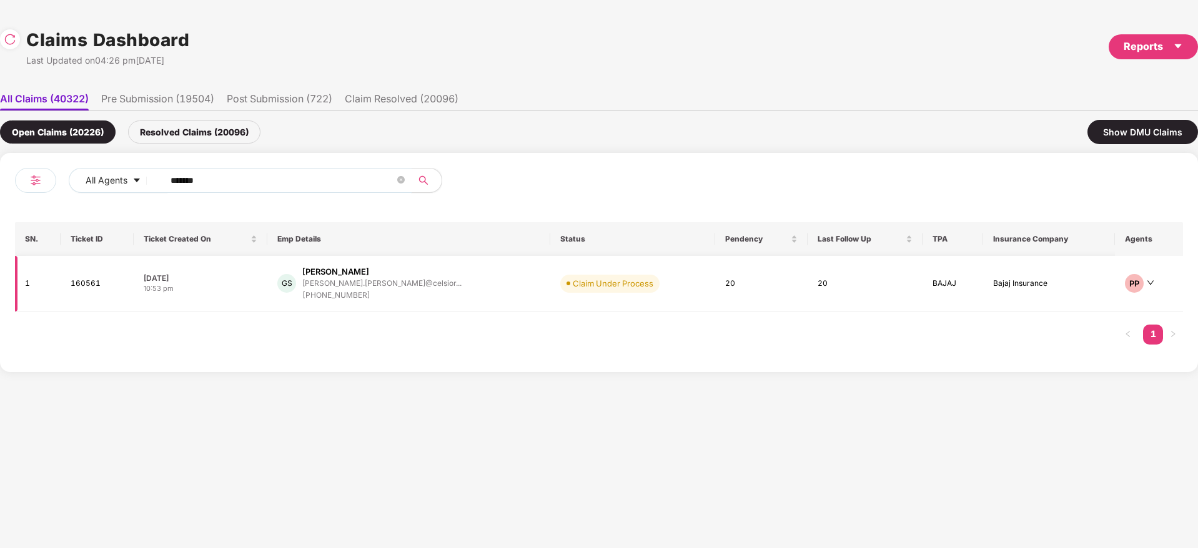
type input "******"
click at [439, 291] on div "GS Gourahari Seth gourahari.seth@celsior... +917684878404" at bounding box center [408, 284] width 263 height 36
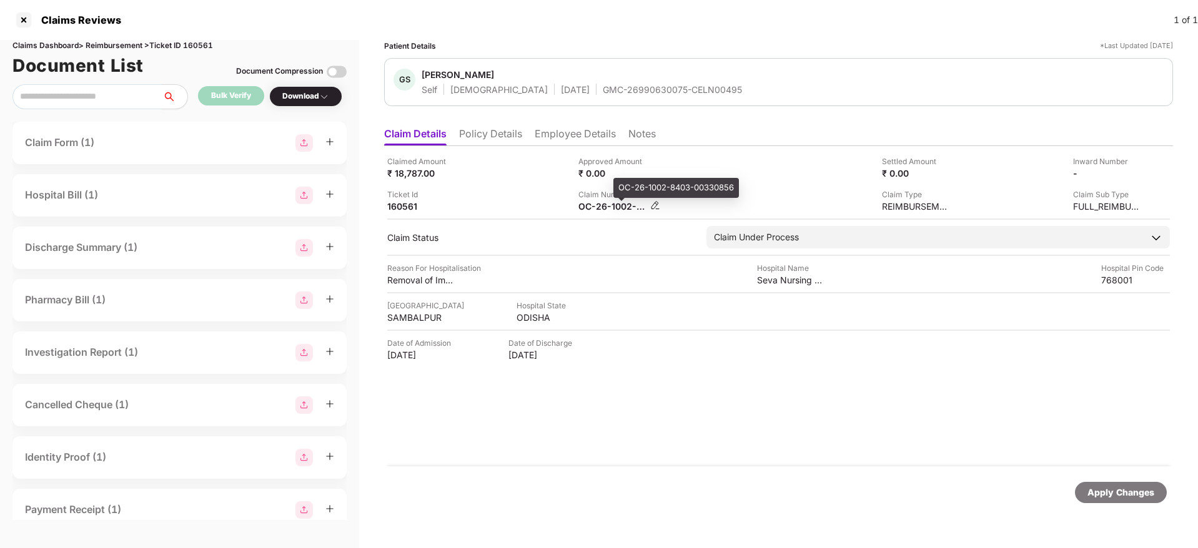
click at [600, 205] on div "OC-26-1002-8403-00330856" at bounding box center [612, 206] width 69 height 12
click at [599, 205] on div "OC-26-1002-8403-00330856" at bounding box center [612, 206] width 69 height 12
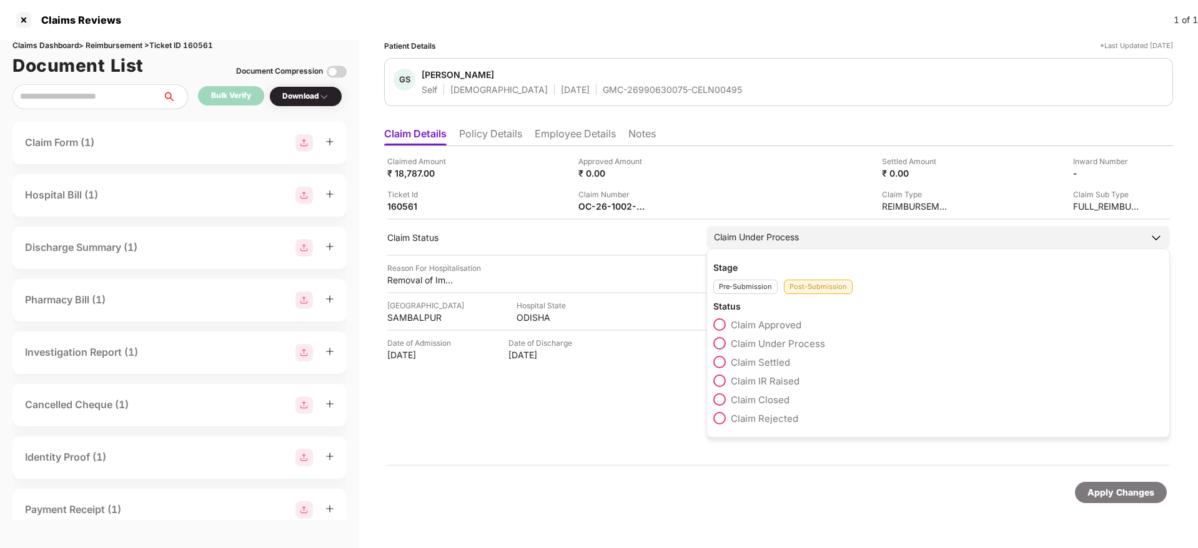
click at [782, 360] on span "Claim Settled" at bounding box center [760, 363] width 59 height 12
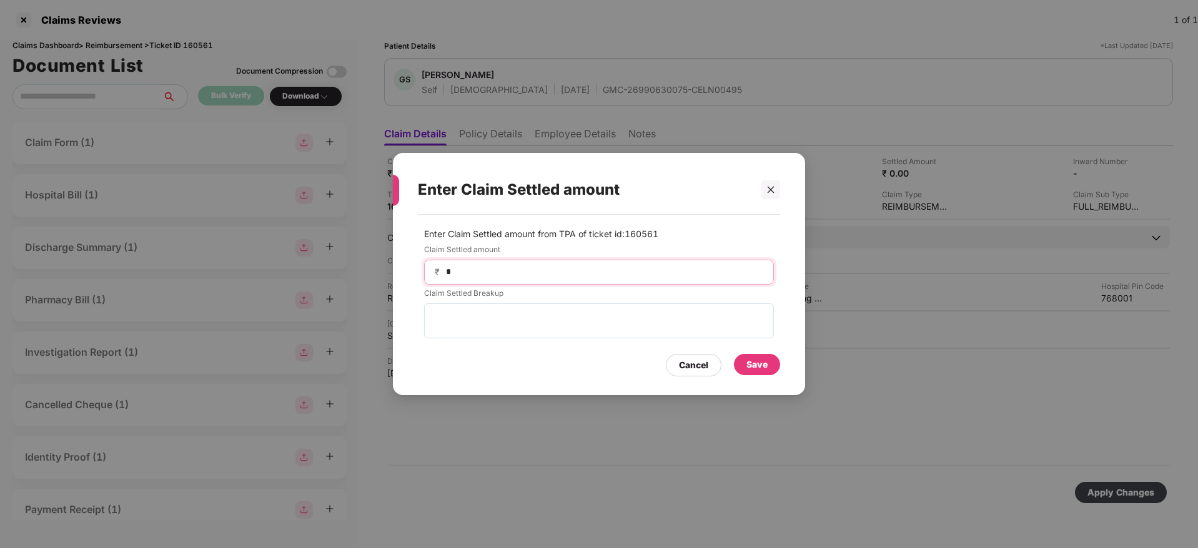
click at [572, 269] on input "*" at bounding box center [604, 271] width 318 height 13
type input "*****"
click at [756, 354] on div "Save" at bounding box center [757, 364] width 46 height 21
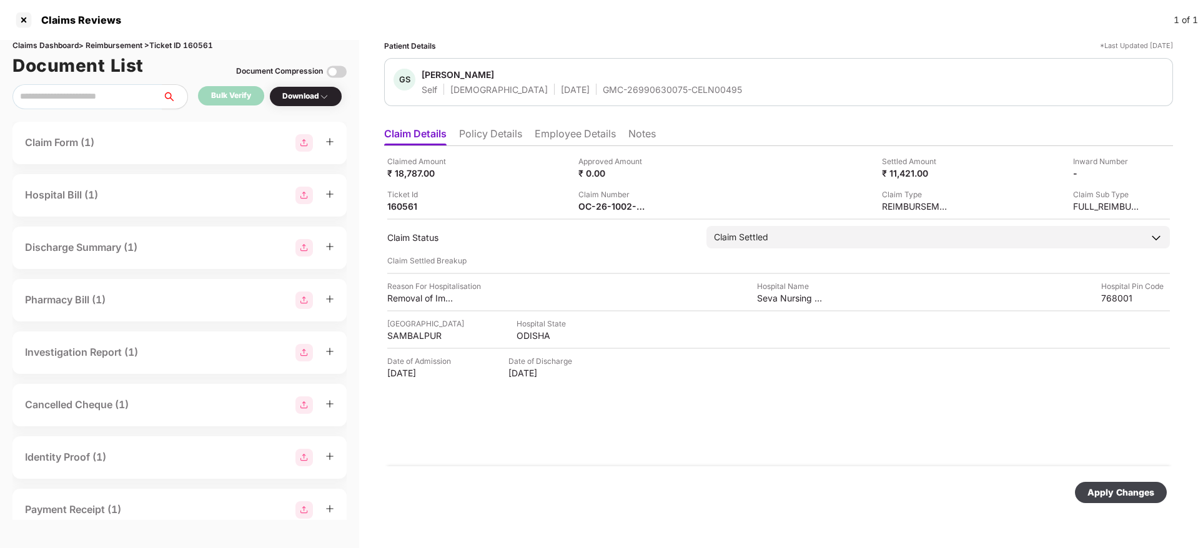
click at [1130, 494] on div "Apply Changes" at bounding box center [1120, 493] width 67 height 14
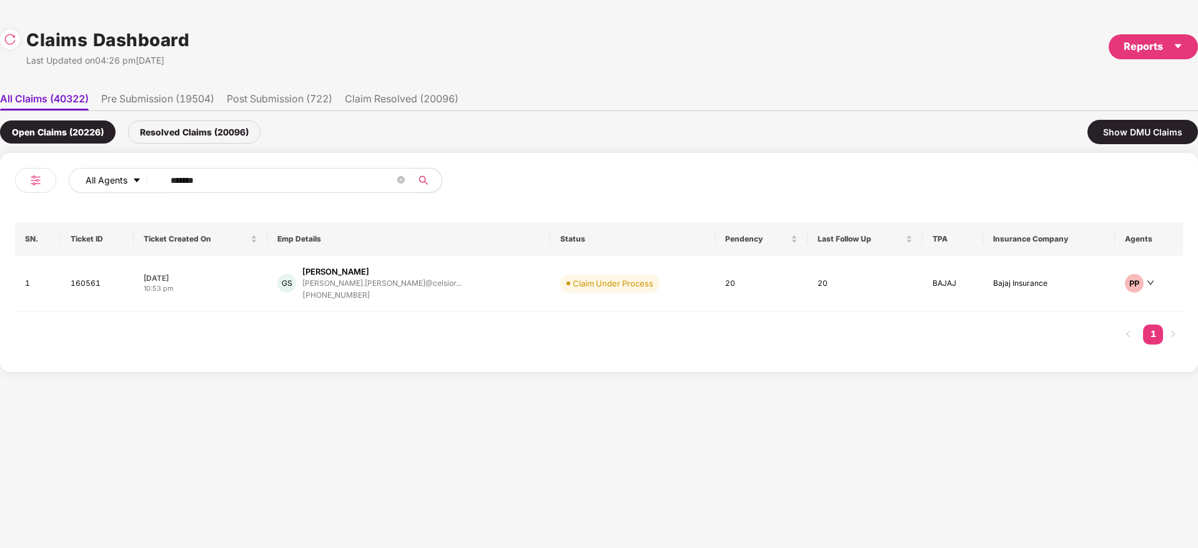
drag, startPoint x: 196, startPoint y: 174, endPoint x: 112, endPoint y: 167, distance: 83.9
click at [112, 168] on div "All Agents ******" at bounding box center [419, 180] width 701 height 25
paste input "text"
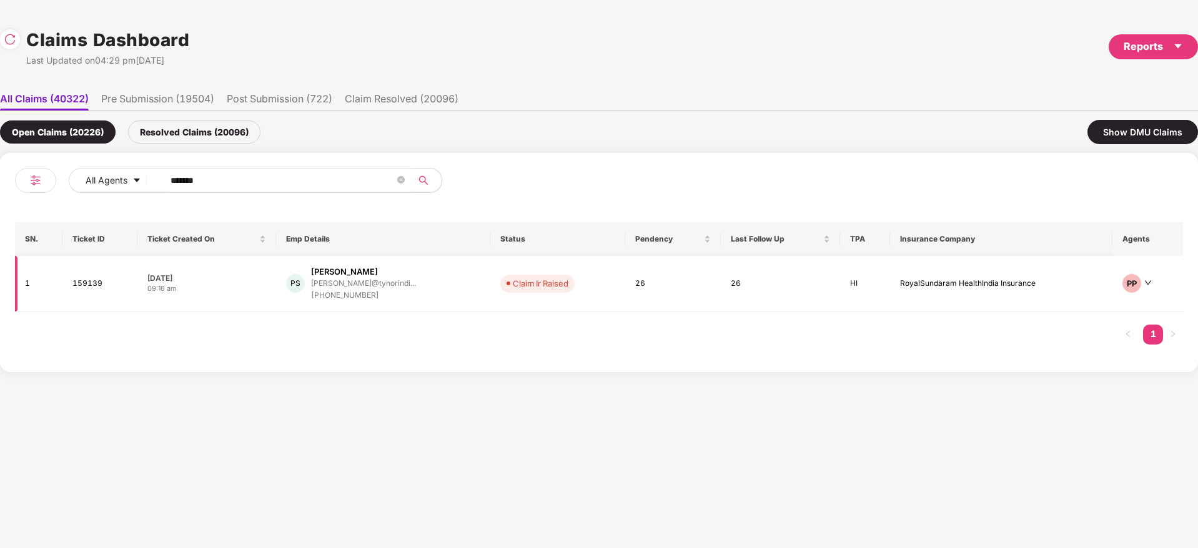
type input "******"
click at [436, 282] on div "PS Pankaj Sharma pankajsharma@tynorindi... +919971478888" at bounding box center [383, 284] width 194 height 36
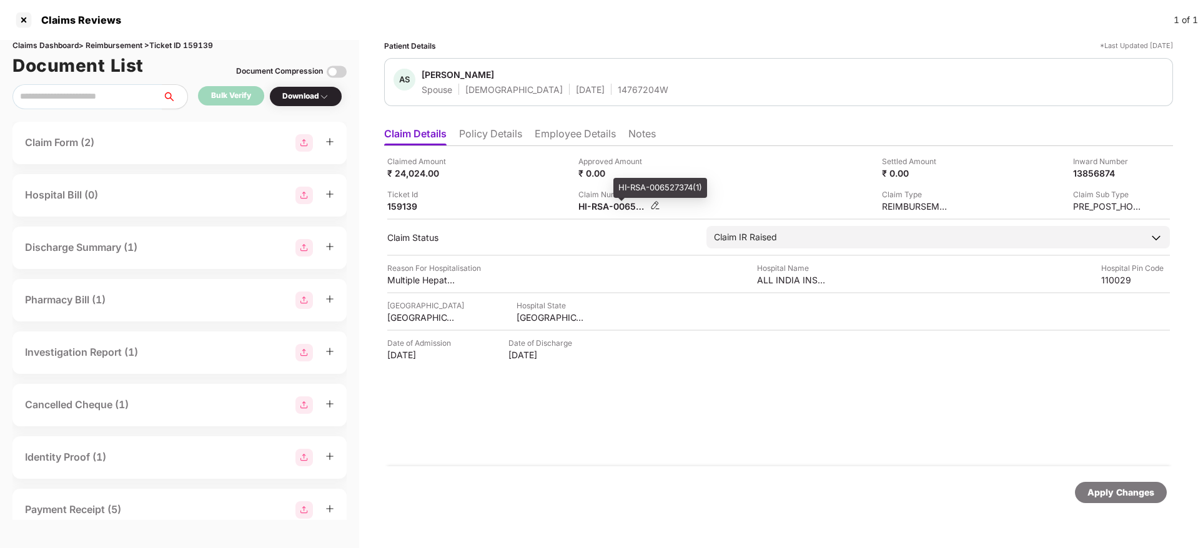
click at [603, 207] on div "HI-RSA-006527374(1)" at bounding box center [612, 206] width 69 height 12
click at [662, 387] on div "Claimed Amount ₹ 24,024.00 Approved Amount ₹ 0.00 Settled Amount ₹ 0.00 Inward …" at bounding box center [778, 306] width 789 height 320
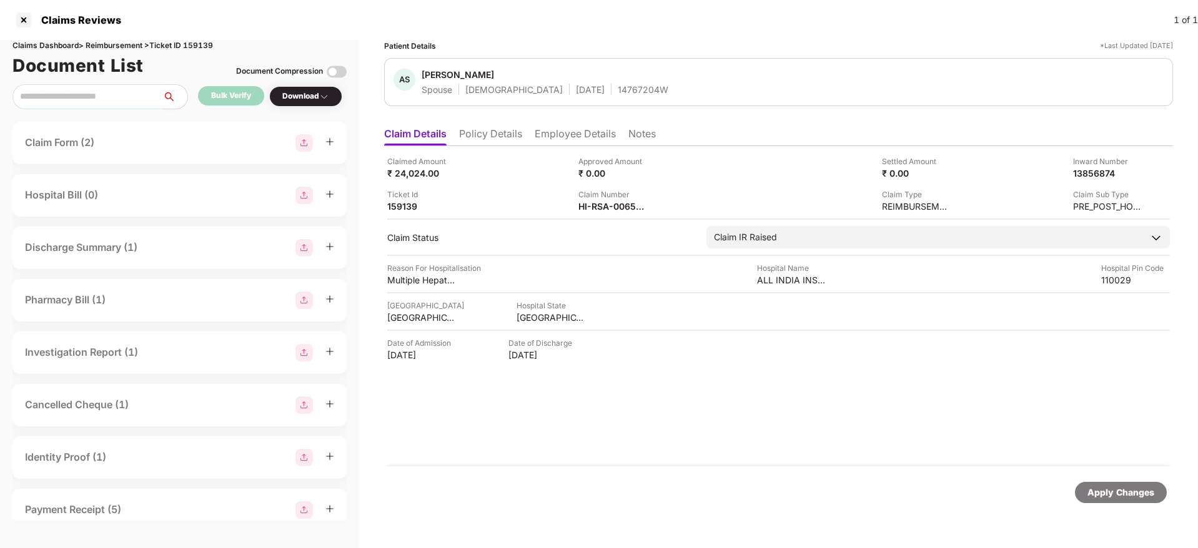
click at [618, 89] on div "14767204W" at bounding box center [643, 90] width 51 height 12
click at [591, 207] on div "HI-RSA-006527374(1)" at bounding box center [612, 206] width 69 height 12
click at [589, 207] on div "HI-RSA-006527374(1)" at bounding box center [612, 206] width 69 height 12
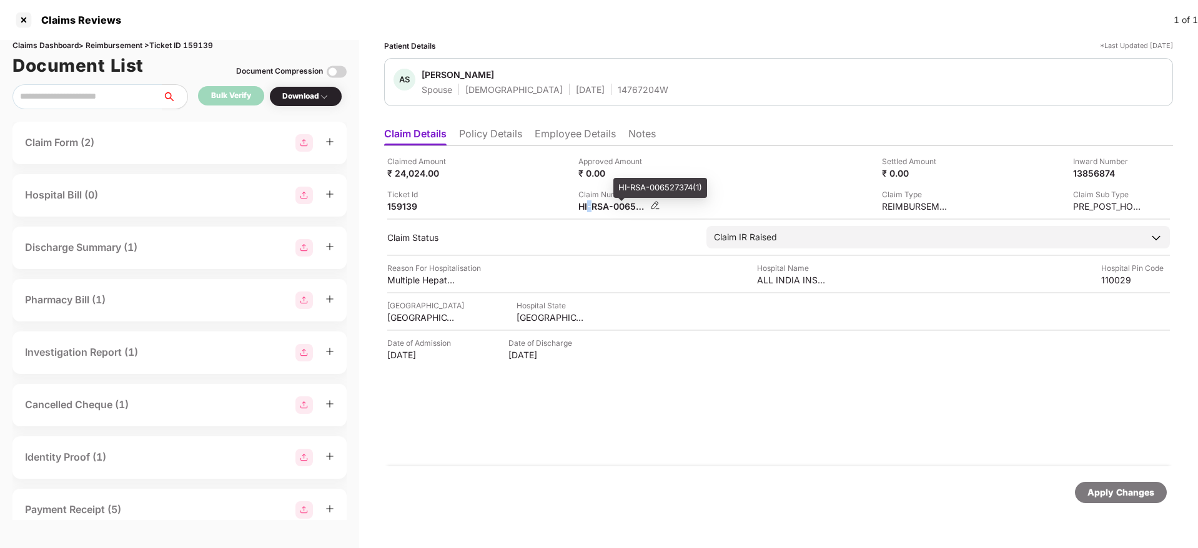
click at [589, 207] on div "HI-RSA-006527374(1)" at bounding box center [612, 206] width 69 height 12
click at [604, 204] on div "HI-RSA-006527374(1)" at bounding box center [612, 206] width 69 height 12
click at [603, 204] on div "HI-RSA-006527374(1)" at bounding box center [612, 206] width 69 height 12
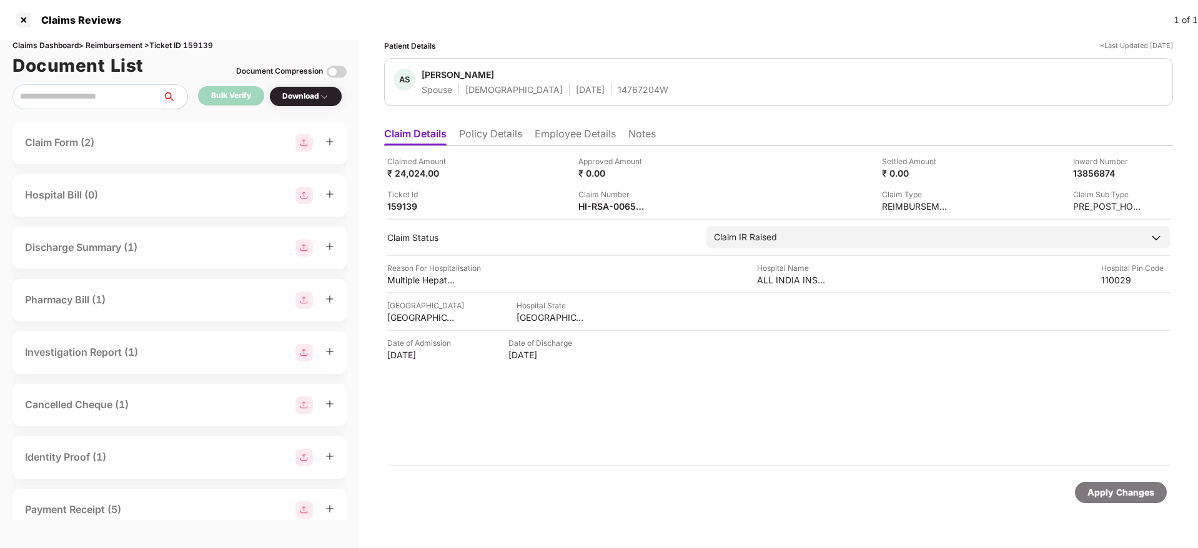
click at [636, 446] on div "Claimed Amount ₹ 24,024.00 Approved Amount ₹ 0.00 Settled Amount ₹ 0.00 Inward …" at bounding box center [778, 306] width 789 height 320
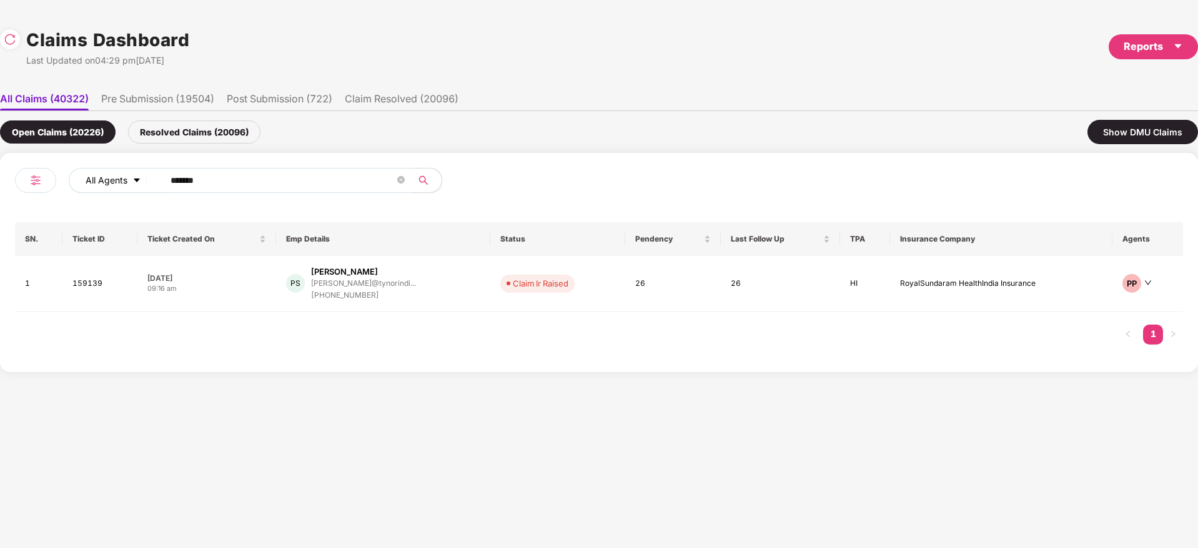
drag, startPoint x: 305, startPoint y: 187, endPoint x: 77, endPoint y: 187, distance: 228.5
click at [71, 186] on div "All Agents ******" at bounding box center [419, 180] width 701 height 25
paste input "text"
type input "******"
click at [427, 288] on div "PS Pankaj Sharma pankajsharma@tynorindi... +919971478888" at bounding box center [383, 284] width 194 height 36
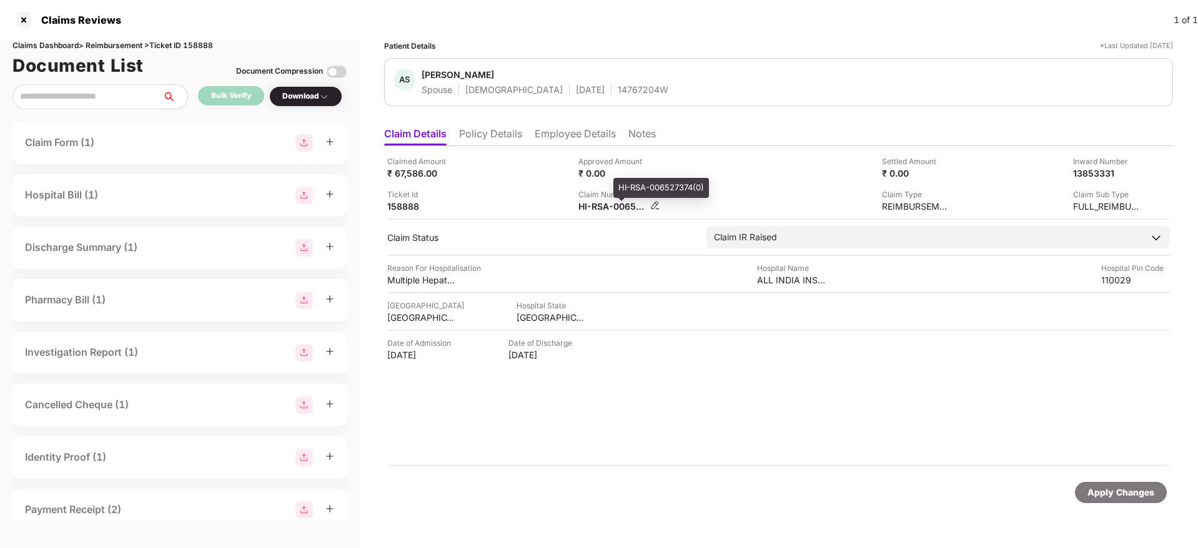
click at [599, 207] on div "HI-RSA-006527374(0)" at bounding box center [612, 206] width 69 height 12
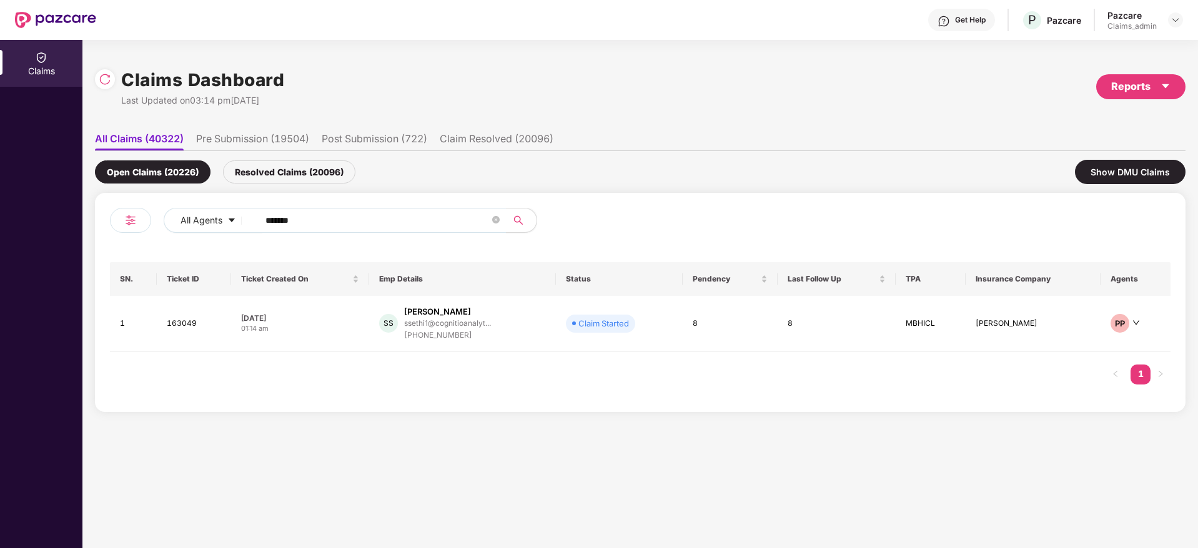
drag, startPoint x: 312, startPoint y: 215, endPoint x: 127, endPoint y: 222, distance: 185.0
click at [133, 221] on div "All Agents ******" at bounding box center [375, 225] width 530 height 35
paste input "text"
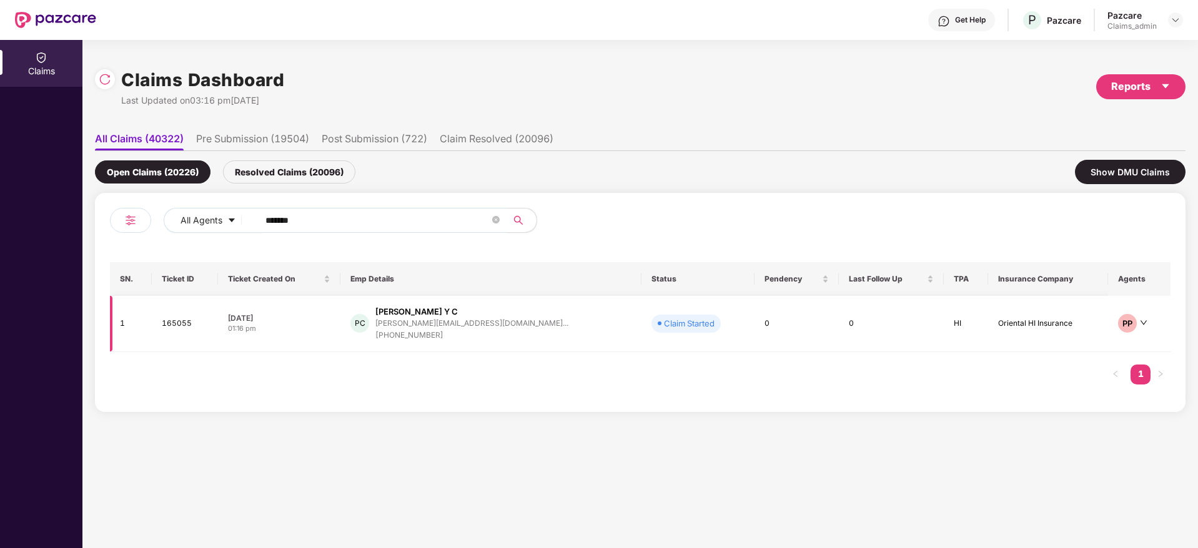
type input "******"
click at [513, 324] on div "PC Puneetha Y C puneetha.yc@pazcare.co... +919590611622" at bounding box center [490, 324] width 281 height 36
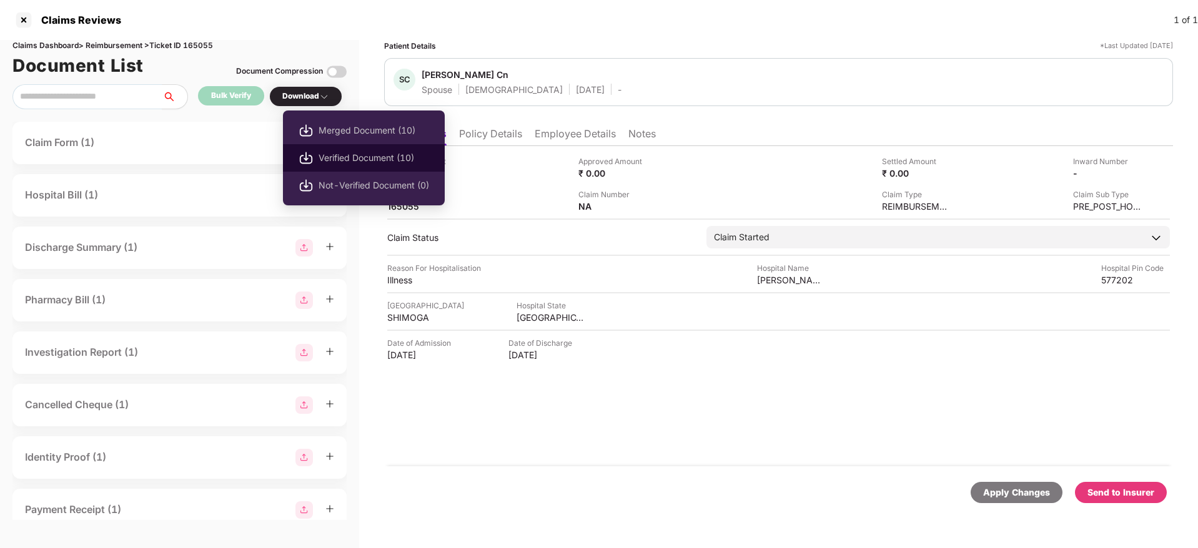
click at [359, 155] on span "Verified Document (10)" at bounding box center [373, 158] width 111 height 14
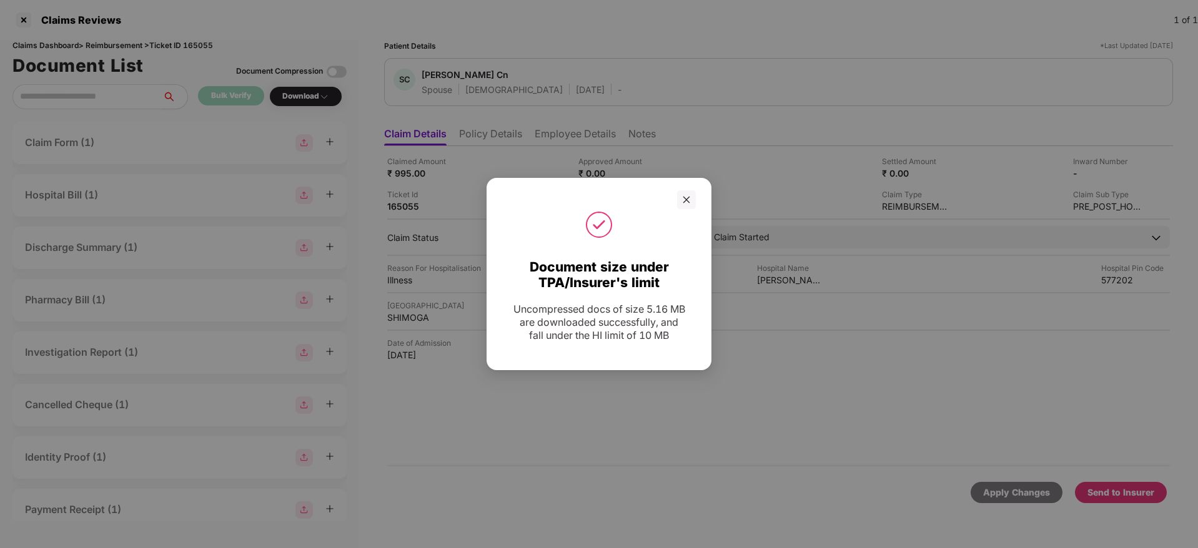
click at [711, 48] on div "Document size under TPA/Insurer's limit Uncompressed docs of size 5.16 MB are d…" at bounding box center [599, 274] width 1198 height 548
click at [691, 194] on div at bounding box center [686, 199] width 19 height 19
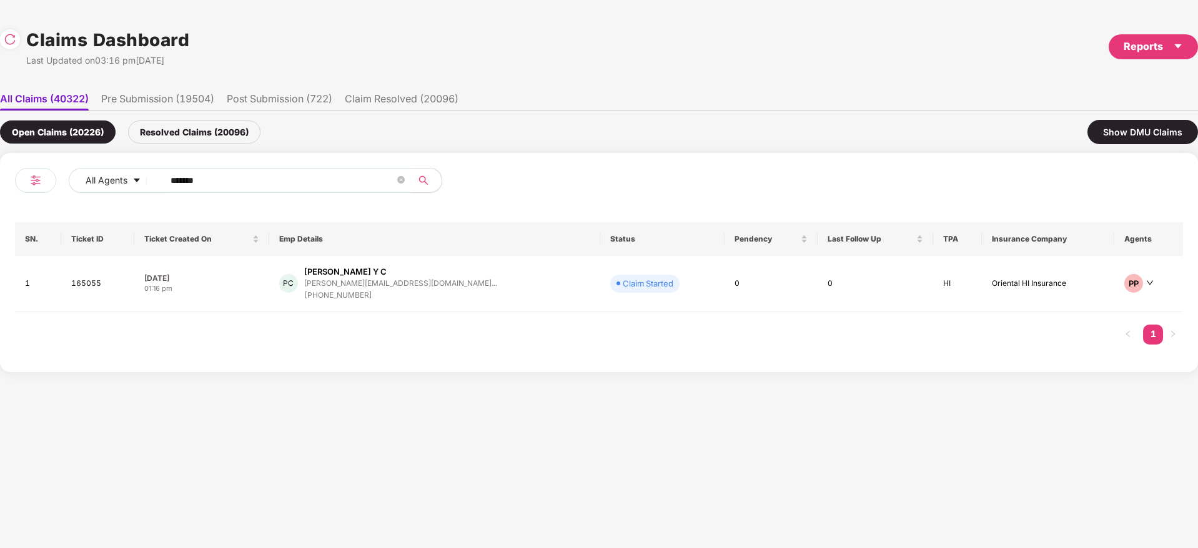
drag, startPoint x: 235, startPoint y: 182, endPoint x: 54, endPoint y: 182, distance: 180.5
click at [56, 181] on div "All Agents ******" at bounding box center [307, 185] width 584 height 35
paste input "text"
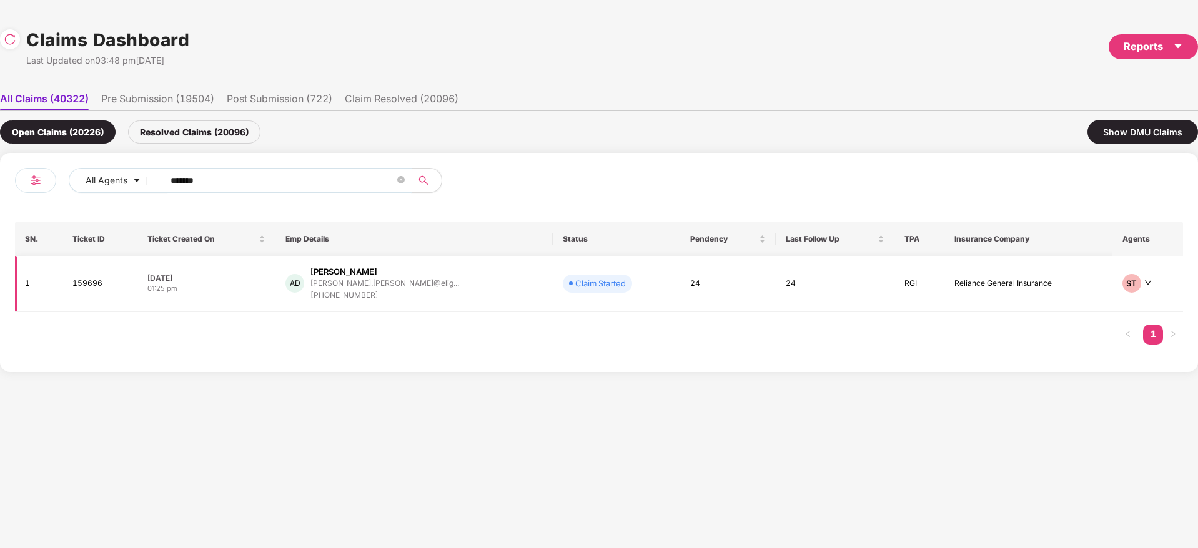
type input "******"
click at [459, 287] on div "AD Ashokkumar Dasari ashokkumar.dasari@elig... +917411611175" at bounding box center [413, 284] width 257 height 36
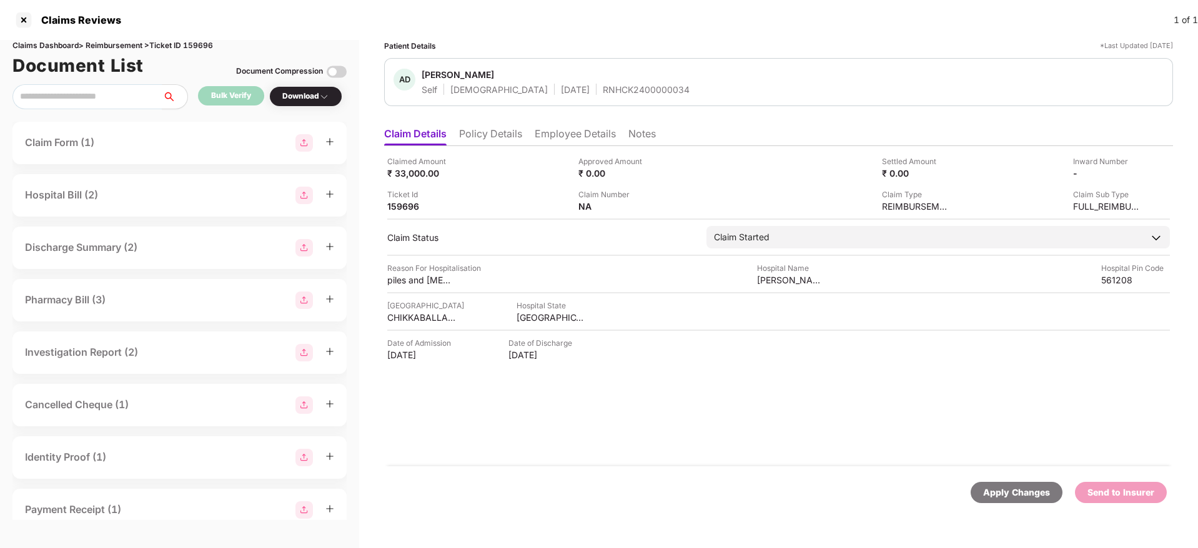
click at [639, 382] on div "Claimed Amount ₹ 33,000.00 Approved Amount ₹ 0.00 Settled Amount ₹ 0.00 Inward …" at bounding box center [778, 306] width 789 height 320
click at [659, 420] on div "Claimed Amount ₹ 33,000.00 Approved Amount ₹ 0.00 Settled Amount ₹ 0.00 Inward …" at bounding box center [778, 306] width 789 height 320
click at [713, 432] on div "Claimed Amount ₹ 33,000.00 Approved Amount ₹ 0.00 Settled Amount ₹ 0.00 Inward …" at bounding box center [778, 306] width 789 height 320
click at [609, 400] on div "Claimed Amount ₹ 33,000.00 Approved Amount ₹ 0.00 Settled Amount ₹ 0.00 Inward …" at bounding box center [778, 306] width 789 height 320
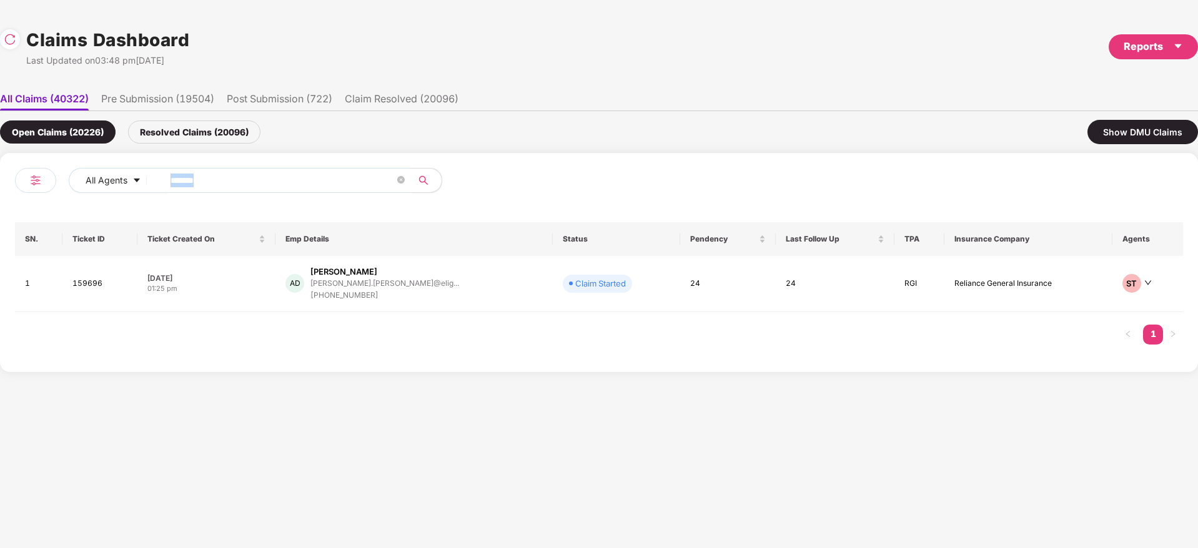
drag, startPoint x: 254, startPoint y: 168, endPoint x: 47, endPoint y: 213, distance: 211.5
click at [0, 214] on div "All Agents ****** SN. Ticket ID Ticket Created On Emp Details Status Pendency L…" at bounding box center [599, 262] width 1198 height 219
drag, startPoint x: 241, startPoint y: 179, endPoint x: 251, endPoint y: 178, distance: 10.1
click at [242, 179] on input "******" at bounding box center [282, 180] width 224 height 19
click at [263, 177] on input "******" at bounding box center [282, 180] width 224 height 19
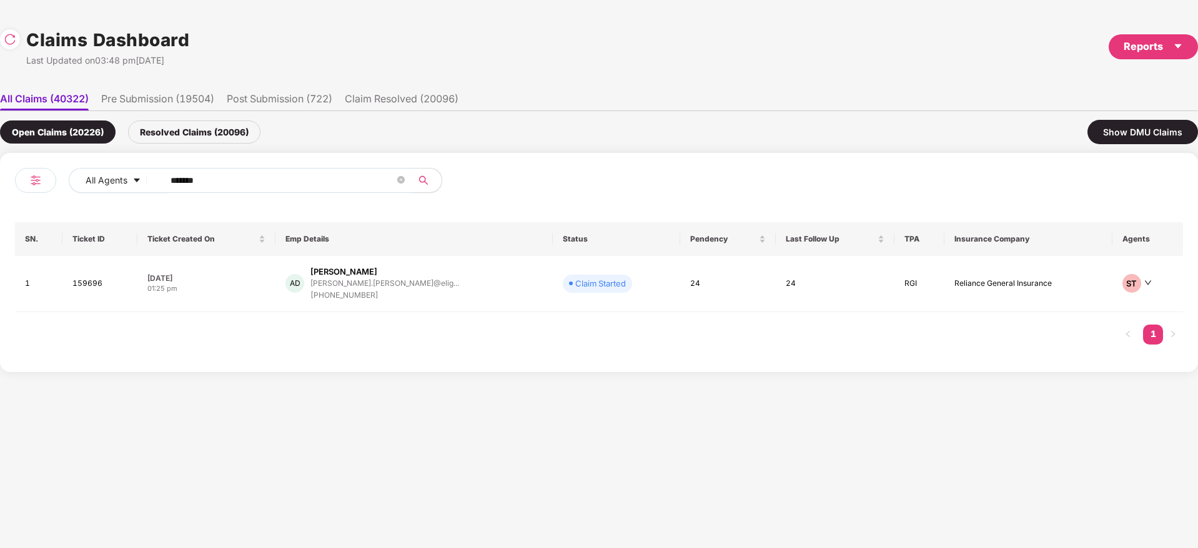
click at [277, 179] on input "******" at bounding box center [282, 180] width 224 height 19
drag, startPoint x: 232, startPoint y: 179, endPoint x: 0, endPoint y: 180, distance: 232.3
click at [15, 180] on div "All Agents ******" at bounding box center [307, 185] width 584 height 35
paste input "text"
type input "******"
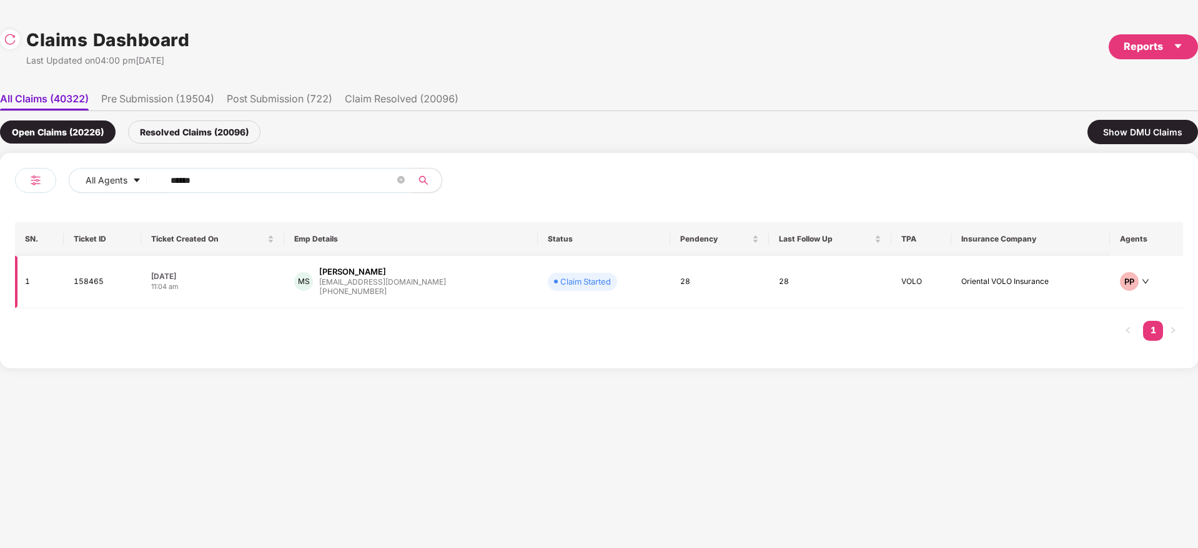
click at [483, 283] on div "MS Manish Srivastava manish@techasso.com +919005093436" at bounding box center [411, 282] width 234 height 32
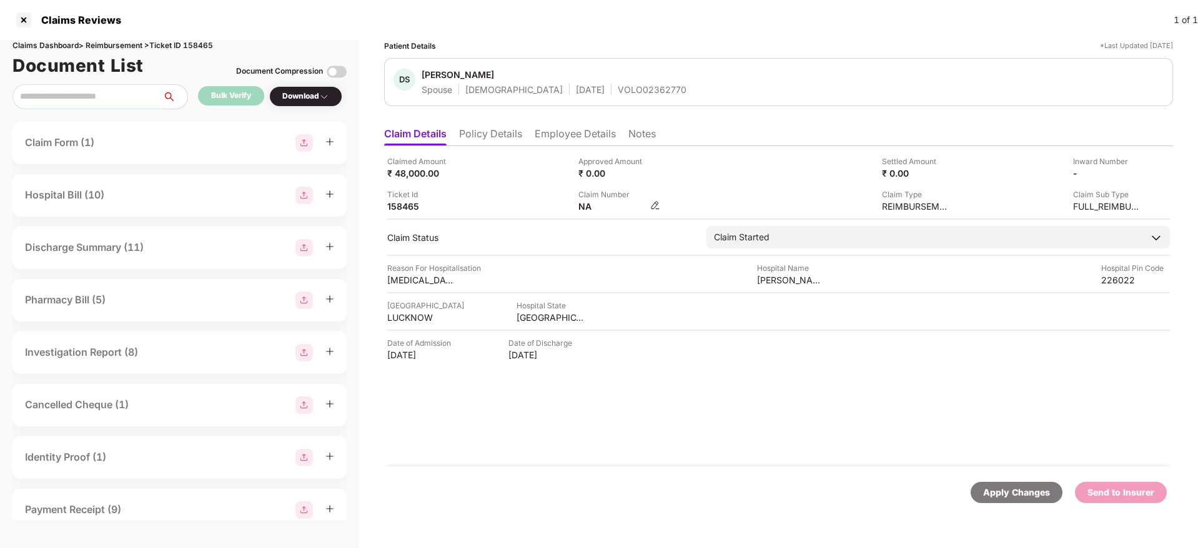
click at [657, 202] on img at bounding box center [655, 205] width 10 height 10
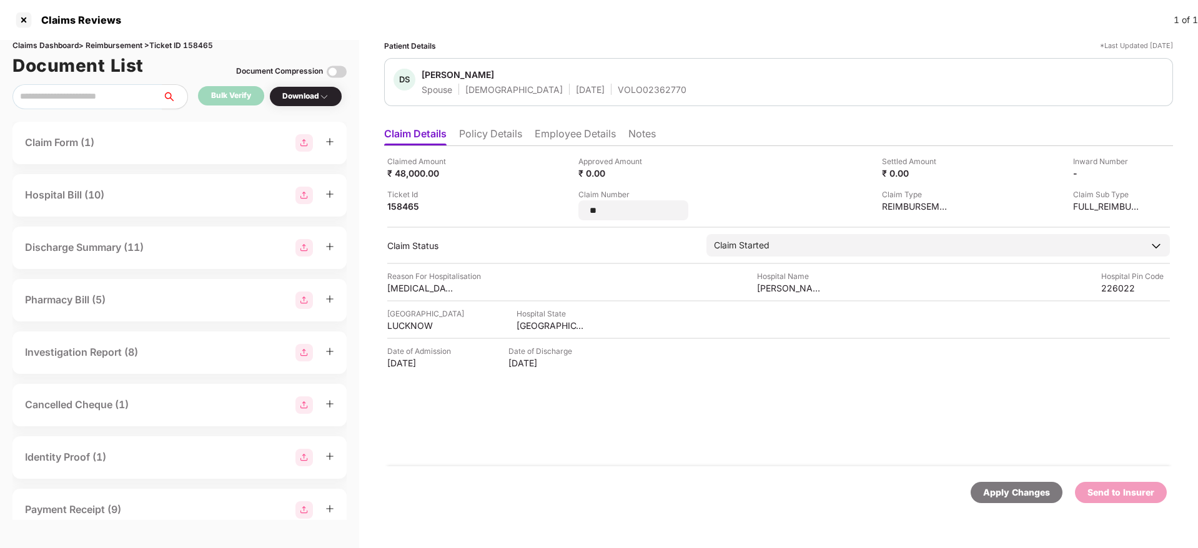
type input "*"
type input "*******"
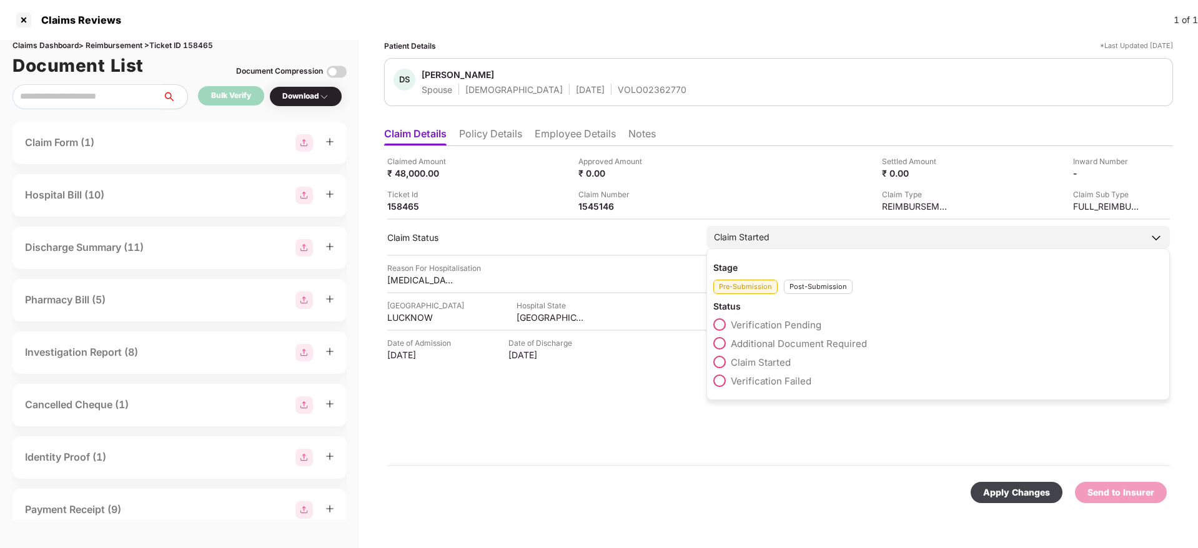
click at [815, 287] on div "Pre-Submission Post-Submission" at bounding box center [938, 283] width 450 height 21
click at [813, 280] on div "Post-Submission" at bounding box center [818, 287] width 69 height 14
click at [785, 344] on span "Claim Under Process" at bounding box center [778, 344] width 94 height 12
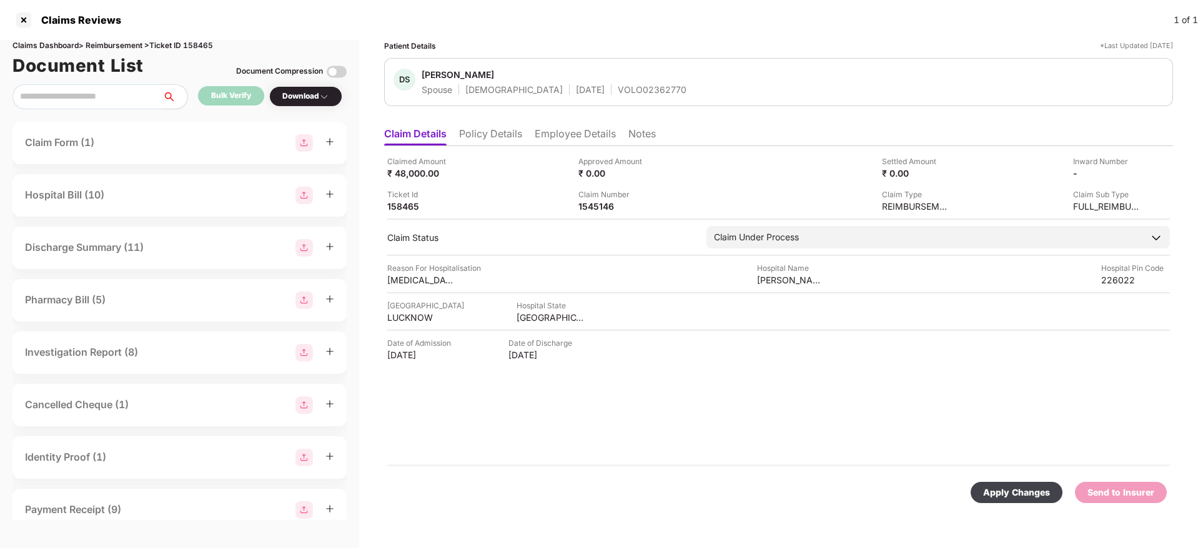
click at [1043, 491] on div "Apply Changes" at bounding box center [1016, 493] width 67 height 14
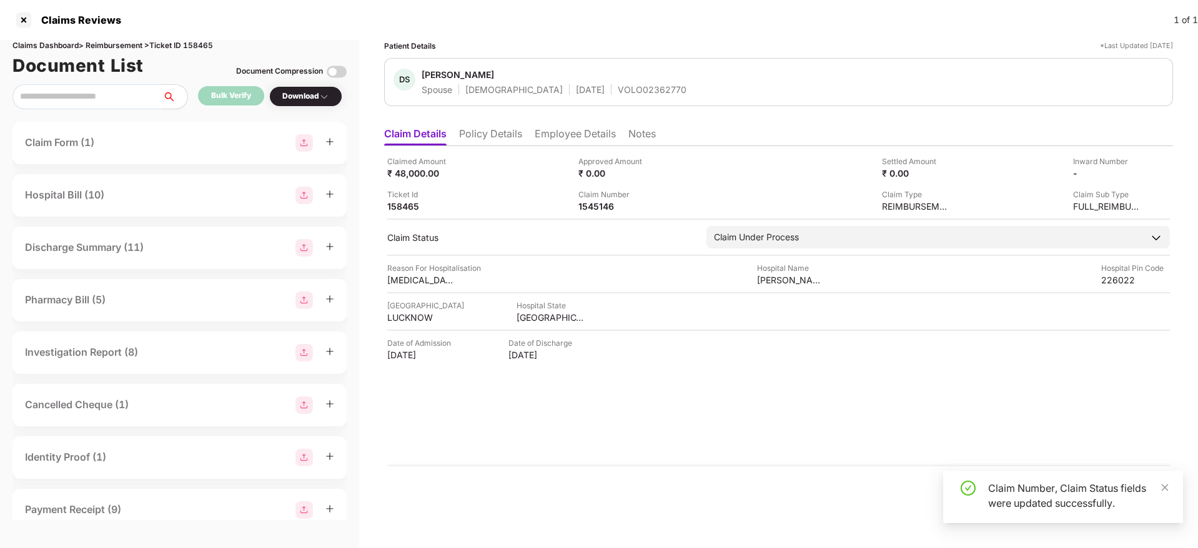
click at [731, 418] on div "Claimed Amount ₹ 48,000.00 Approved Amount ₹ 0.00 Settled Amount ₹ 0.00 Inward …" at bounding box center [778, 306] width 789 height 320
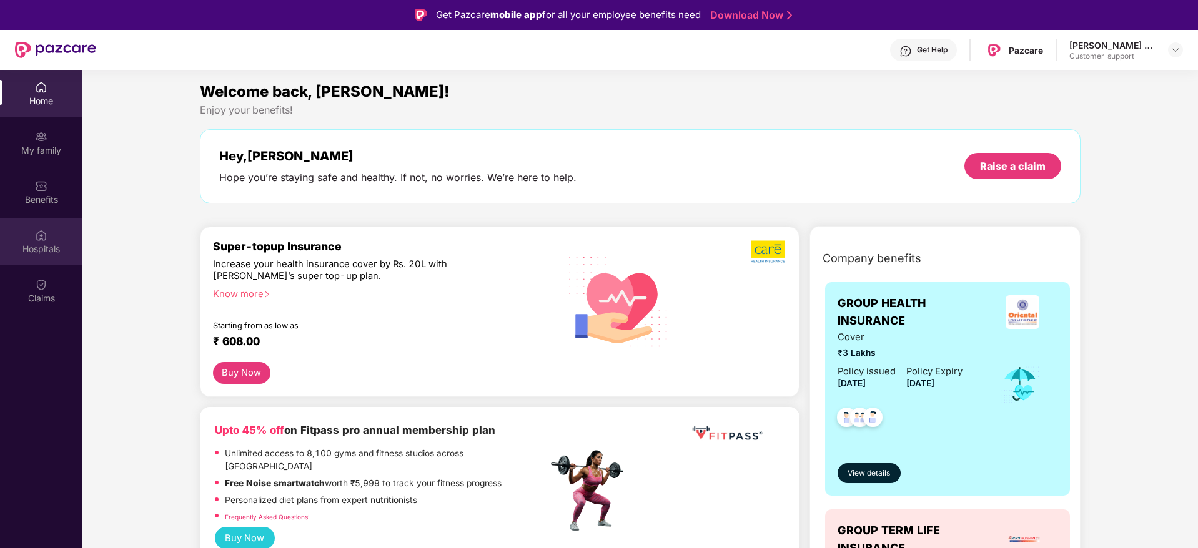
click at [32, 237] on div "Hospitals" at bounding box center [41, 241] width 82 height 47
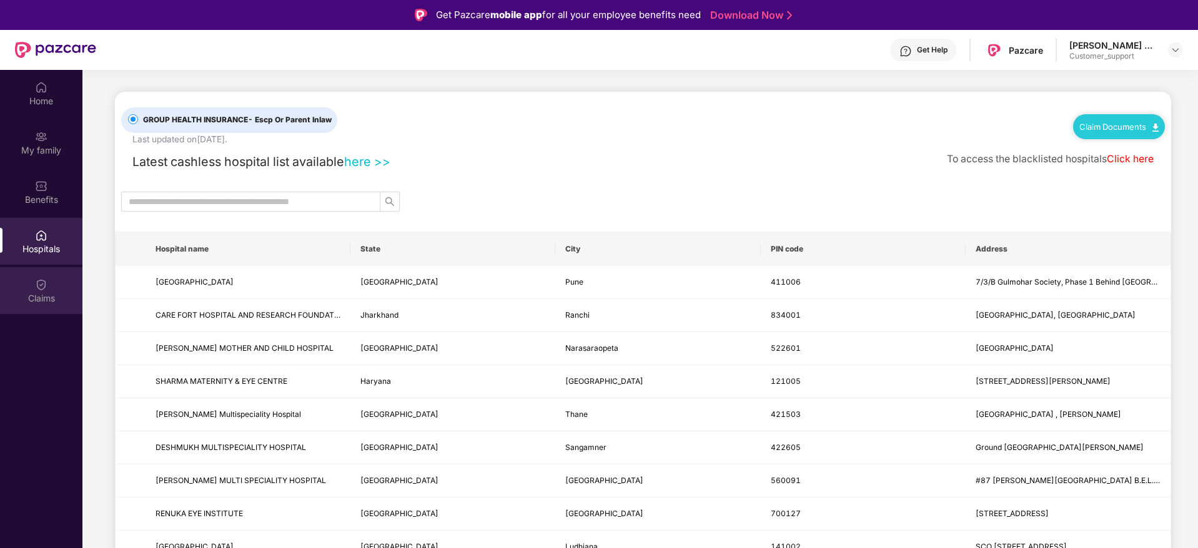
click at [28, 282] on div "Claims" at bounding box center [41, 290] width 82 height 47
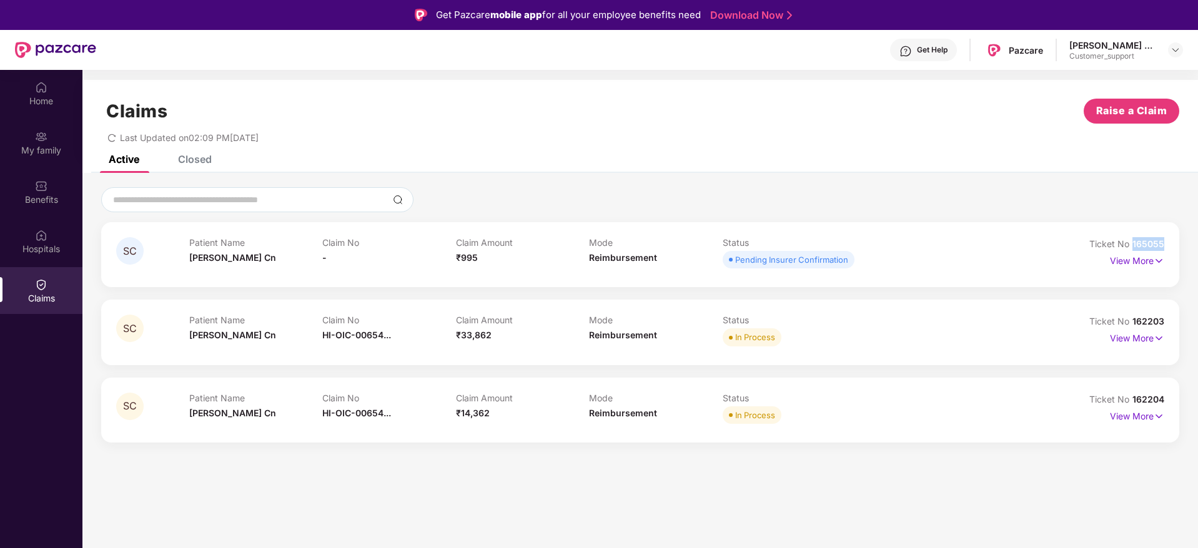
drag, startPoint x: 1134, startPoint y: 244, endPoint x: 1168, endPoint y: 237, distance: 35.0
click at [1168, 237] on div "SC Patient Name [PERSON_NAME] Cn Claim No - Claim Amount ₹995 Mode Reimbursemen…" at bounding box center [640, 254] width 1078 height 65
copy span "165055"
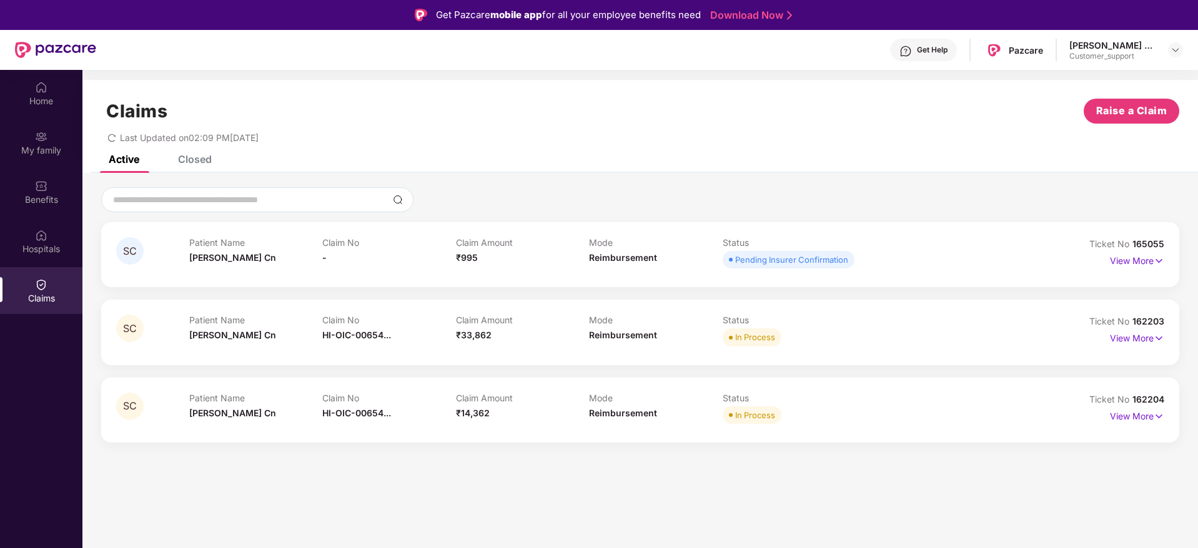
click at [986, 496] on section "Claims Raise a Claim Last Updated on 02:09 PM[DATE] Active Closed SC Patient Na…" at bounding box center [639, 344] width 1115 height 548
click at [686, 468] on section "Claims Raise a Claim Last Updated on 02:09 PM[DATE] Active Closed SC Patient Na…" at bounding box center [639, 344] width 1115 height 548
drag, startPoint x: 1135, startPoint y: 401, endPoint x: 1170, endPoint y: 400, distance: 34.4
click at [1170, 400] on div "SC Patient Name [PERSON_NAME] Cn Claim No HI-OIC-00654... Claim Amount ₹14,362 …" at bounding box center [640, 410] width 1078 height 65
copy span "162204"
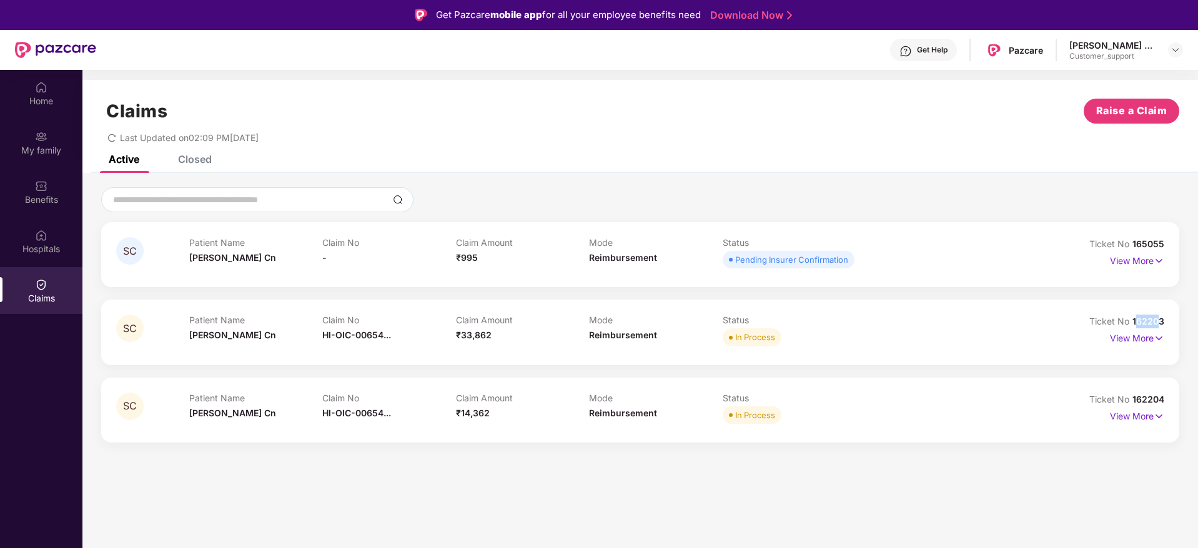
drag, startPoint x: 1135, startPoint y: 320, endPoint x: 1157, endPoint y: 320, distance: 22.5
click at [1157, 320] on span "162203" at bounding box center [1148, 321] width 32 height 11
drag, startPoint x: 1134, startPoint y: 325, endPoint x: 1171, endPoint y: 321, distance: 37.7
click at [1171, 321] on div "SC Patient Name [PERSON_NAME] Cn Claim No HI-OIC-00654... Claim Amount ₹33,862 …" at bounding box center [640, 332] width 1078 height 65
copy span "162203"
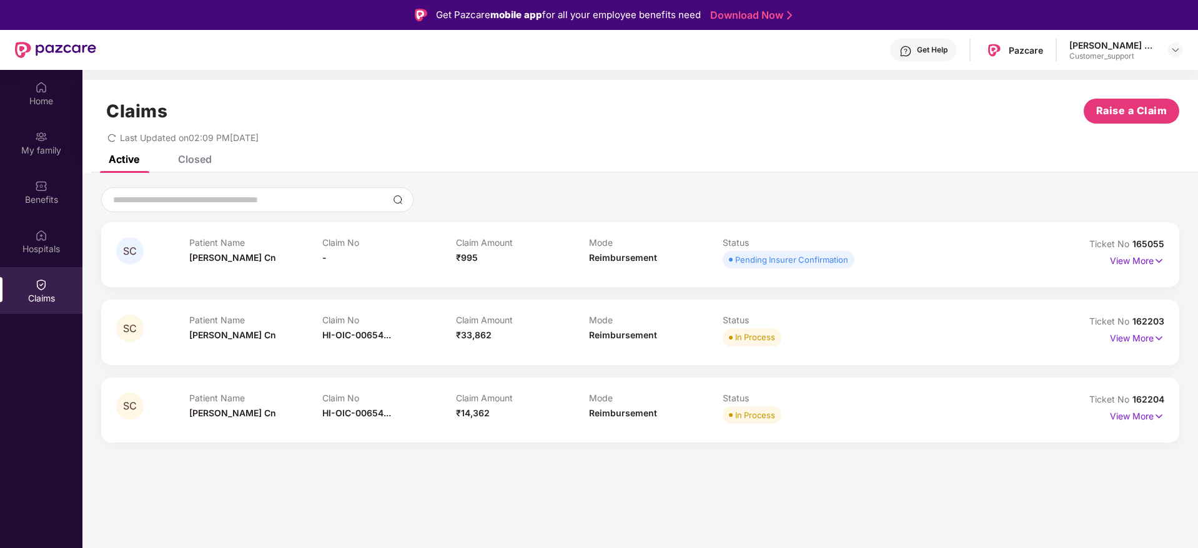
drag, startPoint x: 531, startPoint y: 491, endPoint x: 525, endPoint y: 491, distance: 6.3
click at [531, 491] on section "Claims Raise a Claim Last Updated on 02:09 PM[DATE] Active Closed SC Patient Na…" at bounding box center [639, 344] width 1115 height 548
